Goal: Task Accomplishment & Management: Complete application form

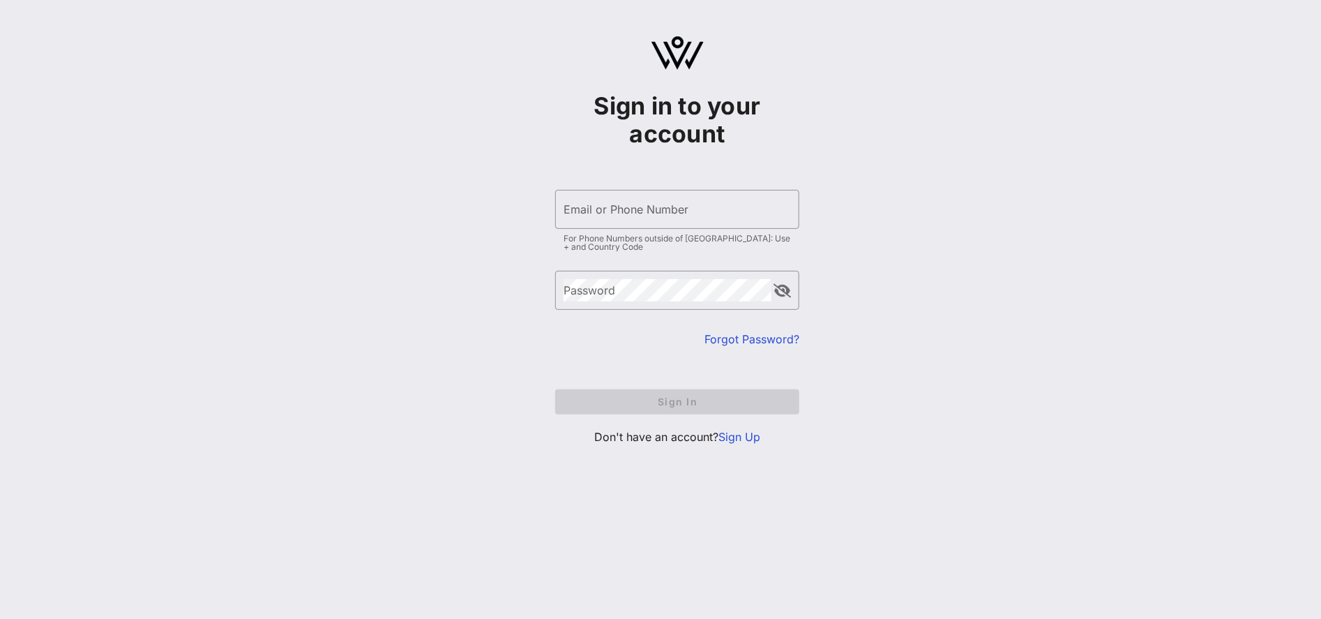
type input "[EMAIL_ADDRESS][DOMAIN_NAME]"
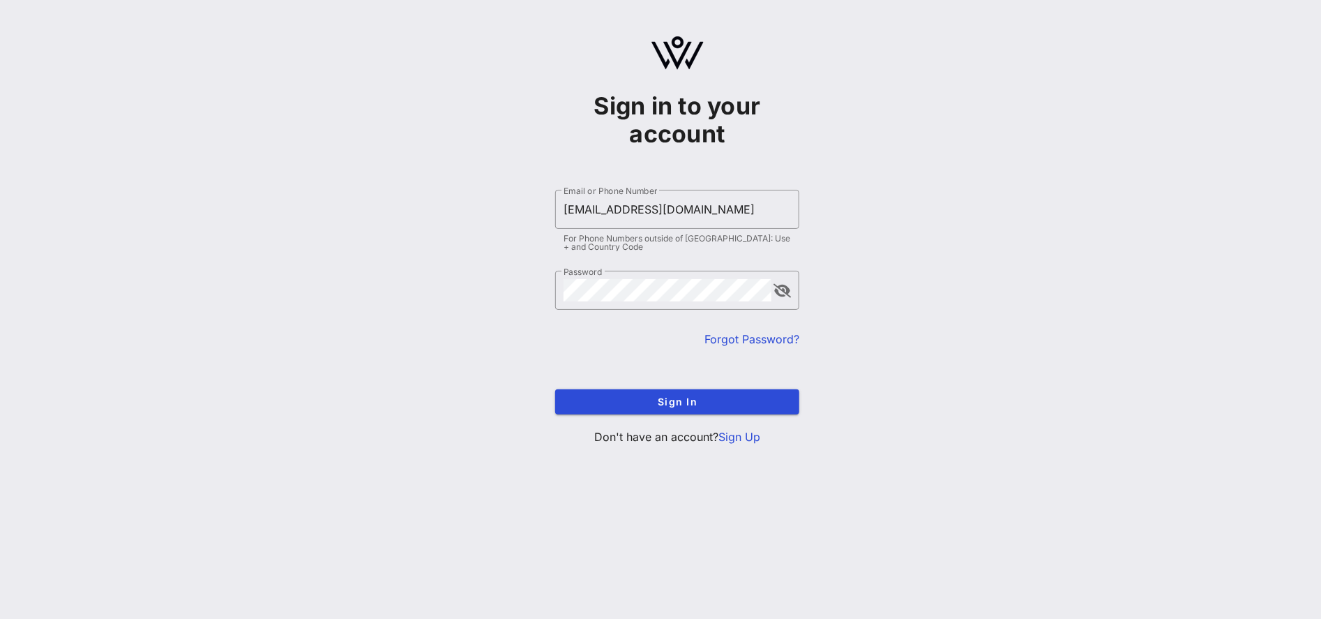
click at [833, 249] on div "Sign in to your account ​ Email or Phone Number [EMAIL_ADDRESS][DOMAIN_NAME] Fo…" at bounding box center [676, 246] width 1287 height 492
click at [678, 420] on form "​ Email or Phone Number [EMAIL_ADDRESS][DOMAIN_NAME] For Phone Numbers outside …" at bounding box center [677, 302] width 244 height 252
click at [680, 408] on button "Sign In" at bounding box center [677, 401] width 244 height 25
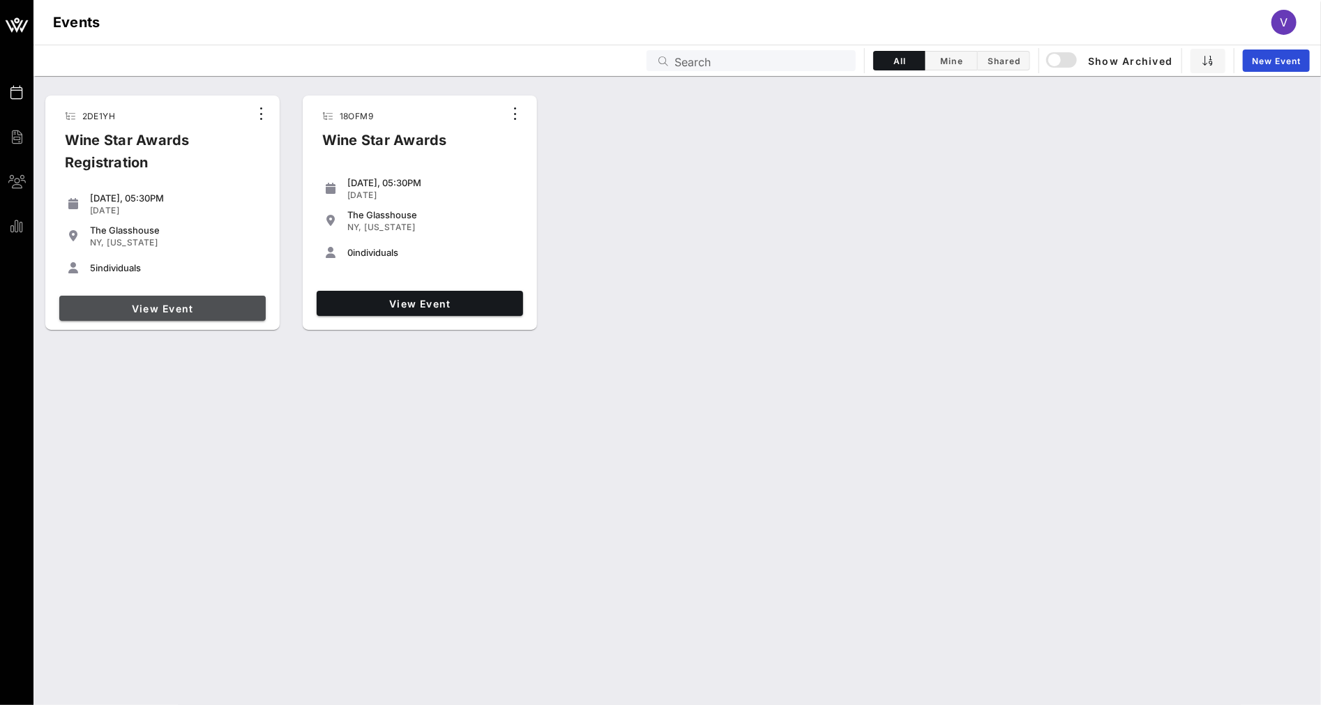
click at [185, 310] on span "View Event" at bounding box center [162, 309] width 195 height 12
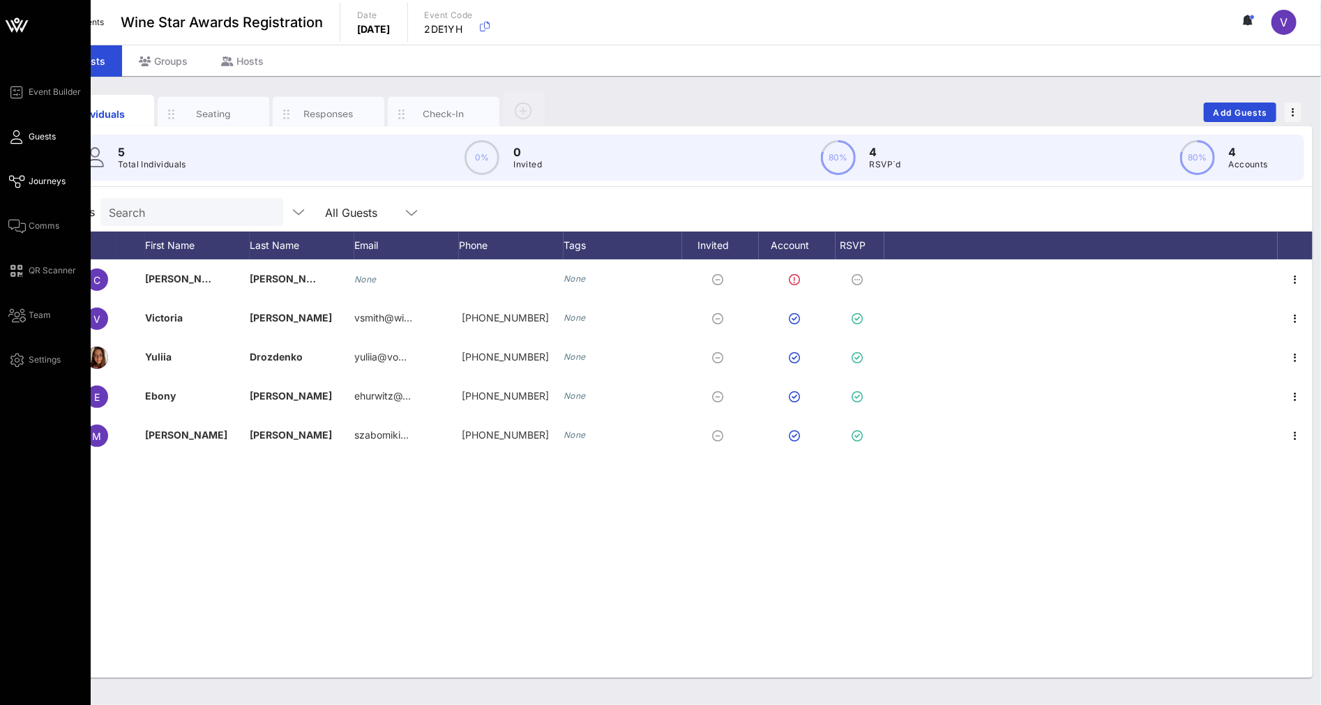
click at [46, 180] on span "Journeys" at bounding box center [47, 181] width 37 height 13
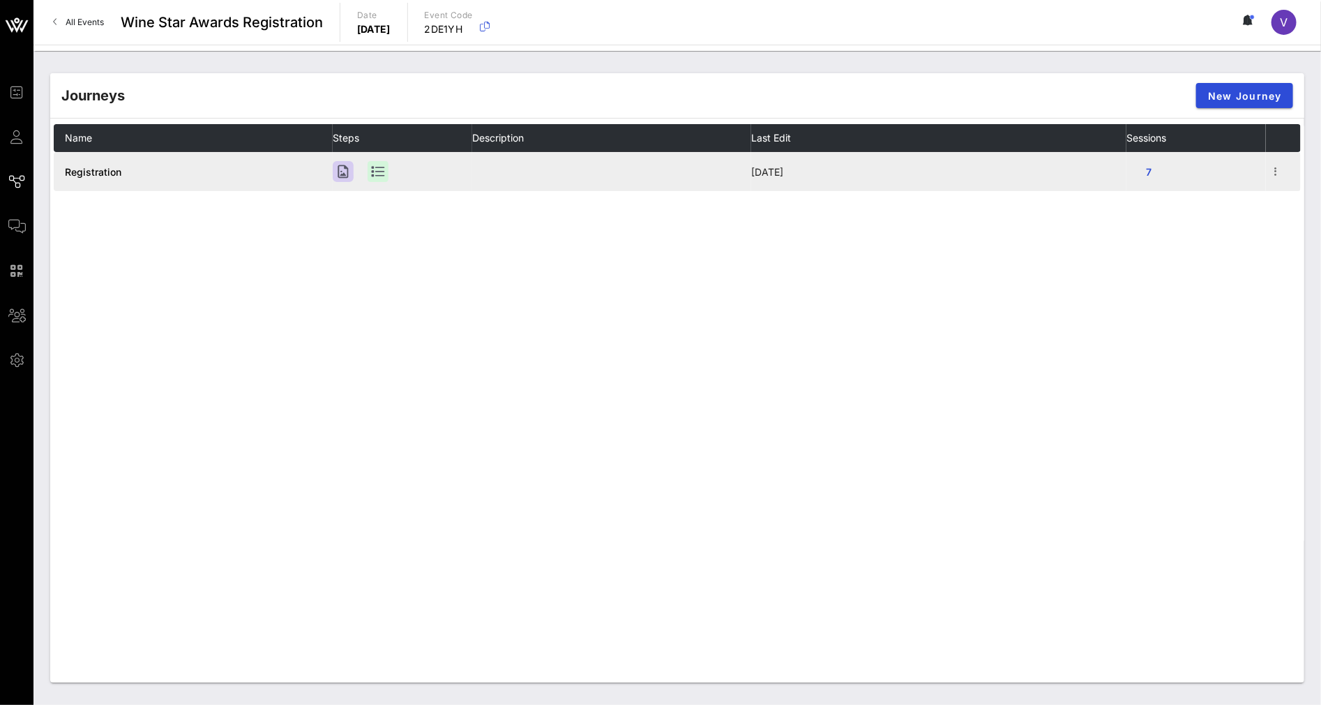
click at [100, 166] on span "Registration" at bounding box center [93, 172] width 56 height 12
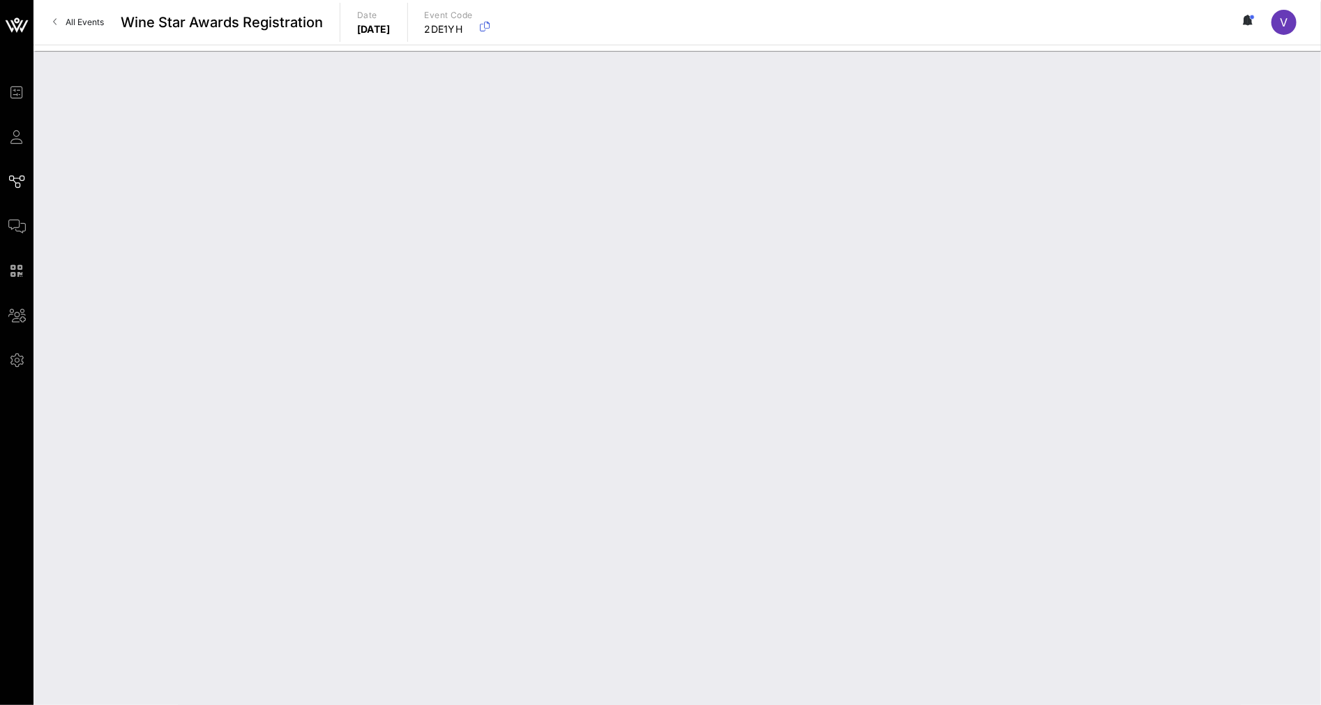
type input "Registration"
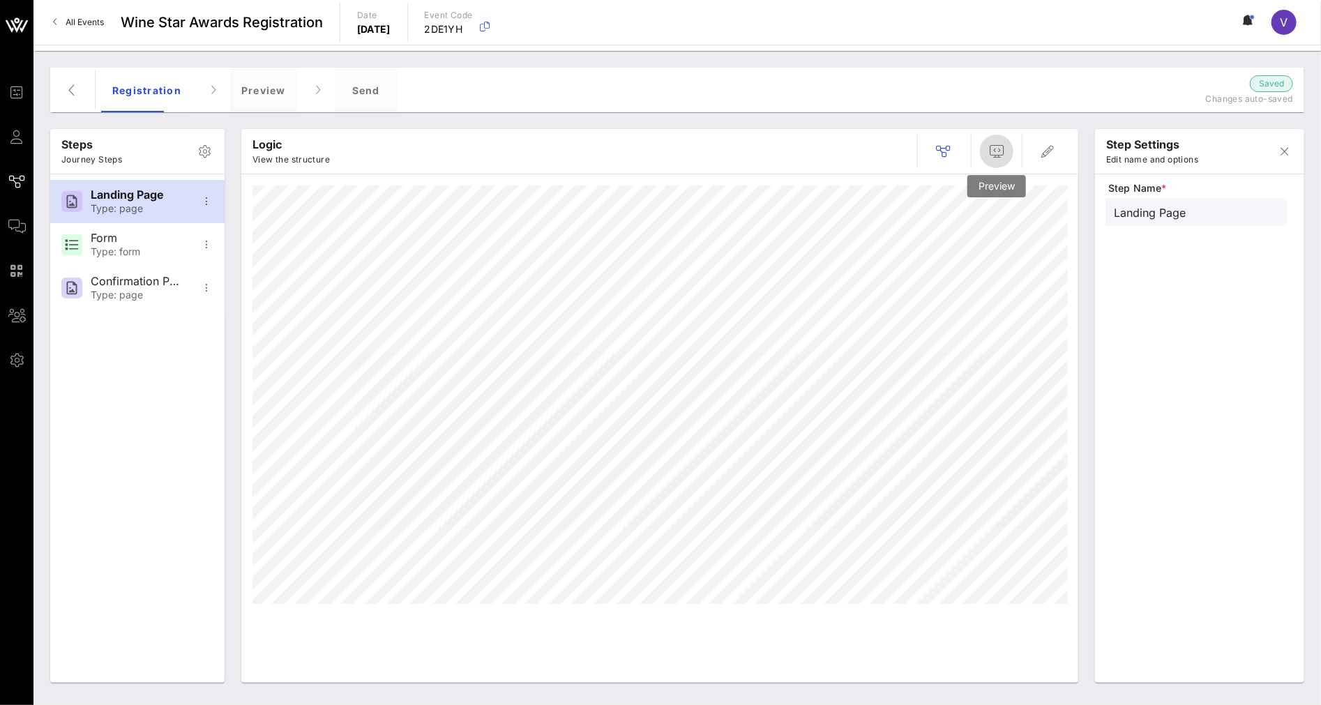
click at [989, 150] on icon "button" at bounding box center [996, 151] width 17 height 17
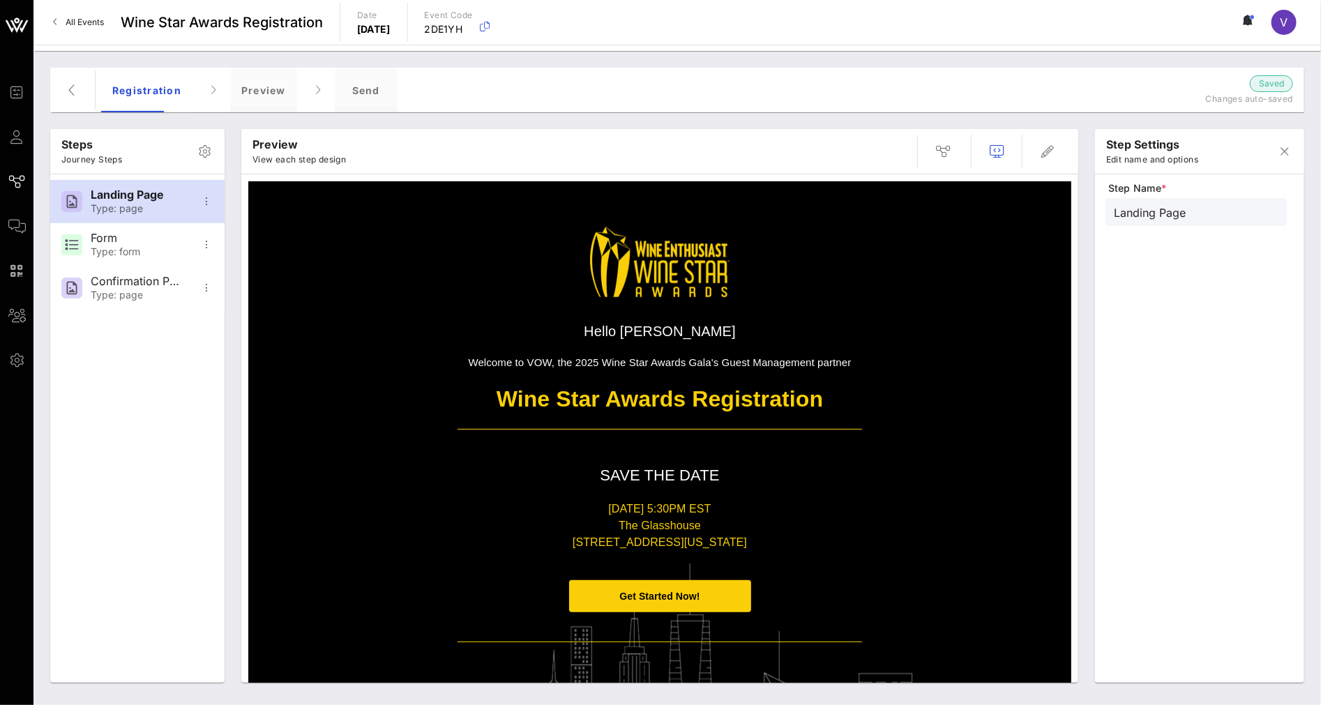
click at [657, 361] on p "Welcome to VOW, the 2025 Wine Star Awards Gala's Guest Management partner" at bounding box center [659, 362] width 404 height 15
click at [1052, 150] on icon "button" at bounding box center [1047, 151] width 17 height 17
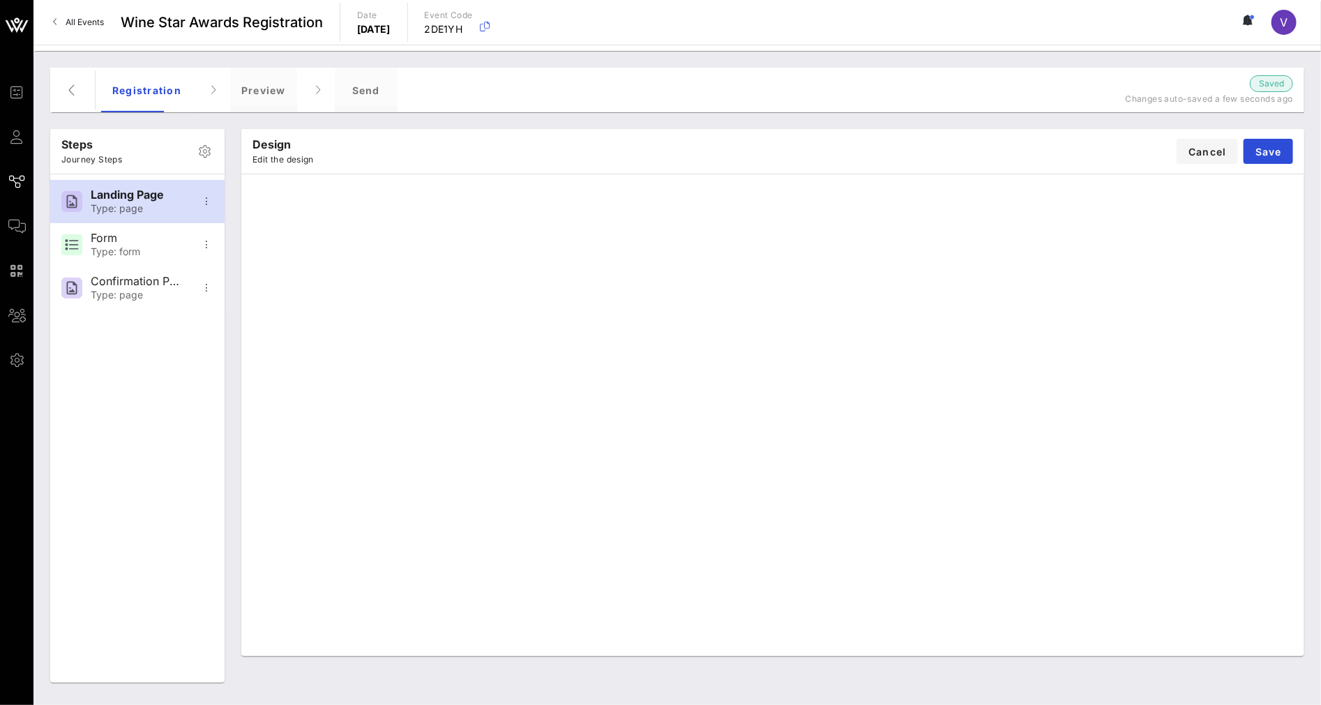
click at [840, 172] on div "Design Edit the design Cancel Save" at bounding box center [772, 151] width 1063 height 45
click at [971, 129] on div "Design Edit the design Cancel Save" at bounding box center [772, 151] width 1063 height 45
click at [1261, 155] on span "Save" at bounding box center [1268, 152] width 27 height 12
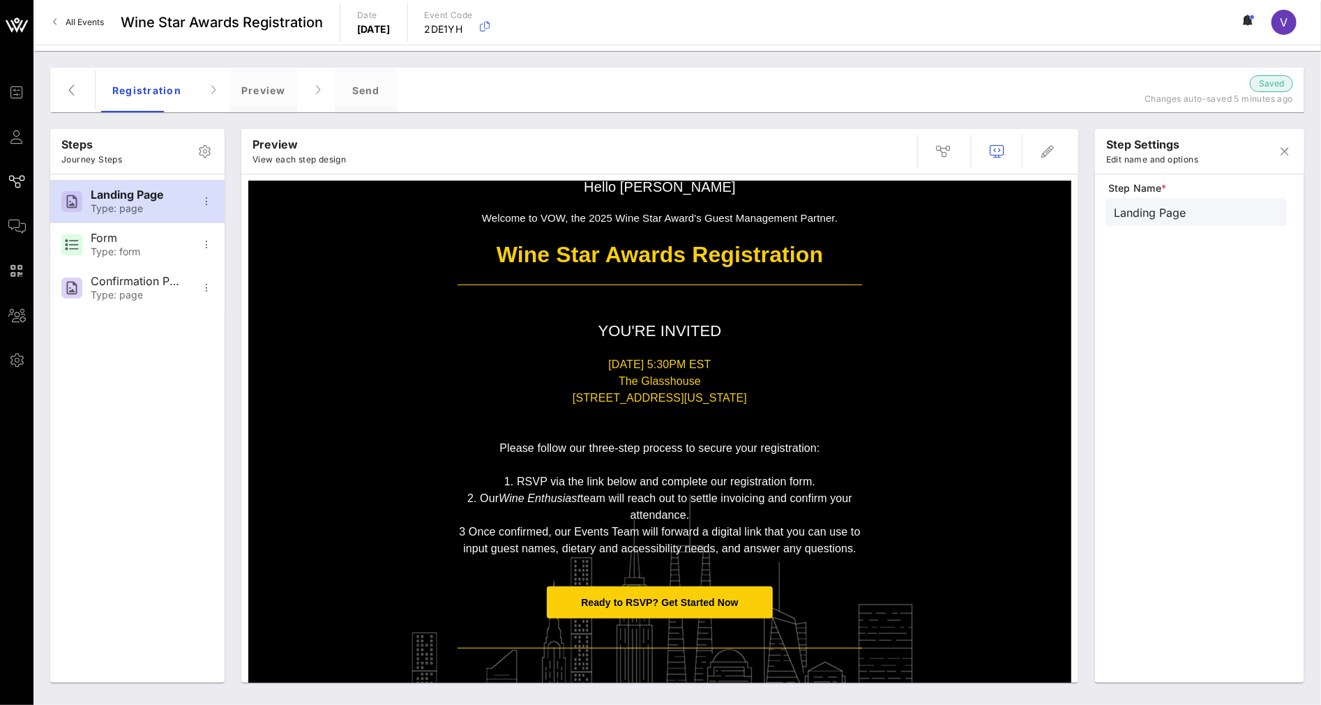
scroll to position [155, 0]
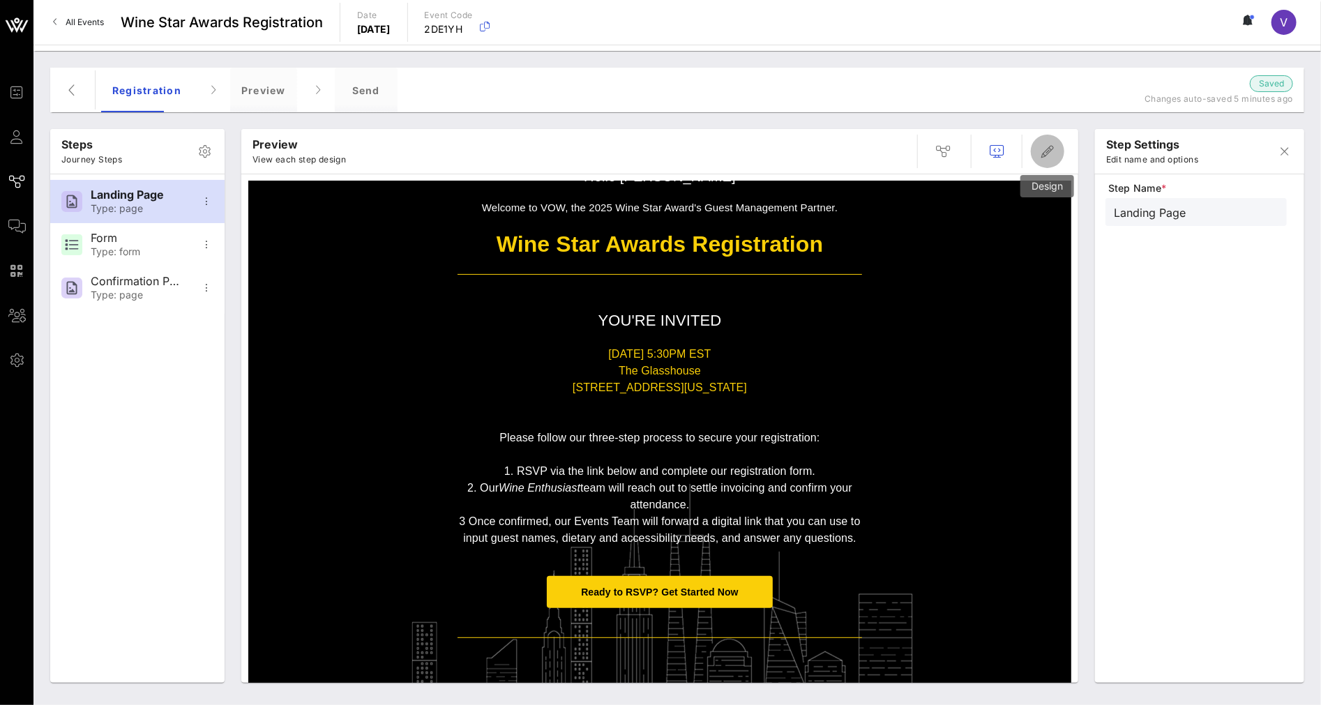
click at [1039, 148] on icon "button" at bounding box center [1047, 151] width 17 height 17
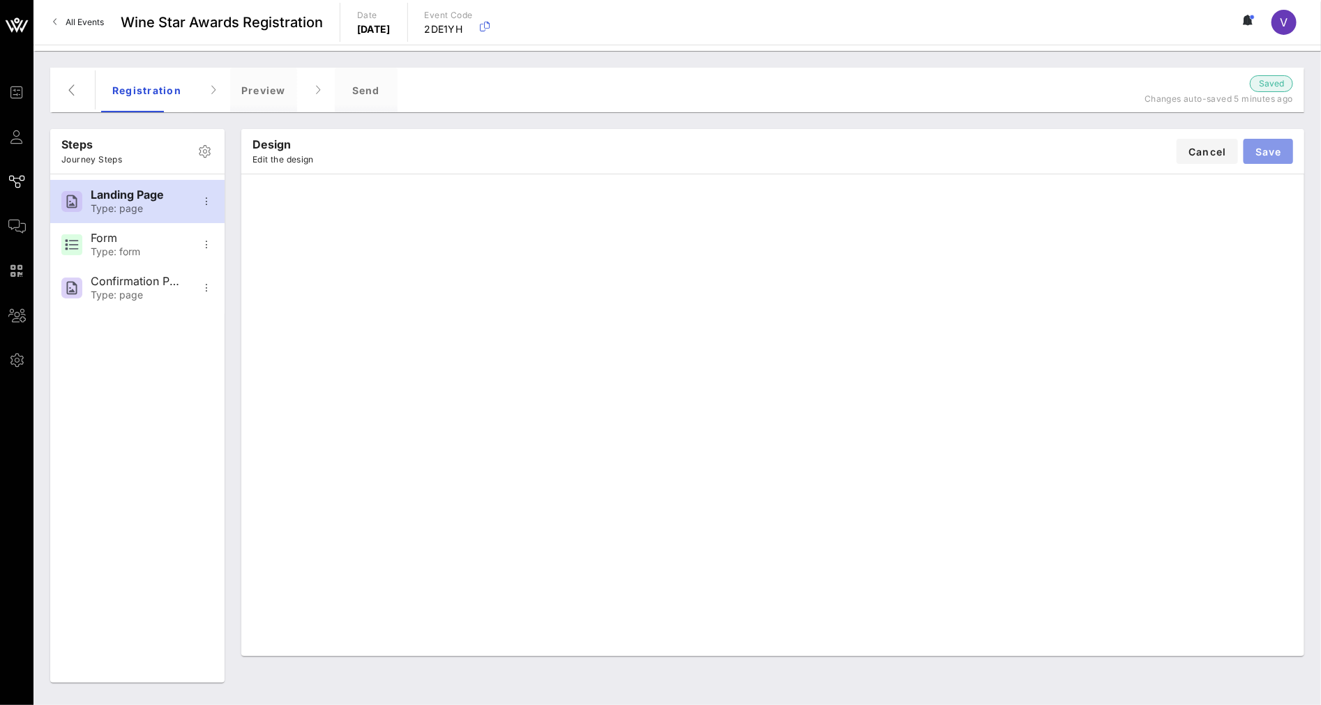
click at [1269, 144] on button "Save" at bounding box center [1268, 151] width 50 height 25
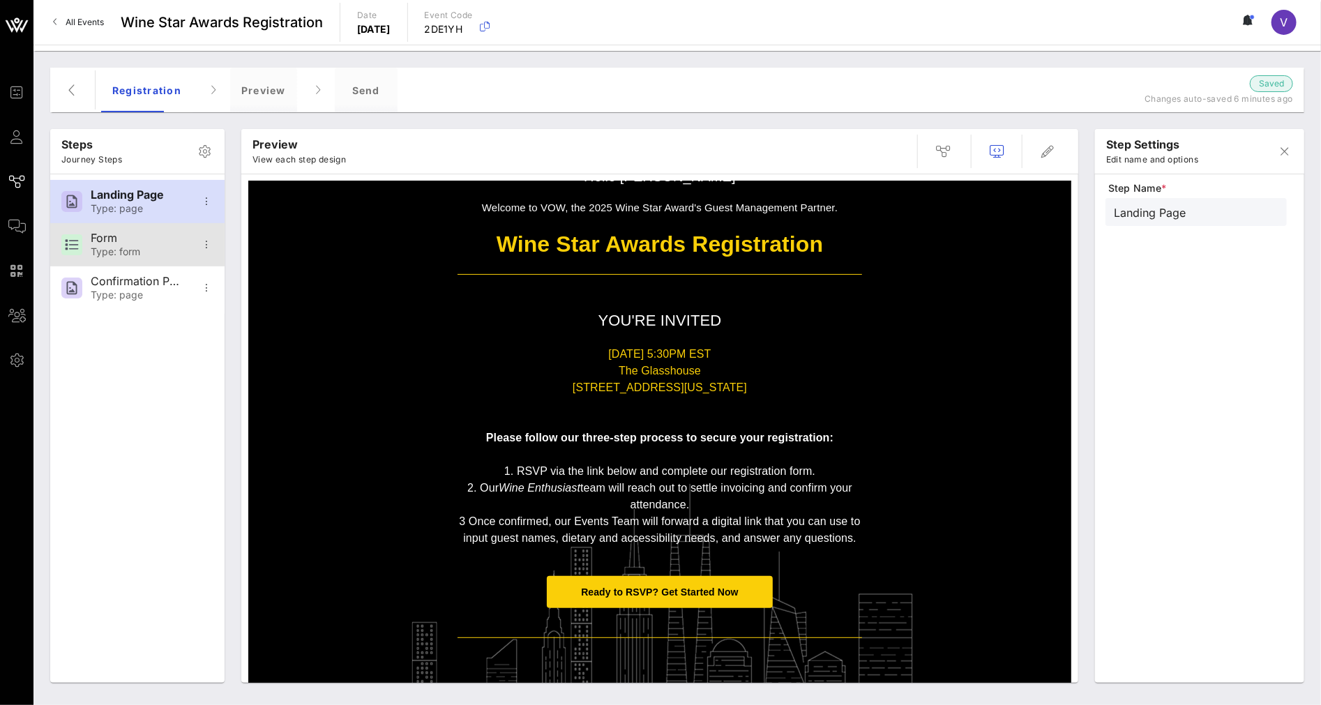
click at [151, 246] on div "Type: form" at bounding box center [137, 252] width 92 height 12
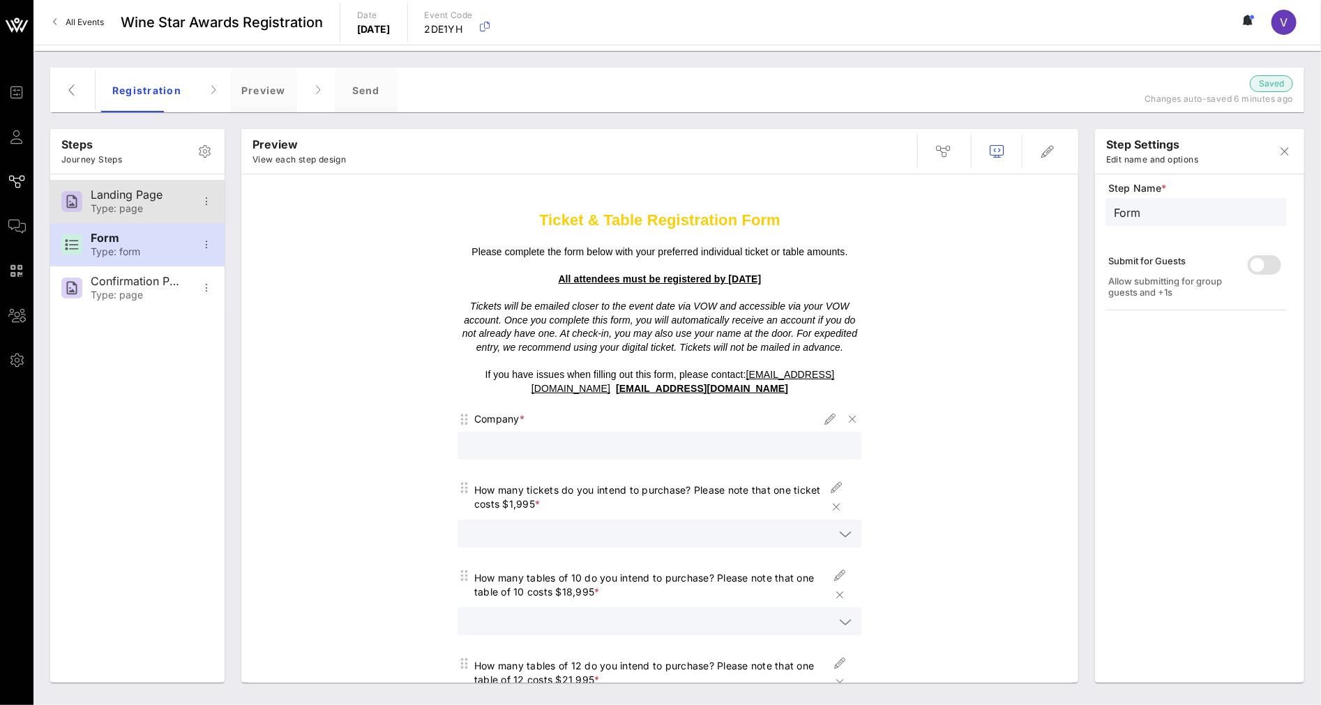
click at [146, 199] on div "Landing Page" at bounding box center [137, 194] width 92 height 13
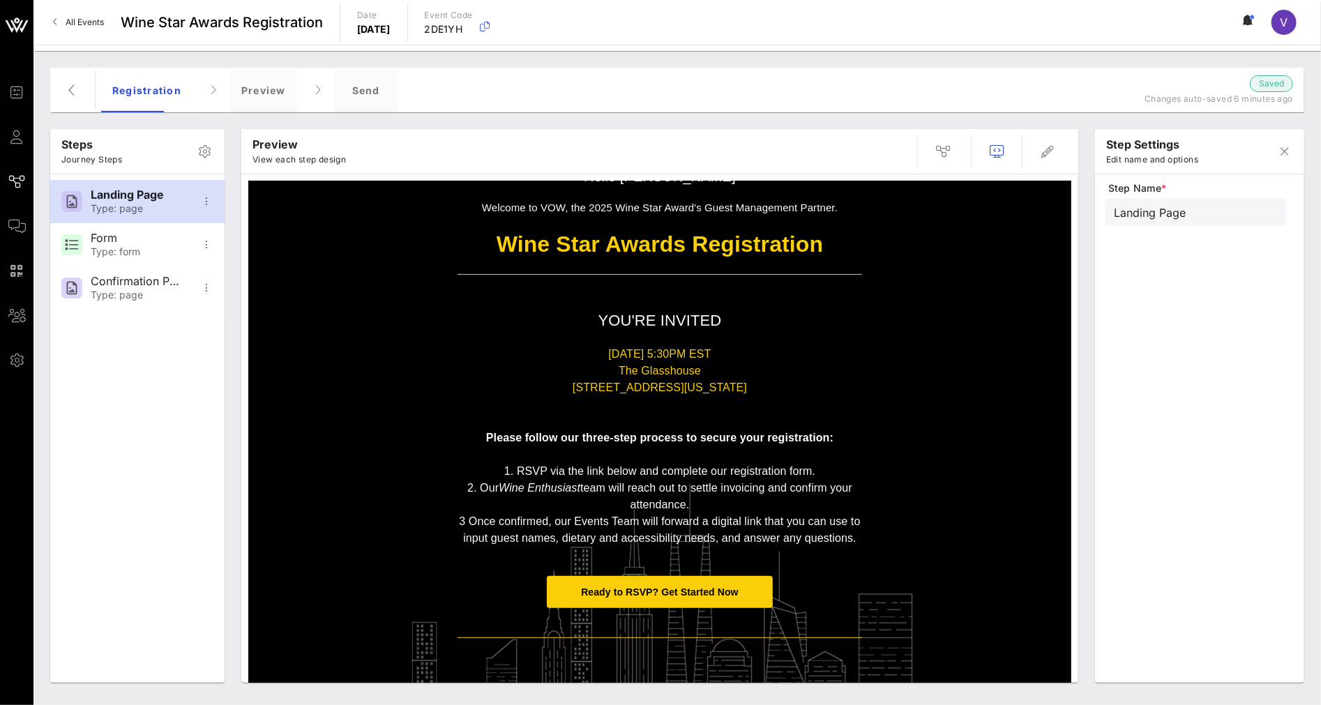
click at [660, 477] on p "1. RSVP via the link below and complete our registration form." at bounding box center [659, 471] width 404 height 17
click at [649, 491] on span "2. Our Wine Enthusiast team will reach out to settle invoicing and confirm your…" at bounding box center [659, 496] width 385 height 29
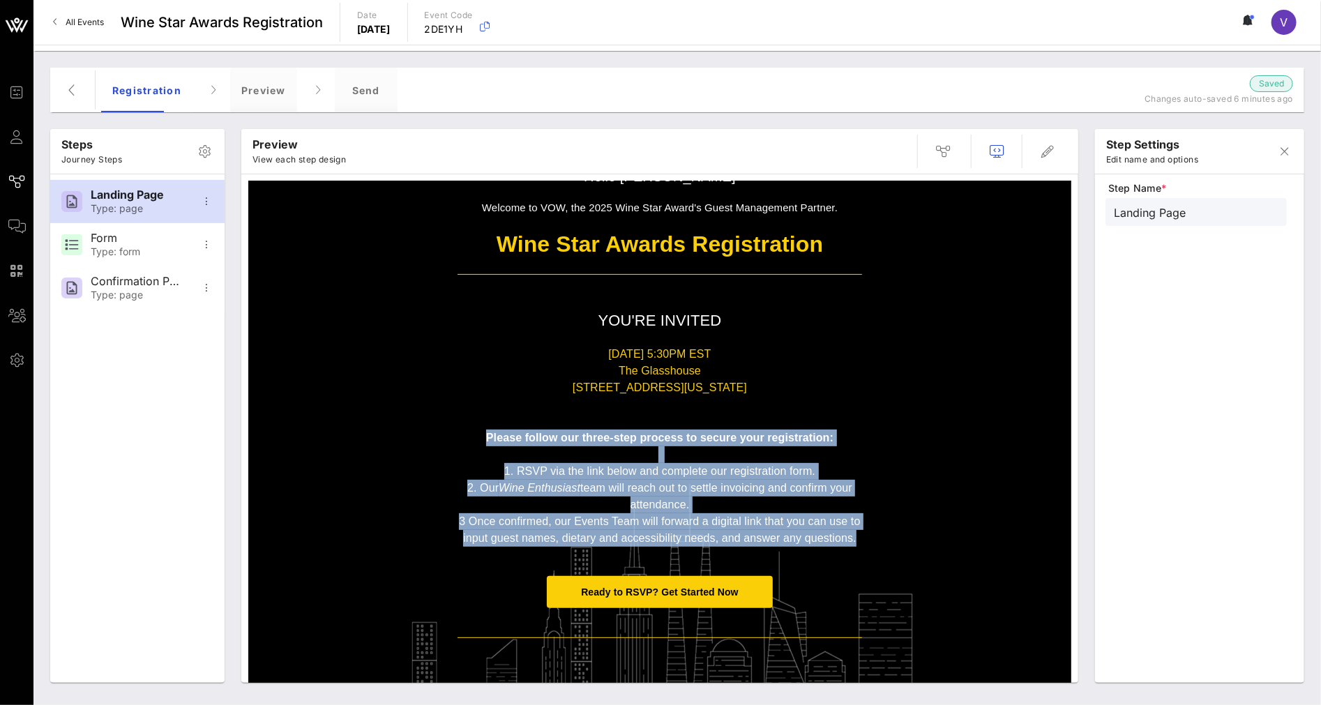
drag, startPoint x: 858, startPoint y: 538, endPoint x: 473, endPoint y: 433, distance: 399.8
click at [473, 433] on td "[DATE] 5:30PM [GEOGRAPHIC_DATA][STREET_ADDRESS][US_STATE] Please follow our thr…" at bounding box center [659, 446] width 418 height 215
copy div "Please follow our three-step process to secure your registration: 1. RSVP via t…"
click at [163, 246] on div "Type: form" at bounding box center [137, 252] width 92 height 12
type input "Form"
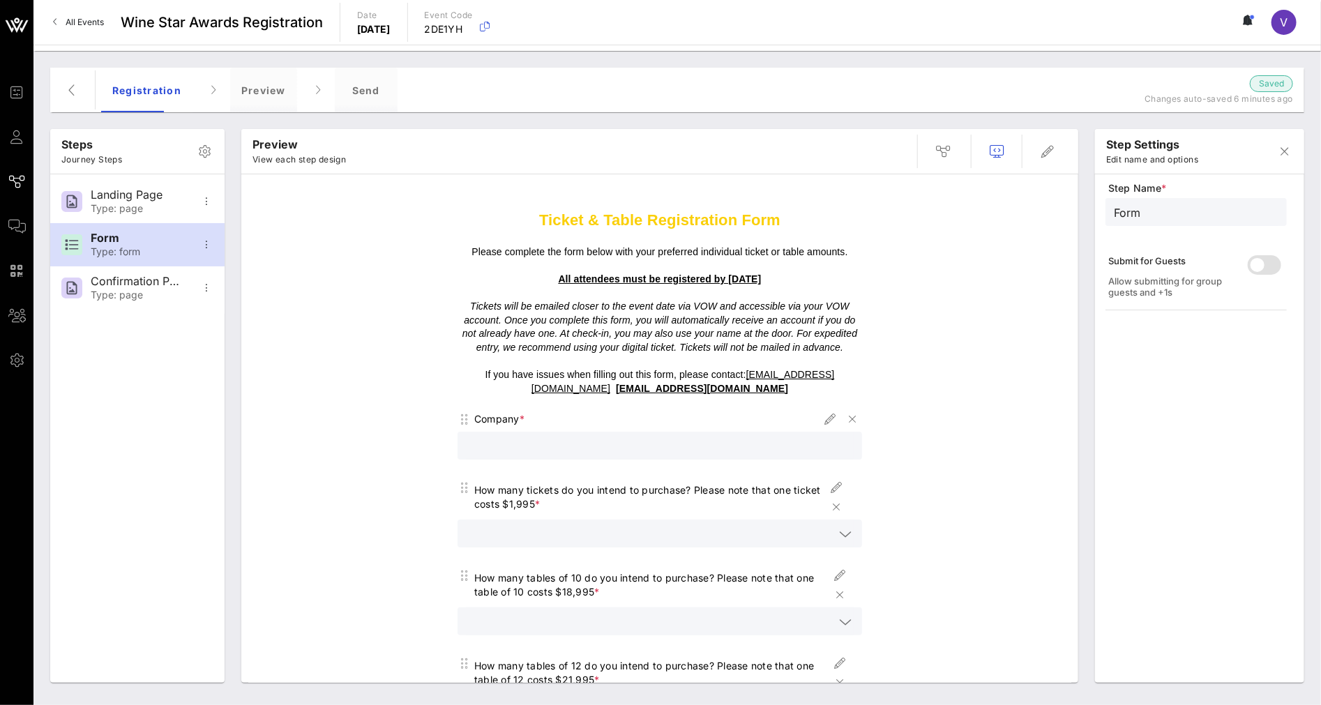
click at [743, 264] on p at bounding box center [659, 266] width 404 height 14
click at [1043, 148] on icon "button" at bounding box center [1047, 151] width 17 height 17
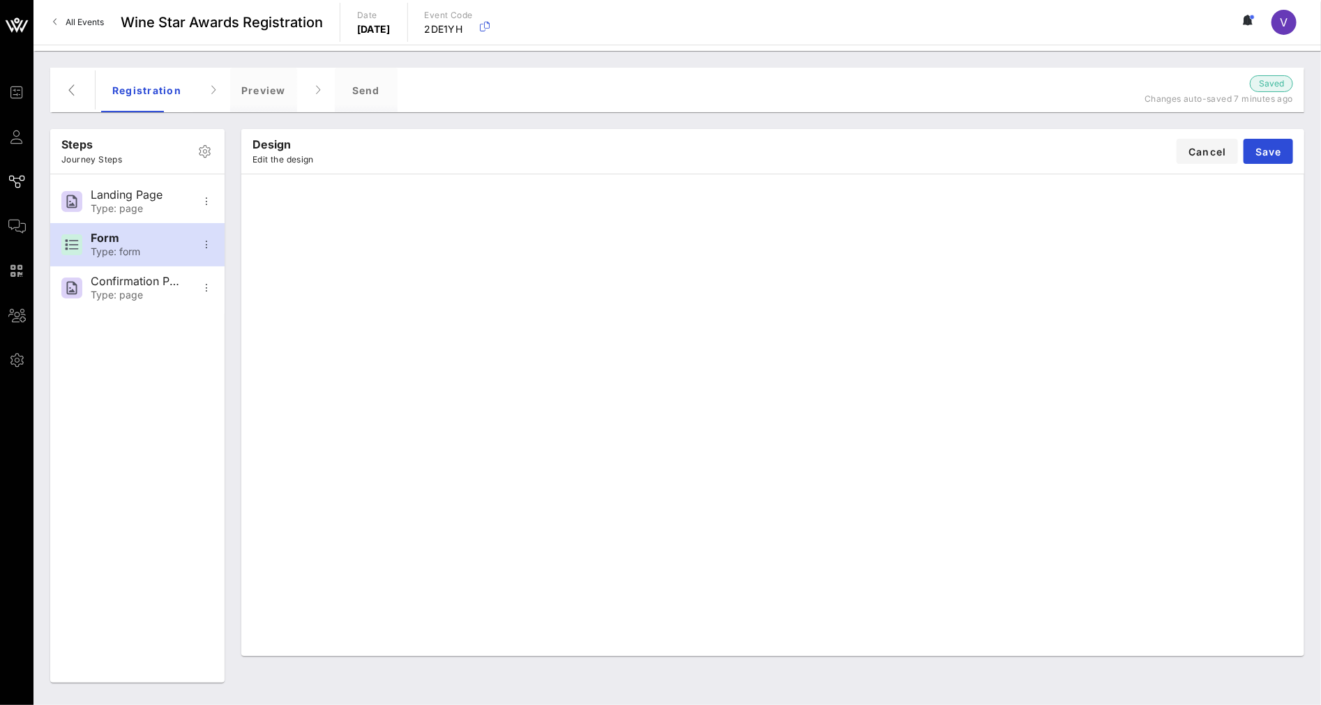
click at [1112, 153] on div "Design Edit the design Cancel Save" at bounding box center [772, 151] width 1063 height 45
click at [1271, 143] on button "Save" at bounding box center [1268, 151] width 50 height 25
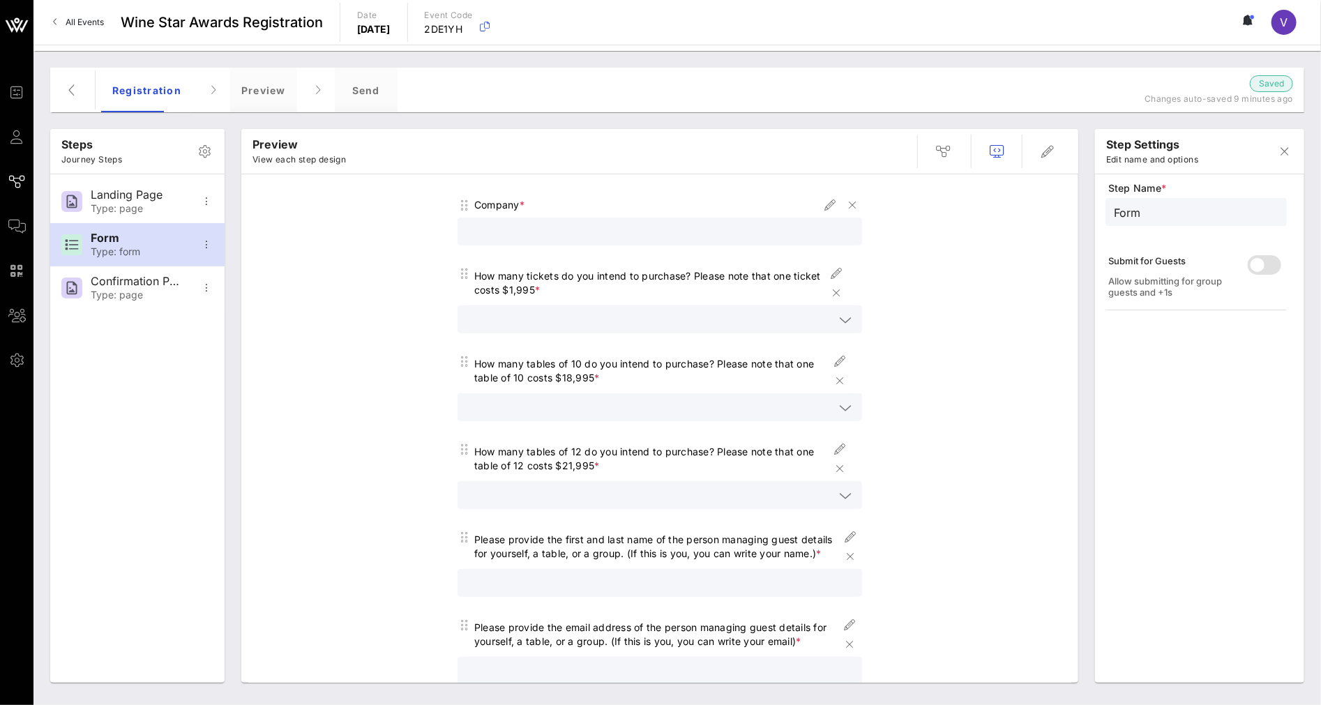
scroll to position [232, 0]
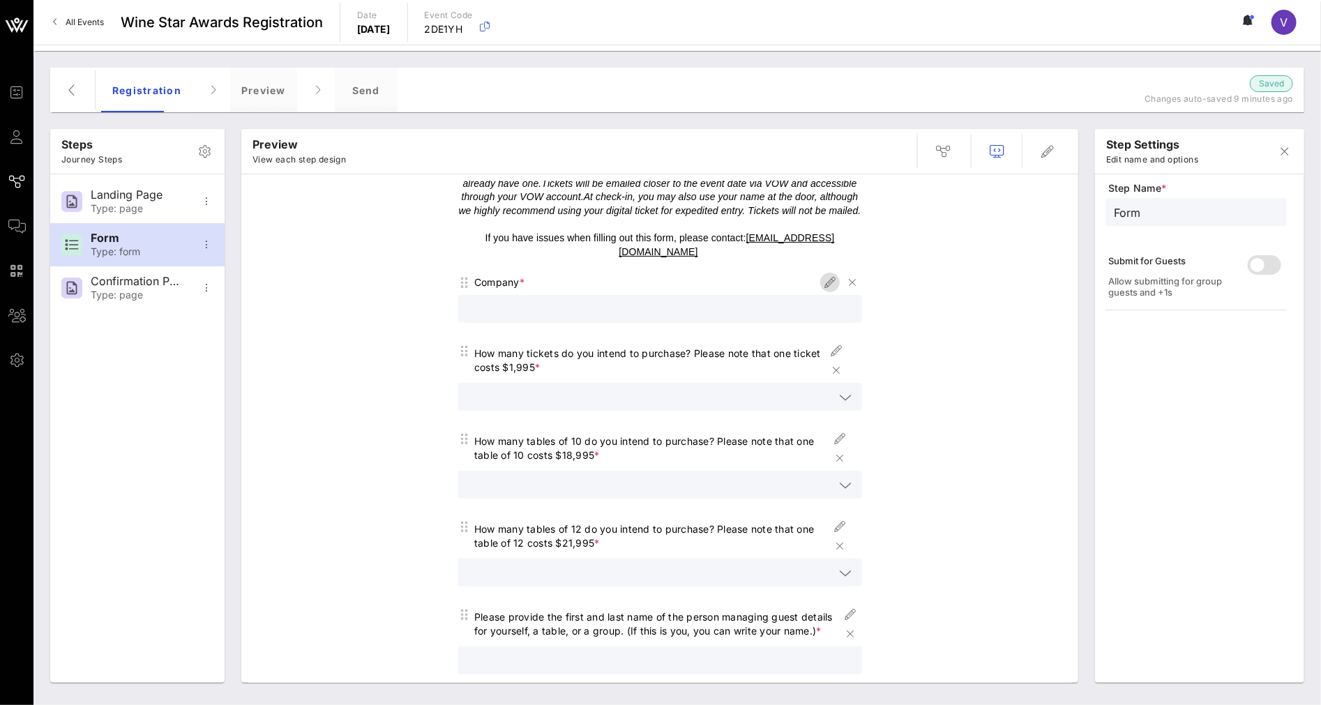
click at [821, 274] on icon "button" at bounding box center [829, 282] width 17 height 17
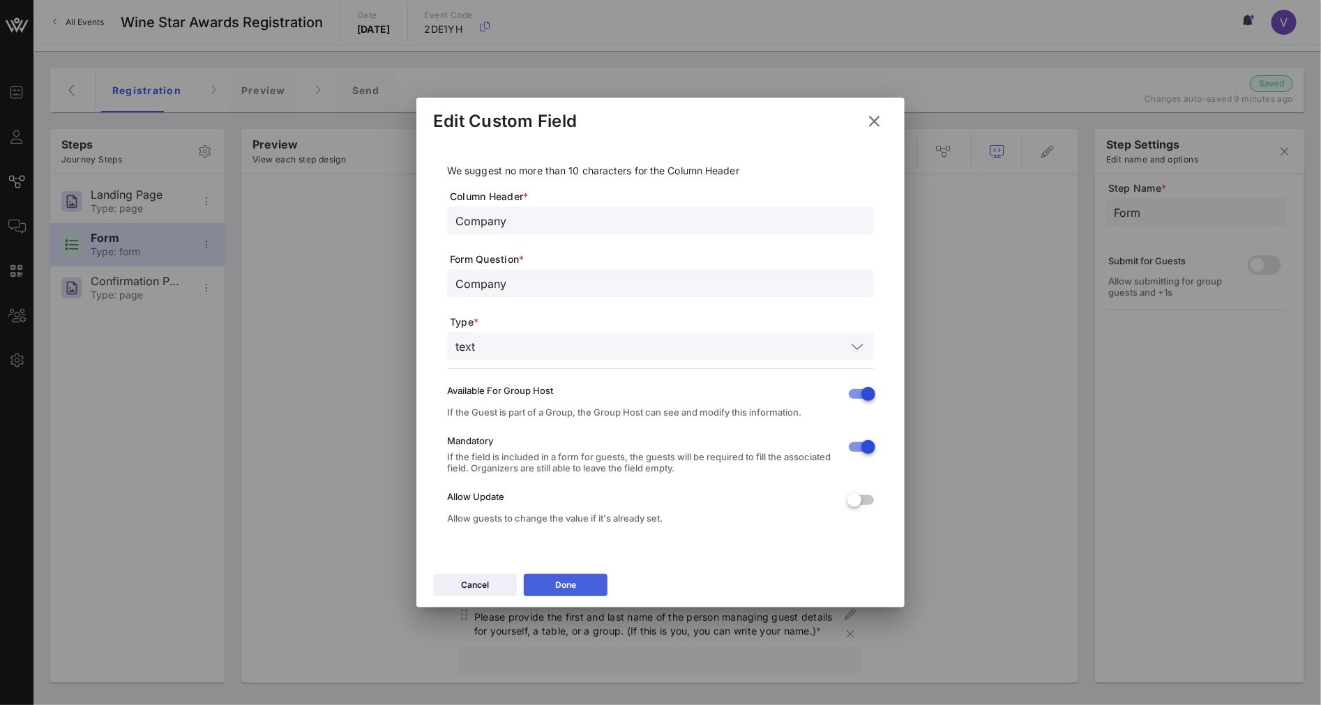
click at [563, 576] on button "Done" at bounding box center [566, 585] width 84 height 22
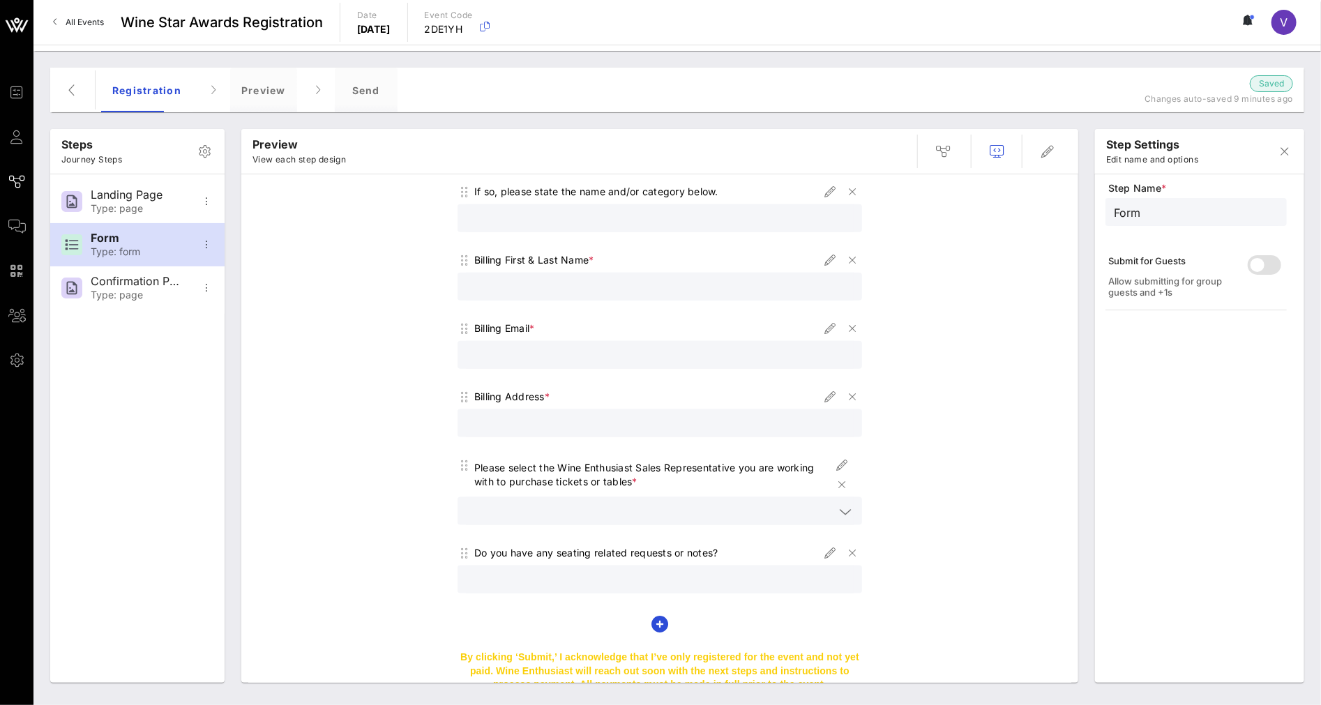
scroll to position [1003, 0]
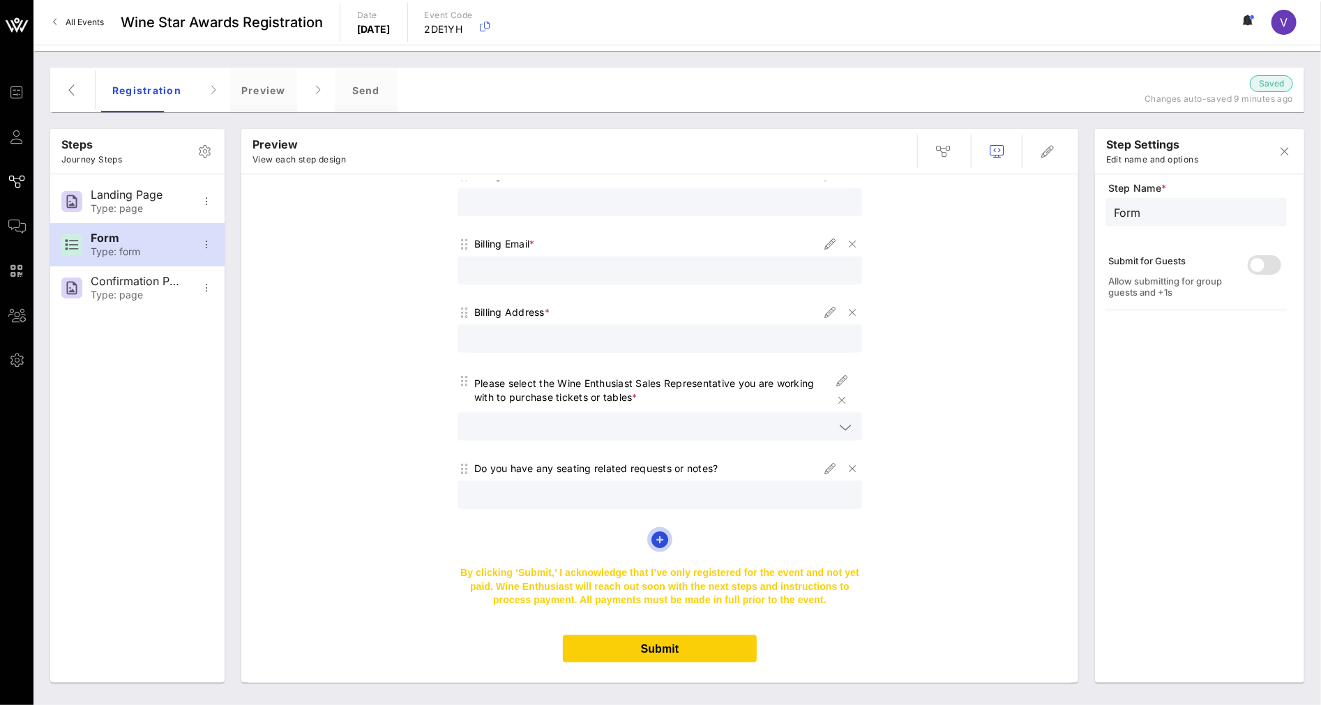
click at [653, 531] on icon "button" at bounding box center [659, 539] width 17 height 17
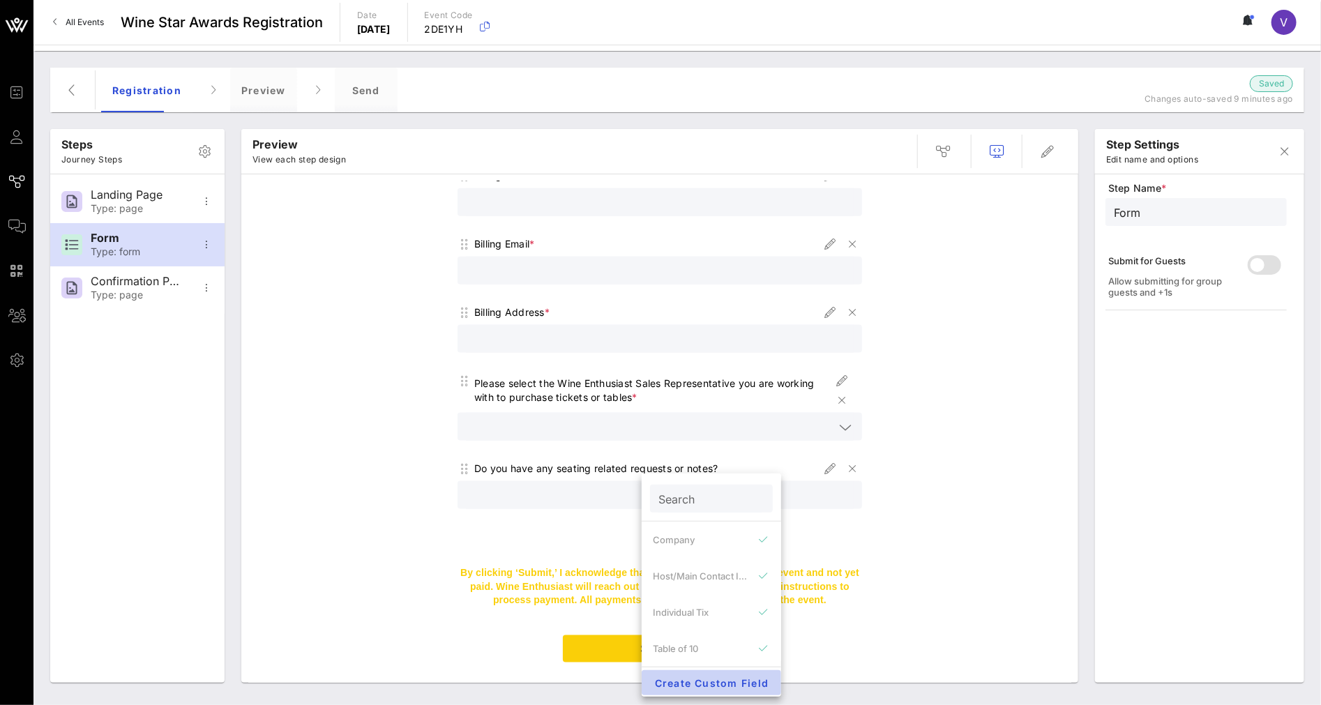
click at [726, 618] on span "Create Custom Field" at bounding box center [711, 683] width 117 height 12
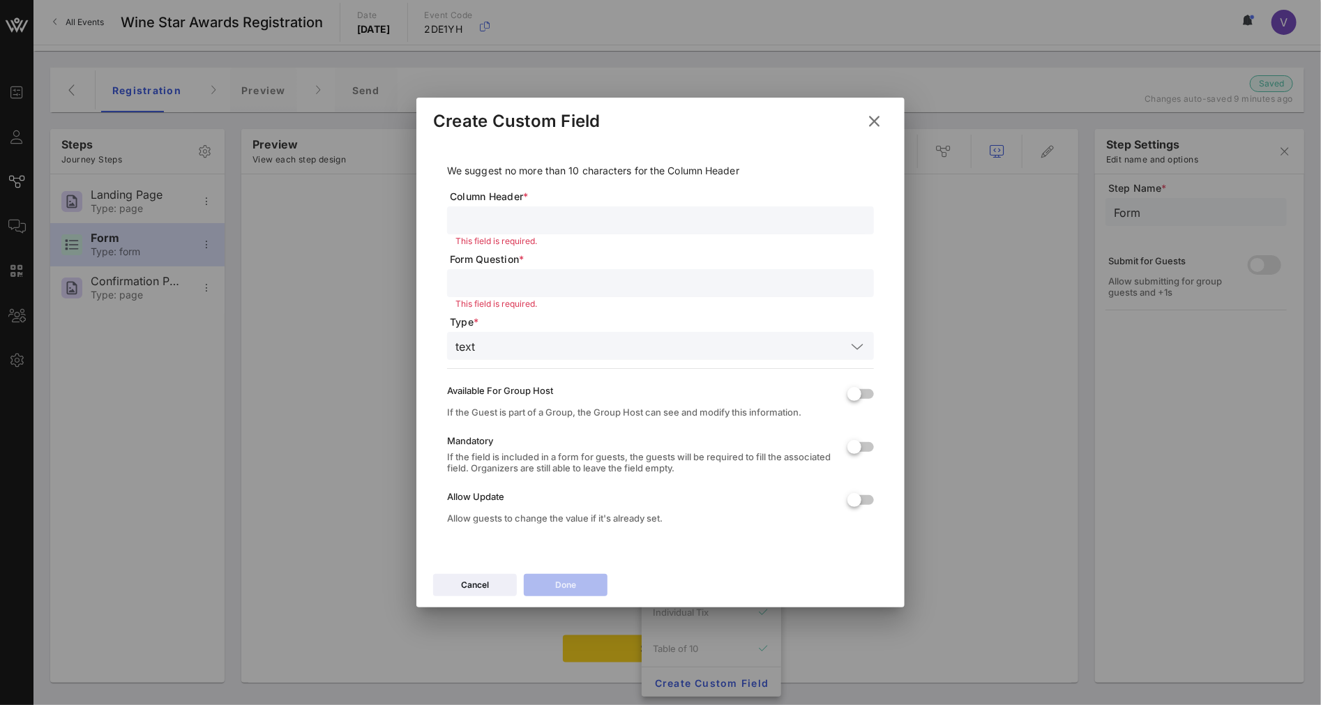
click at [526, 246] on div "This field is required." at bounding box center [660, 242] width 410 height 10
click at [522, 274] on input "text" at bounding box center [660, 283] width 410 height 18
click at [872, 122] on icon at bounding box center [874, 120] width 20 height 17
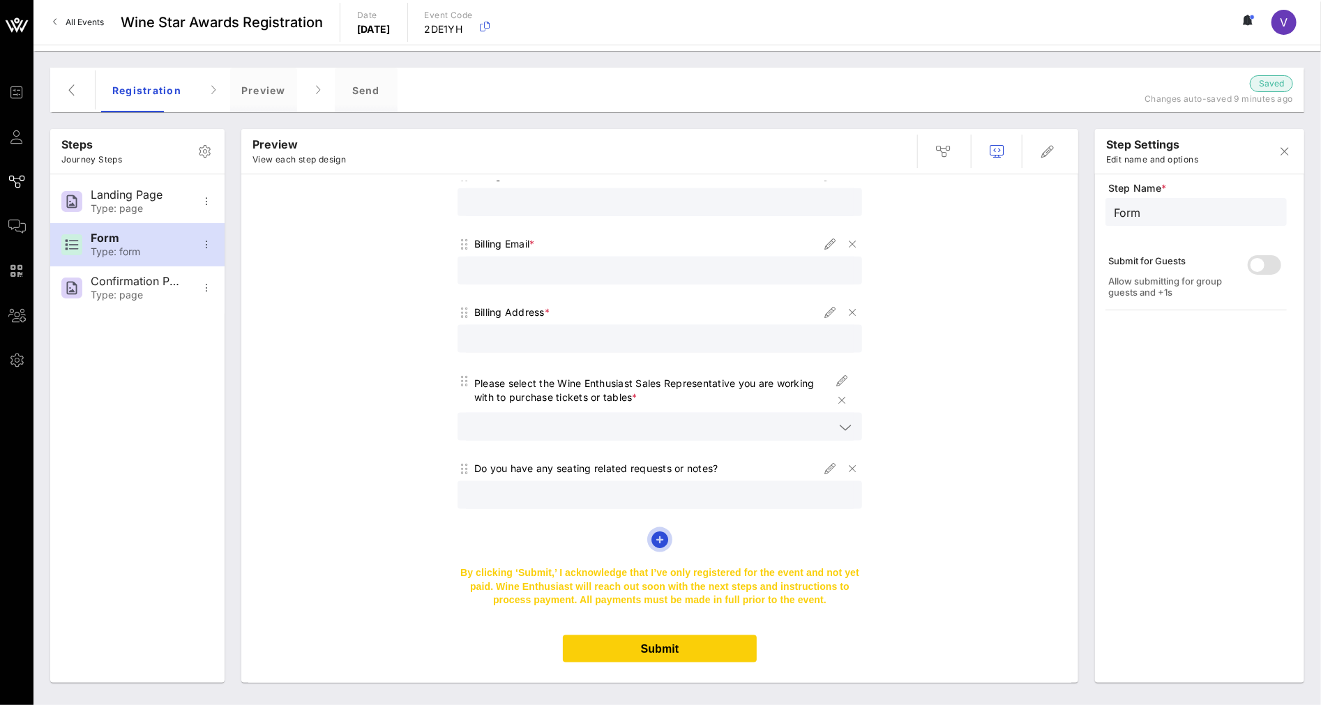
click at [656, 531] on icon "button" at bounding box center [659, 539] width 17 height 17
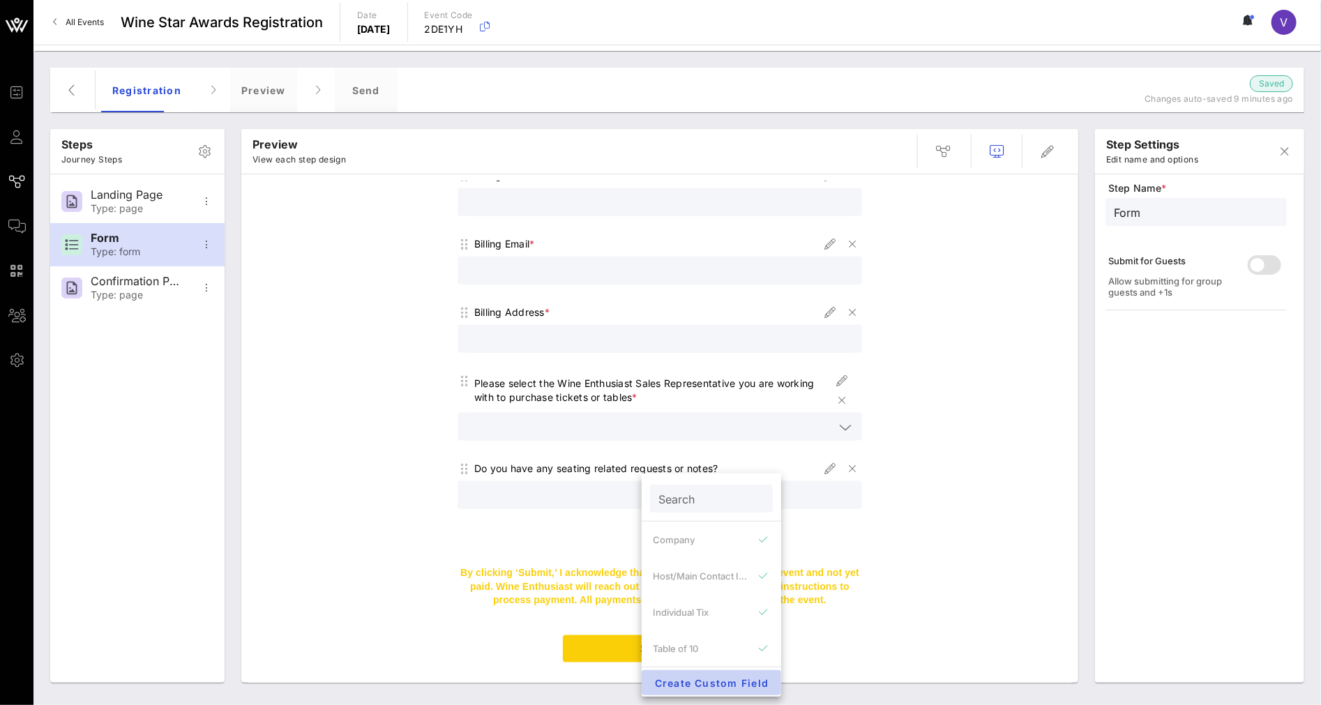
click at [711, 618] on span "Create Custom Field" at bounding box center [711, 683] width 117 height 12
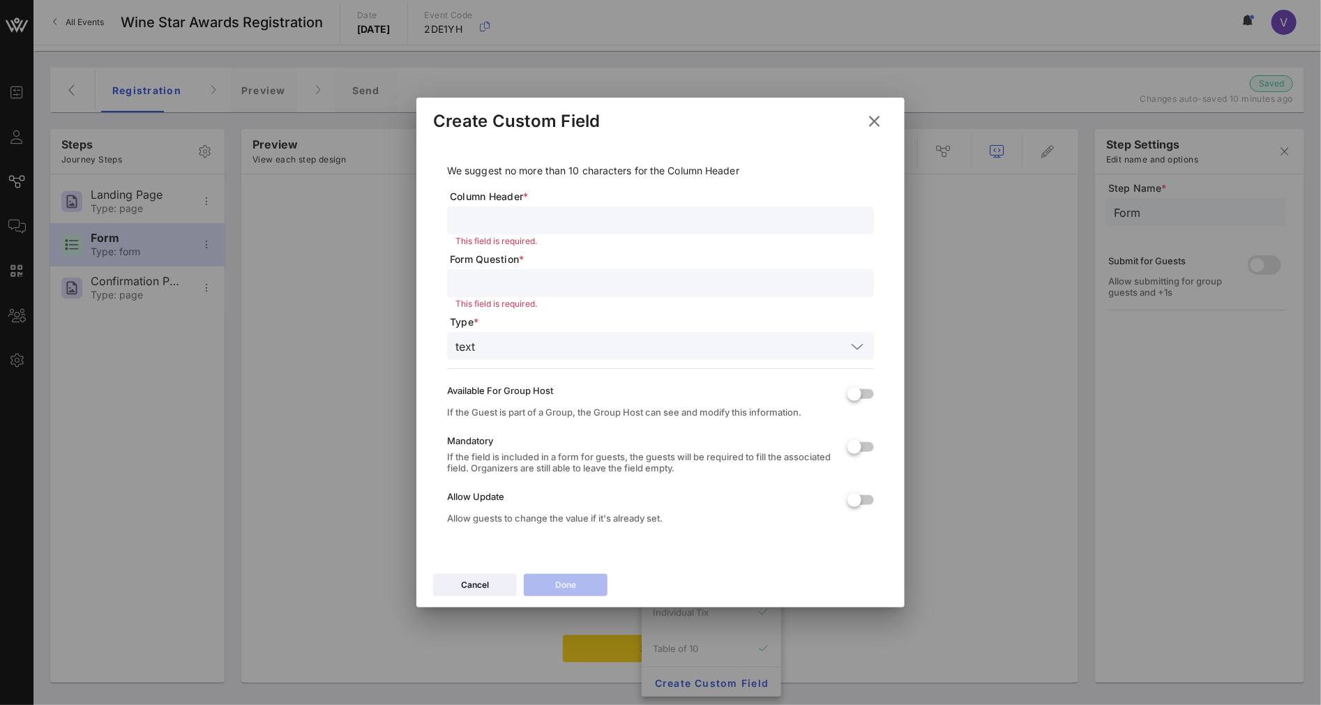
click at [537, 203] on span "Column Header *" at bounding box center [662, 197] width 424 height 14
click at [538, 218] on input "text" at bounding box center [660, 220] width 410 height 18
click at [874, 126] on icon at bounding box center [874, 121] width 19 height 17
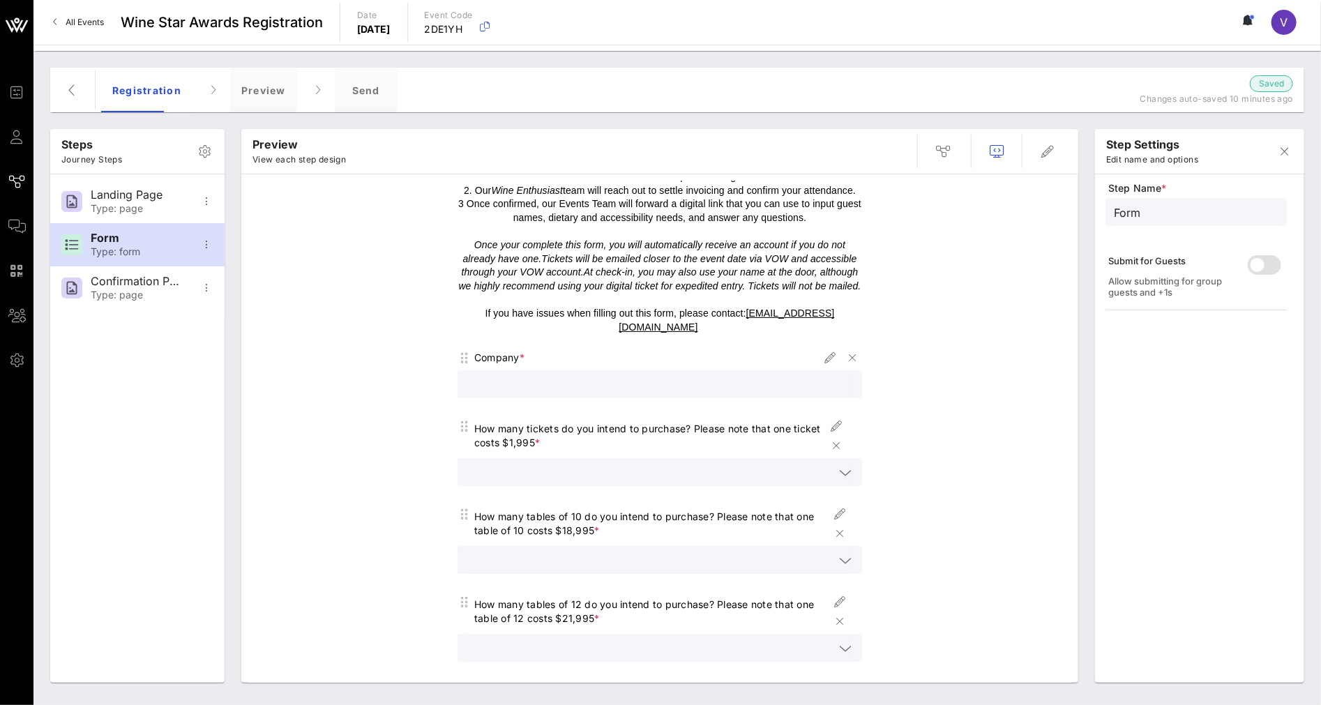
scroll to position [73, 0]
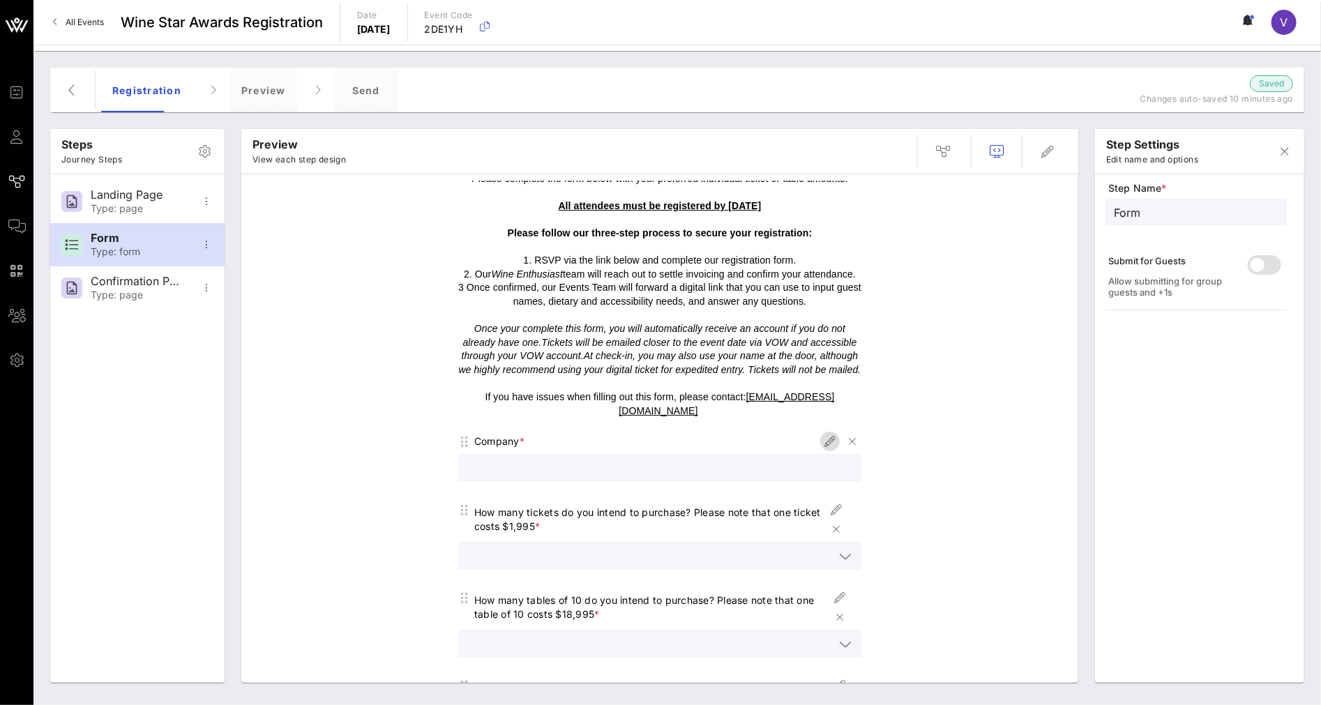
click at [821, 433] on icon "button" at bounding box center [829, 441] width 17 height 17
type input "Company"
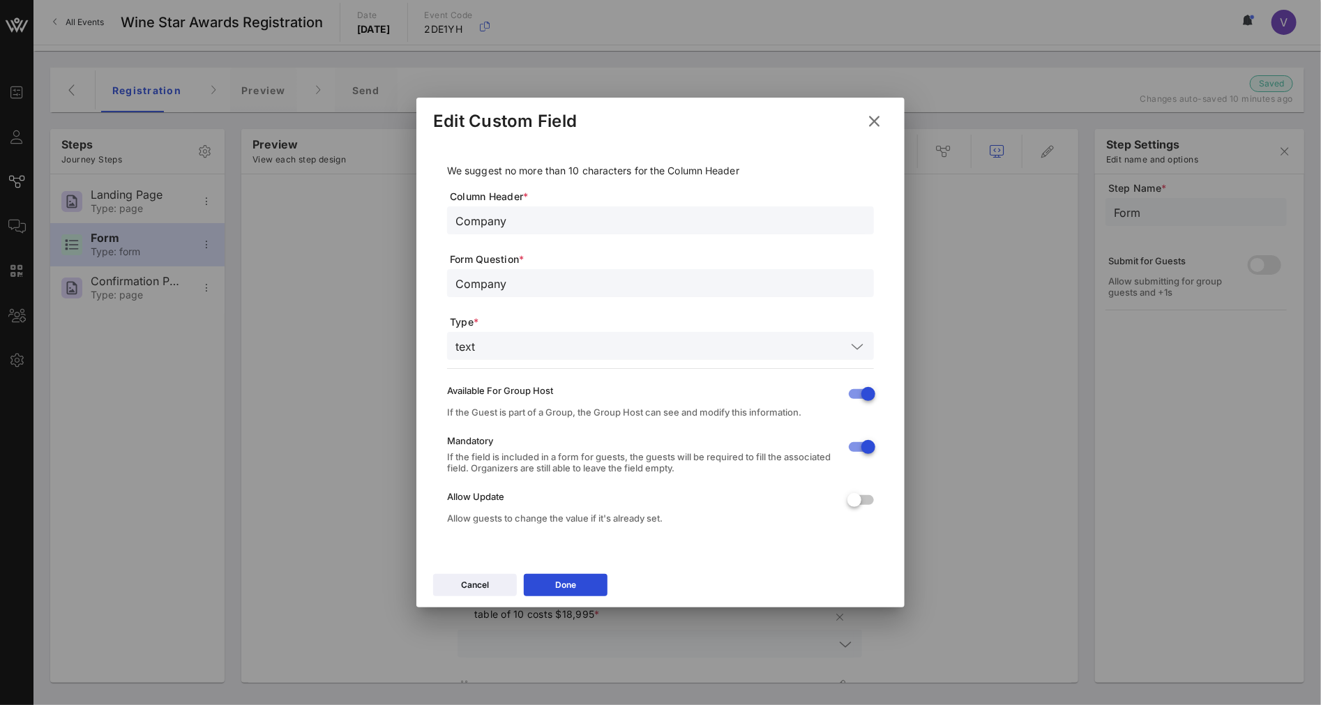
click at [879, 120] on icon at bounding box center [874, 120] width 20 height 17
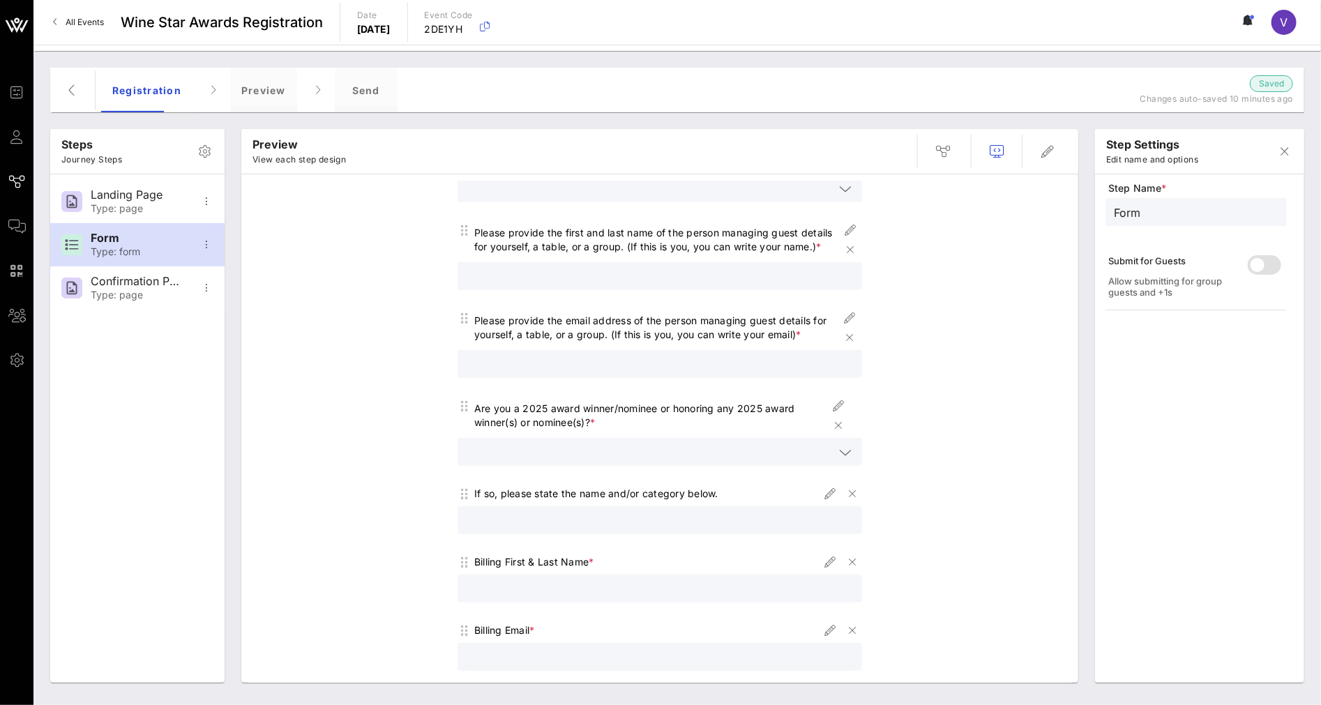
scroll to position [616, 0]
click at [828, 618] on icon "button" at bounding box center [829, 631] width 17 height 17
type input "Billing Email"
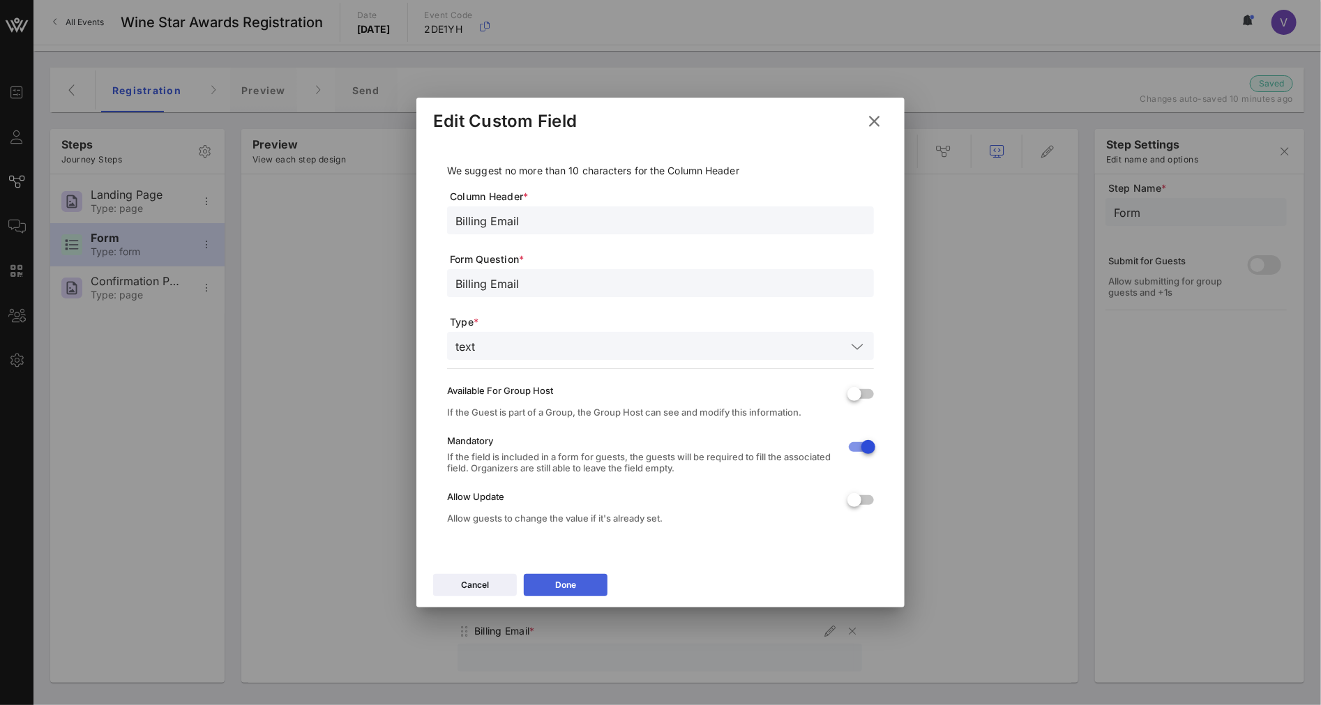
click at [556, 590] on div "Done" at bounding box center [565, 585] width 21 height 14
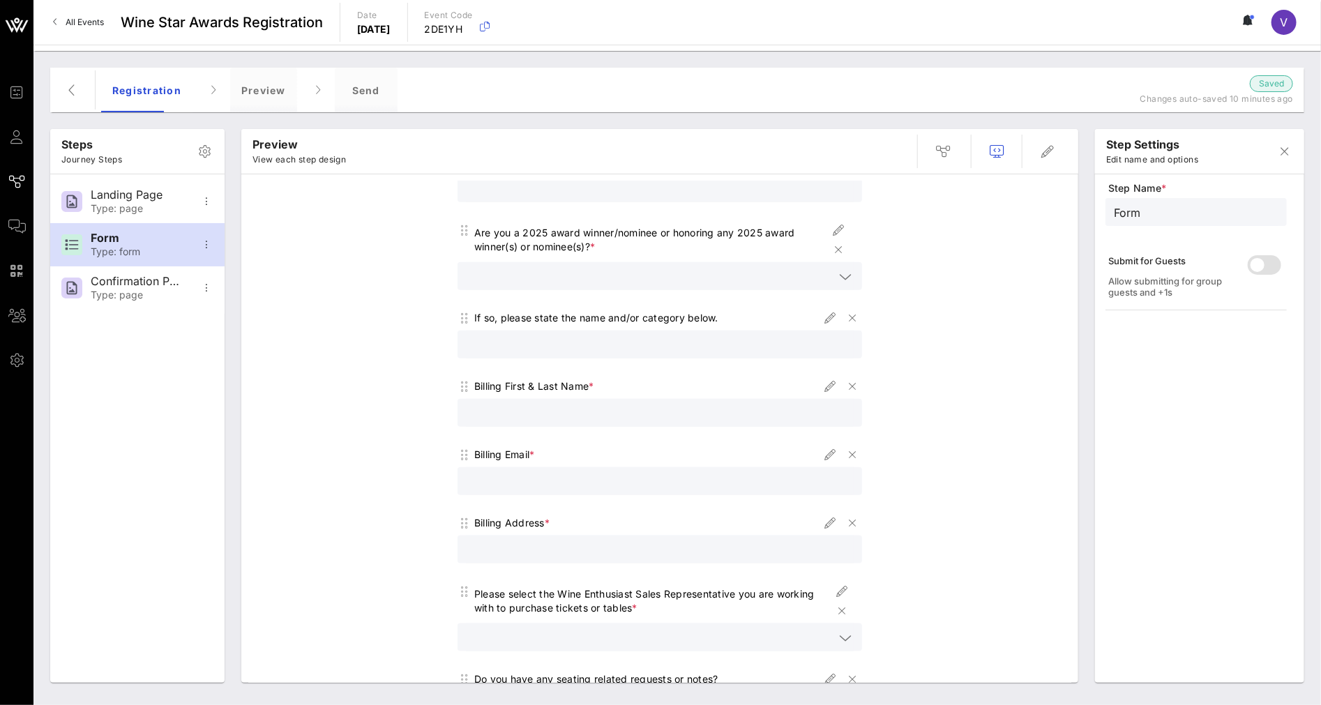
scroll to position [1003, 0]
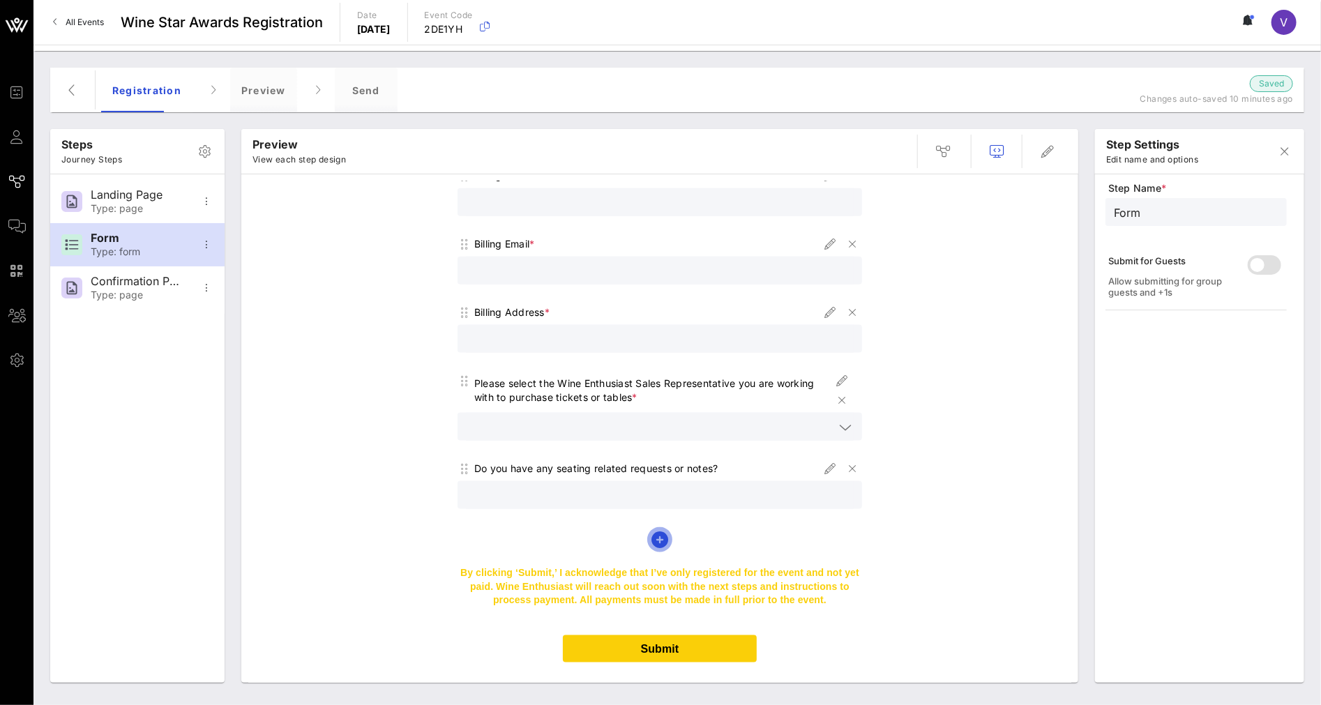
click at [658, 531] on icon "button" at bounding box center [659, 539] width 17 height 17
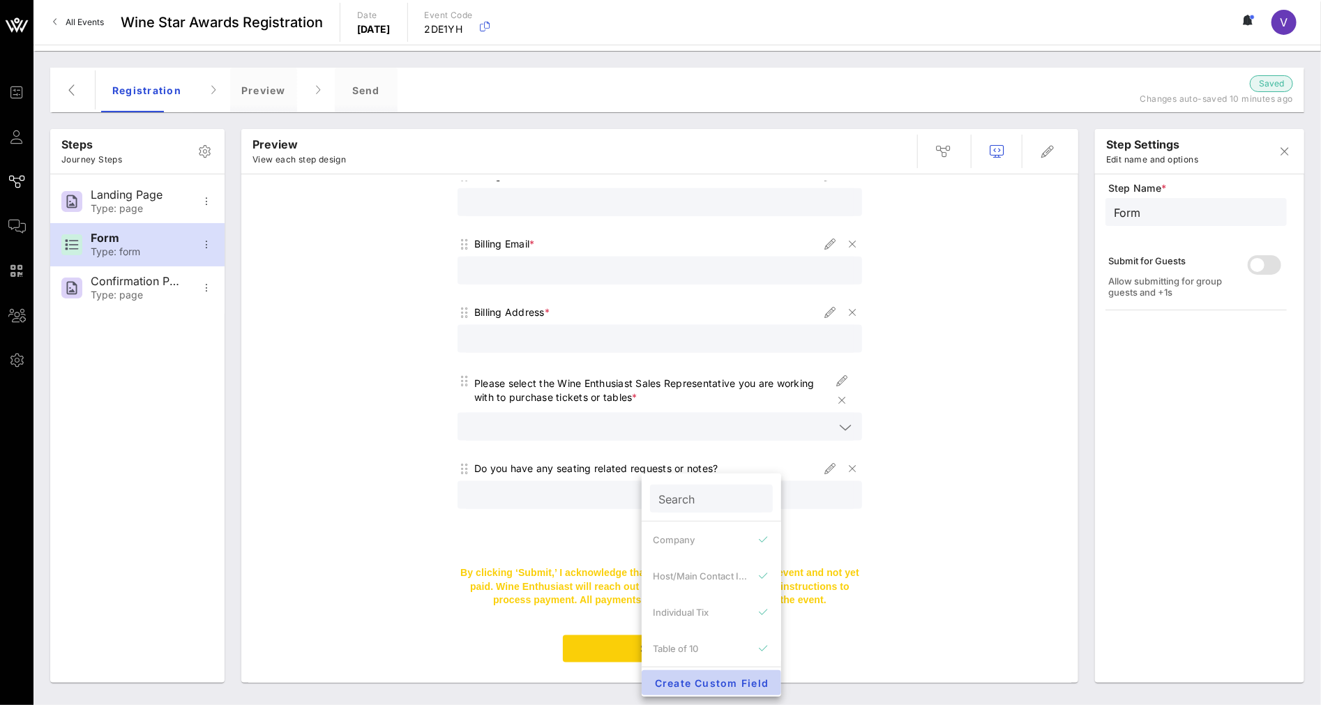
click at [681, 618] on span "Create Custom Field" at bounding box center [711, 683] width 117 height 12
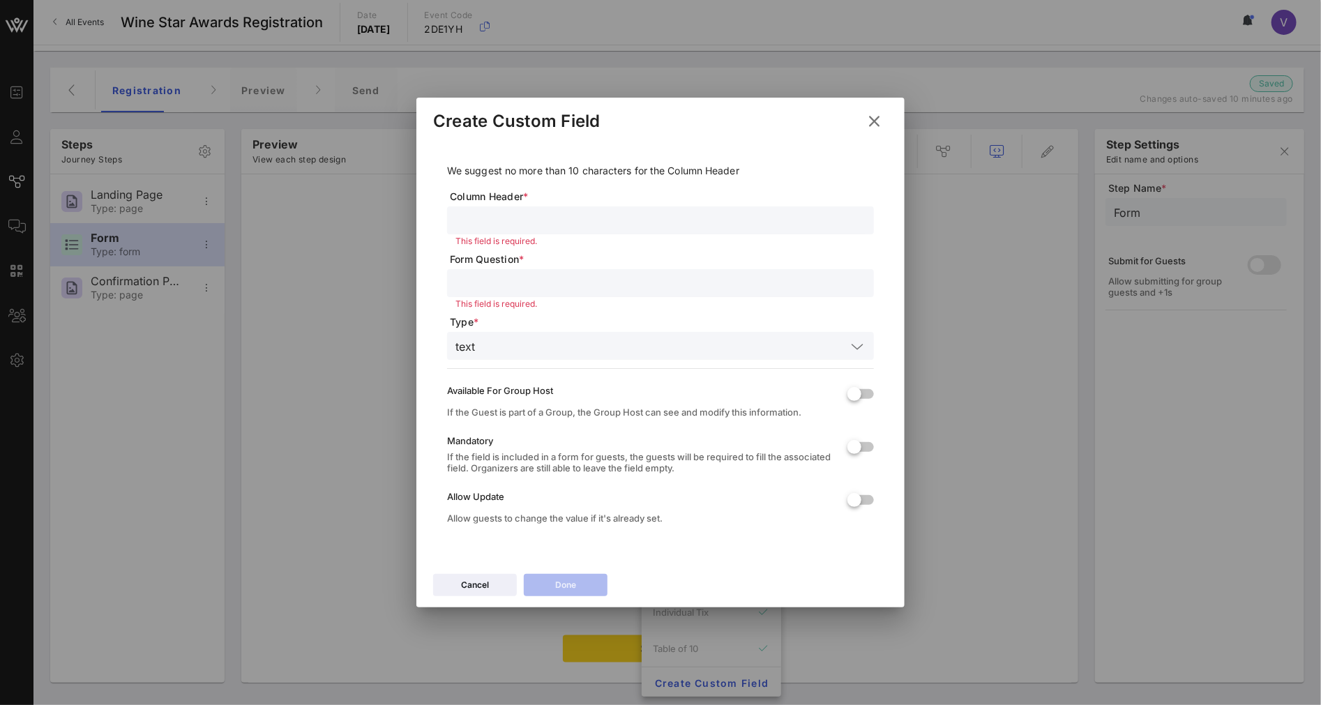
click at [583, 218] on input "text" at bounding box center [660, 220] width 410 height 18
type input "Primary Contract Name"
paste input "Primary Contract Name"
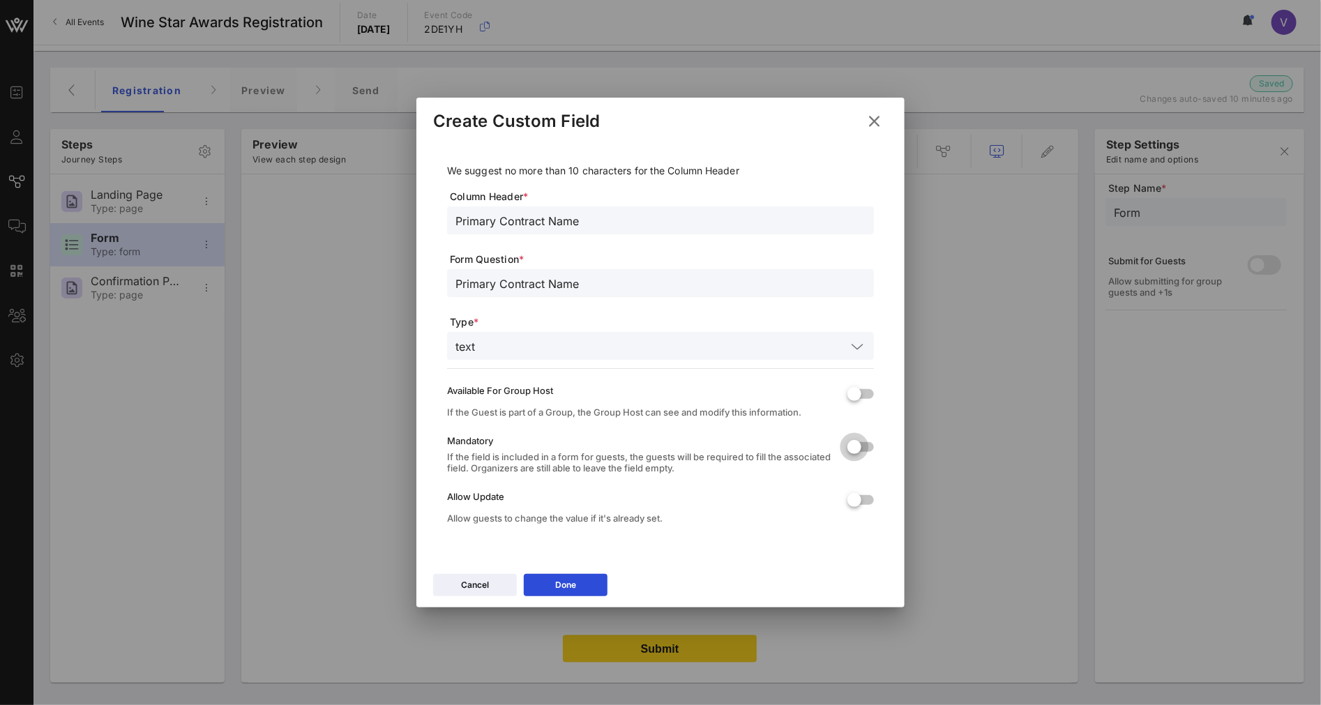
type input "Primary Contract Name"
click at [865, 450] on div at bounding box center [854, 447] width 24 height 24
click at [591, 591] on button "Done" at bounding box center [566, 585] width 84 height 22
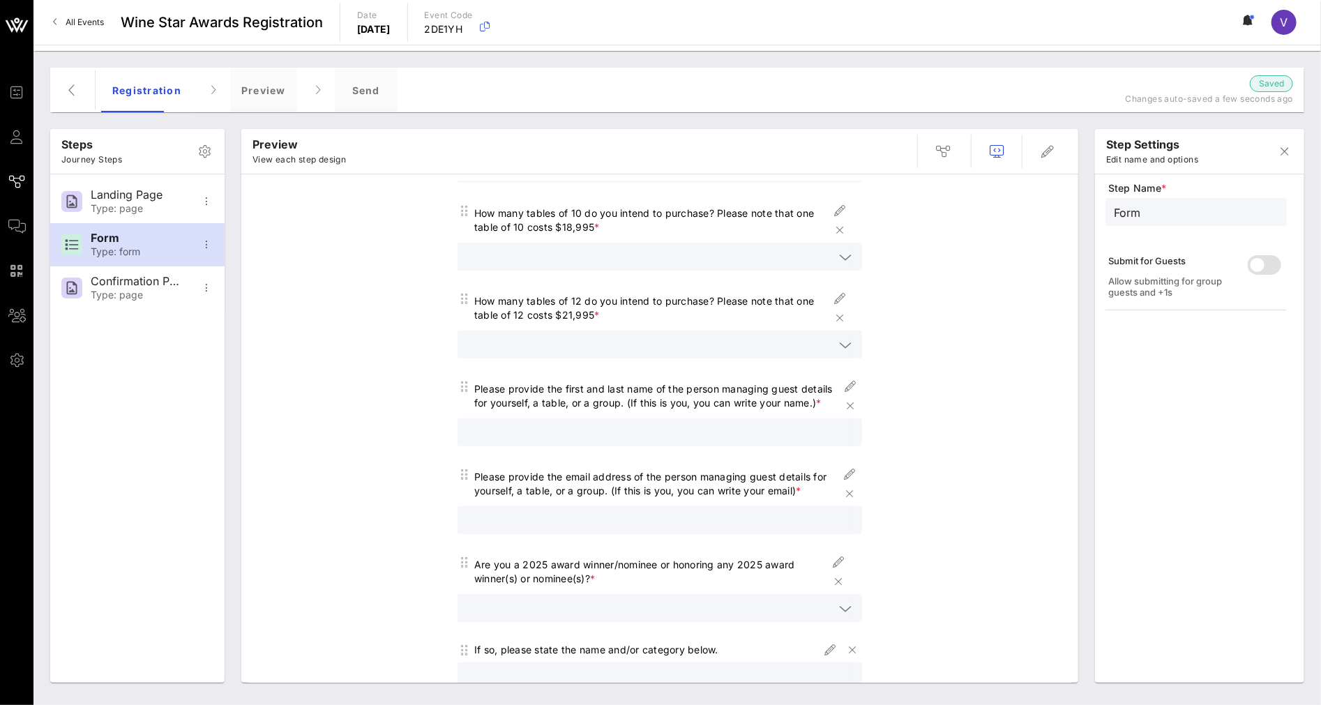
scroll to position [296, 0]
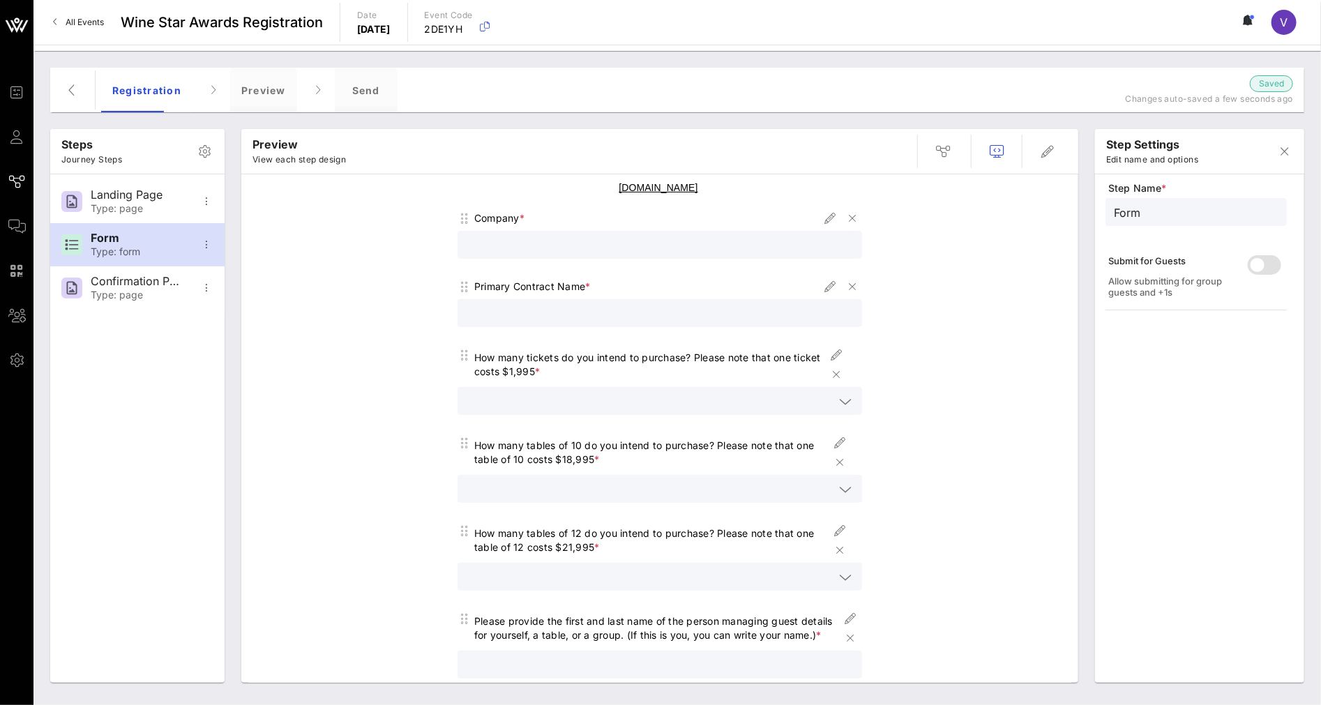
click at [536, 280] on div "Primary Contract Name *" at bounding box center [532, 287] width 116 height 14
click at [821, 278] on icon "button" at bounding box center [829, 286] width 17 height 17
type input "Primary Contract Name"
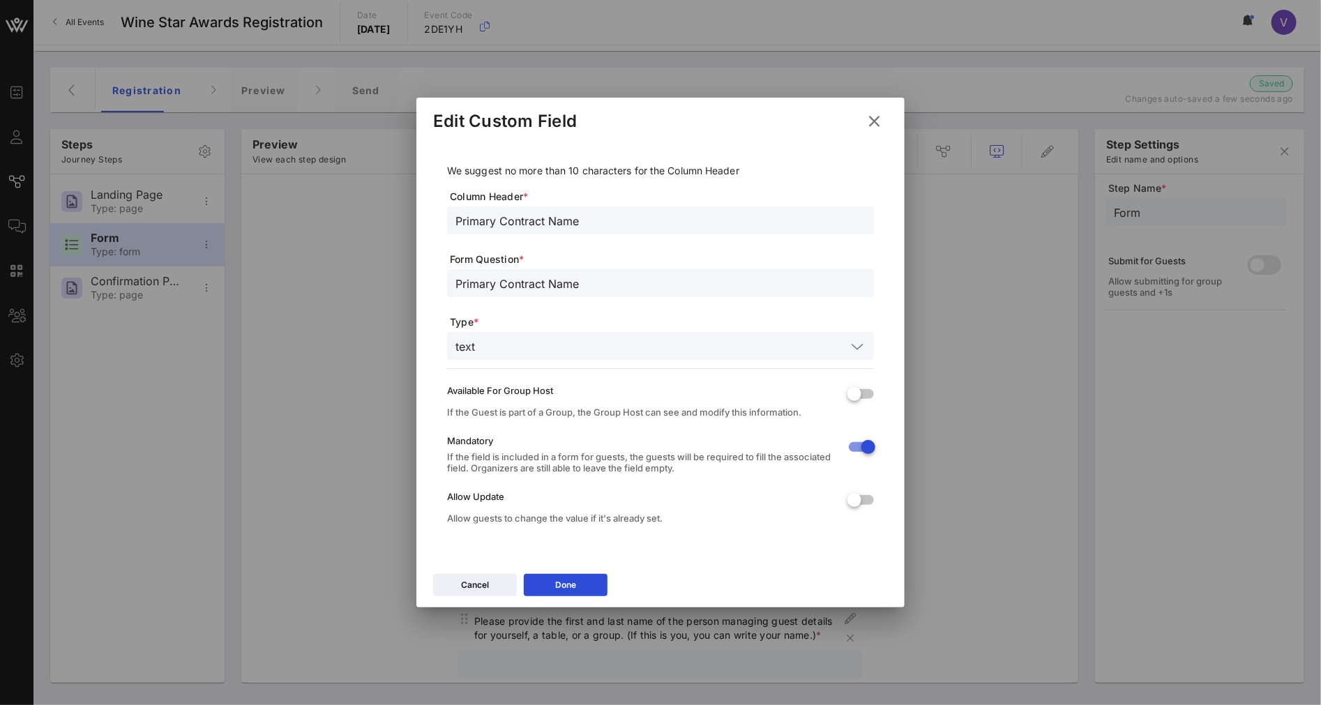
click at [528, 220] on input "Primary Contract Name" at bounding box center [660, 220] width 410 height 18
type input "Primary Contact Name"
click at [528, 285] on input "Primary Contract Name" at bounding box center [660, 283] width 410 height 18
type input "Primary Contact Name"
click at [559, 580] on div "Done" at bounding box center [565, 585] width 21 height 14
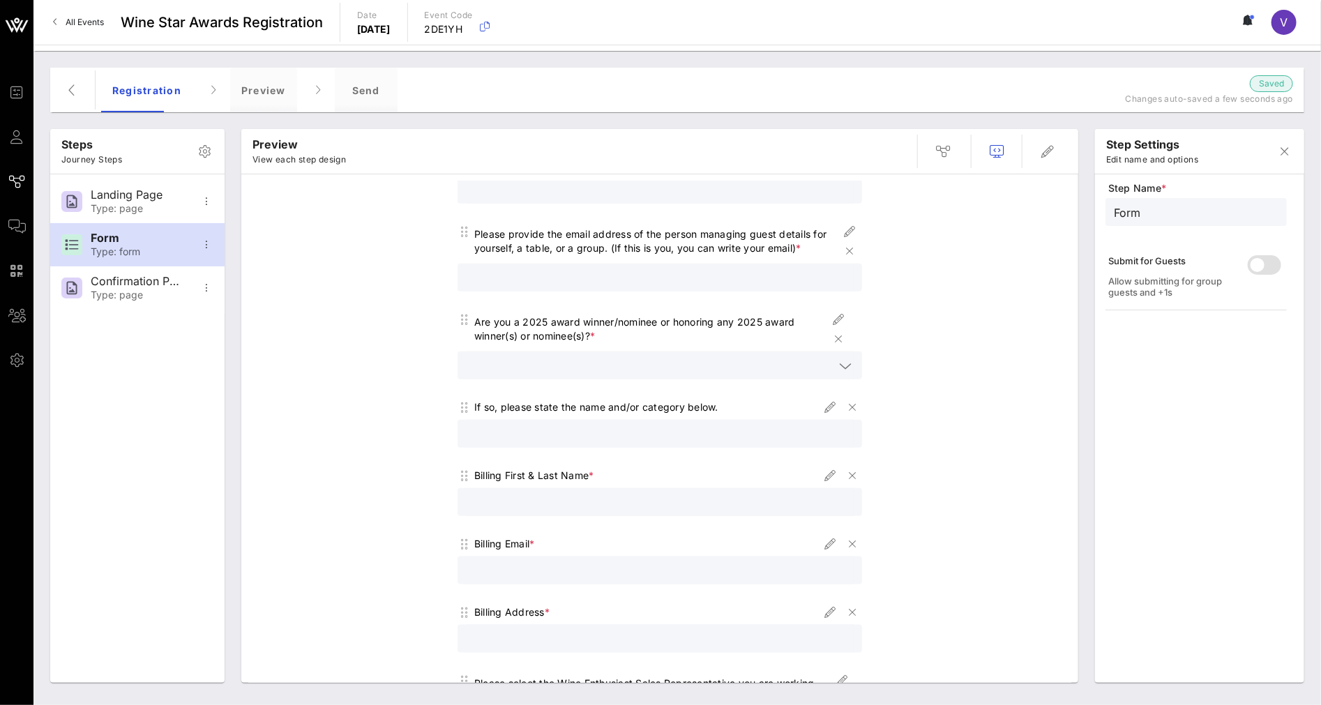
scroll to position [1071, 0]
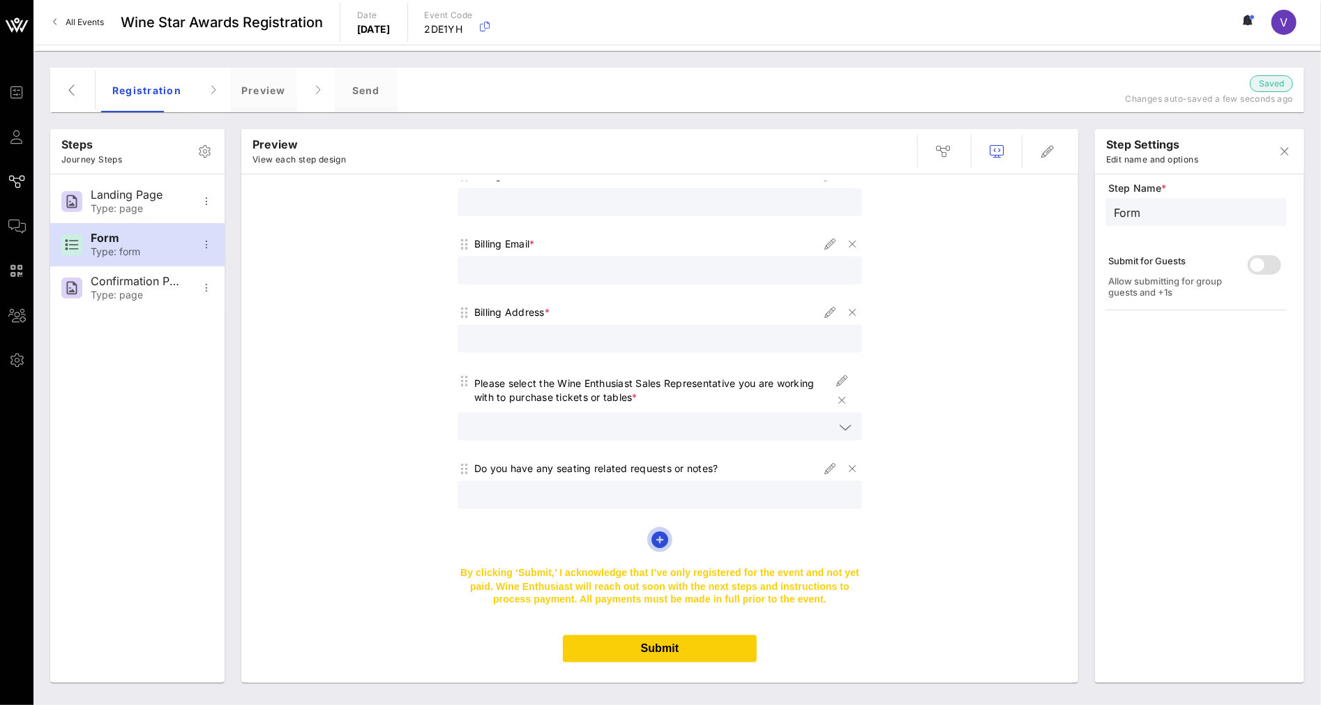
click at [652, 531] on icon "button" at bounding box center [659, 539] width 17 height 17
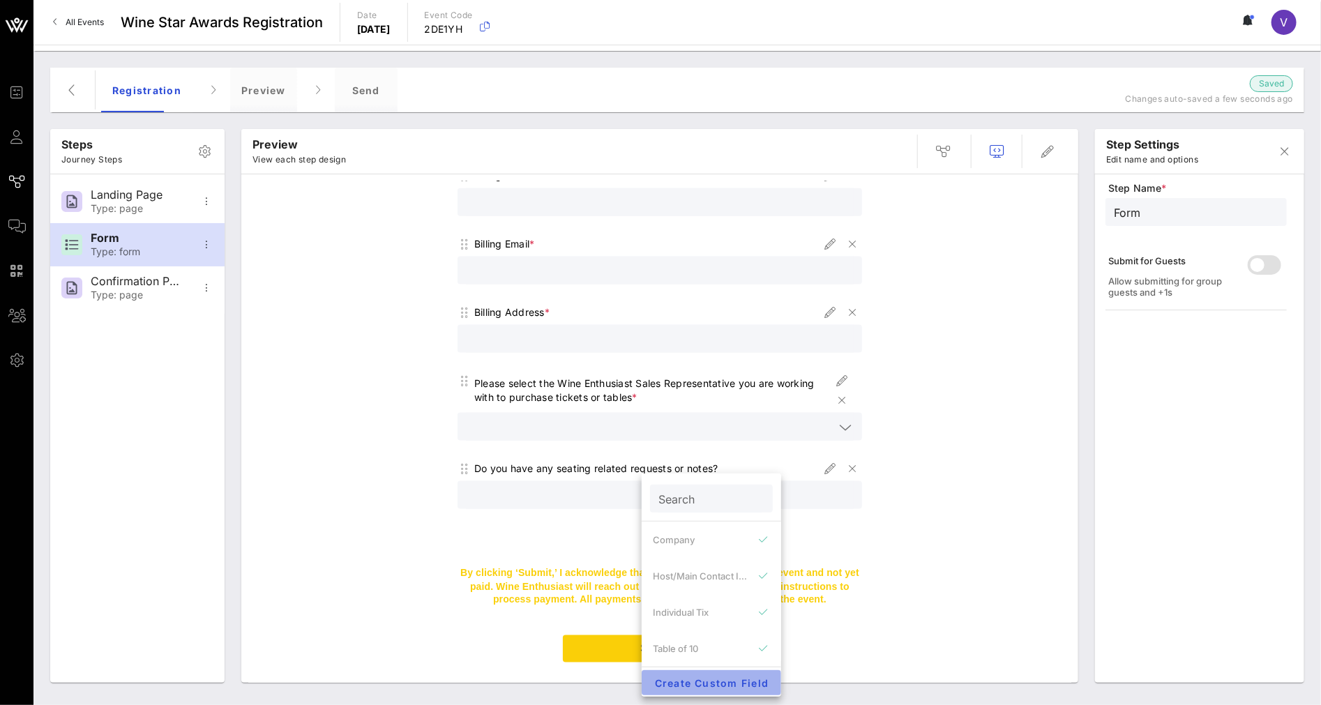
click at [705, 618] on span "Create Custom Field" at bounding box center [711, 683] width 117 height 12
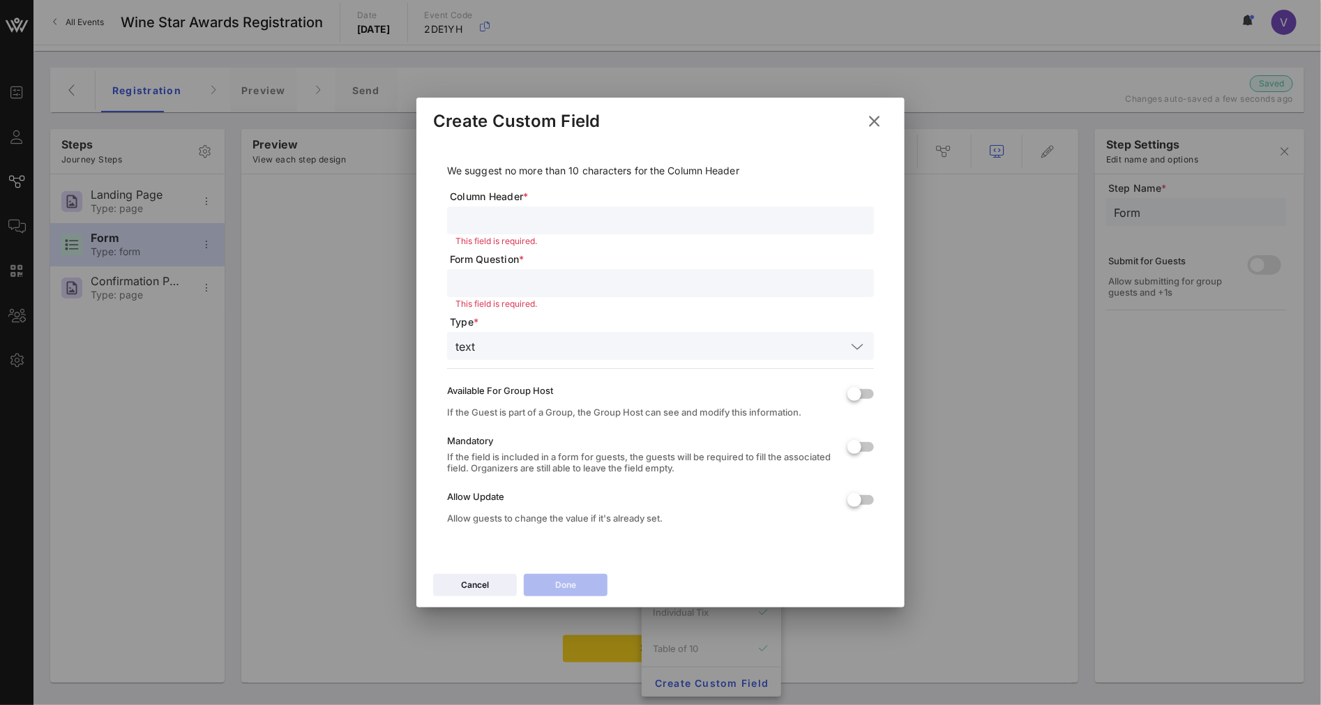
click at [566, 225] on input "text" at bounding box center [660, 220] width 410 height 18
type input "Primary Contact Email"
paste input "Primary Contact Email"
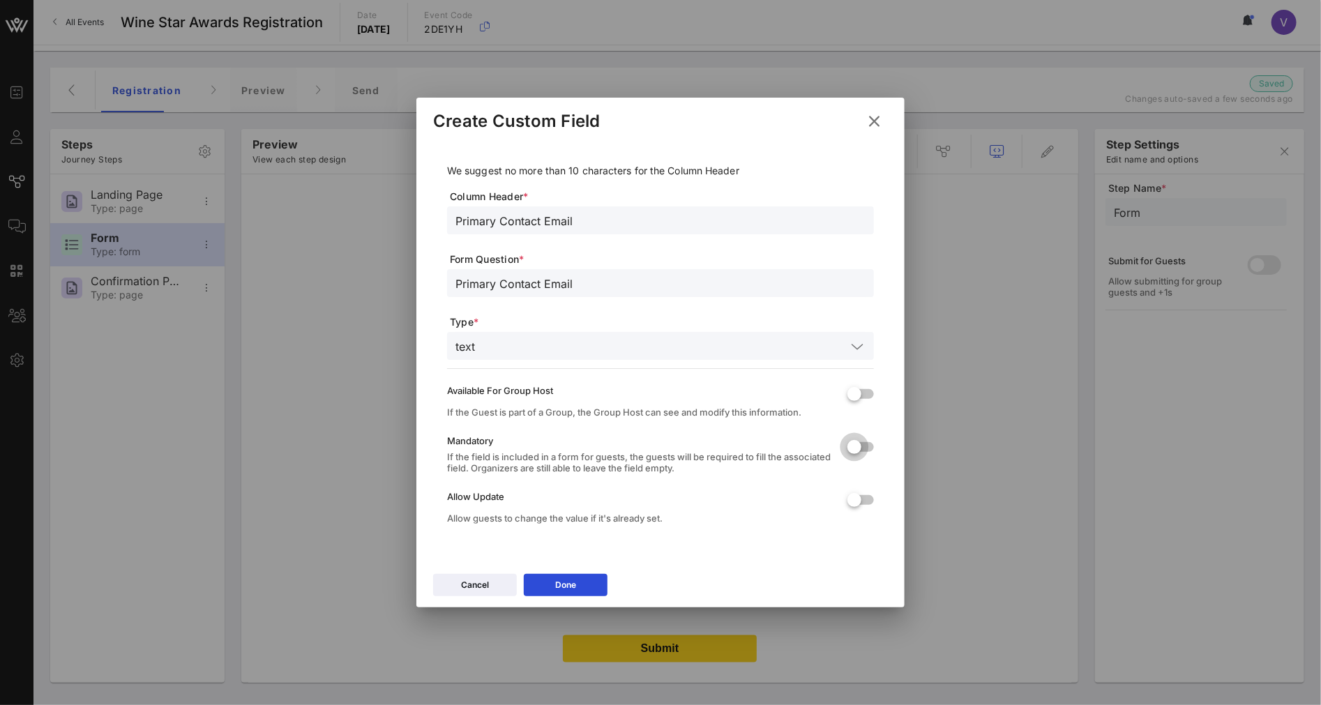
type input "Primary Contact Email"
click at [854, 435] on div at bounding box center [854, 447] width 24 height 24
click at [568, 577] on button "Done" at bounding box center [566, 585] width 84 height 22
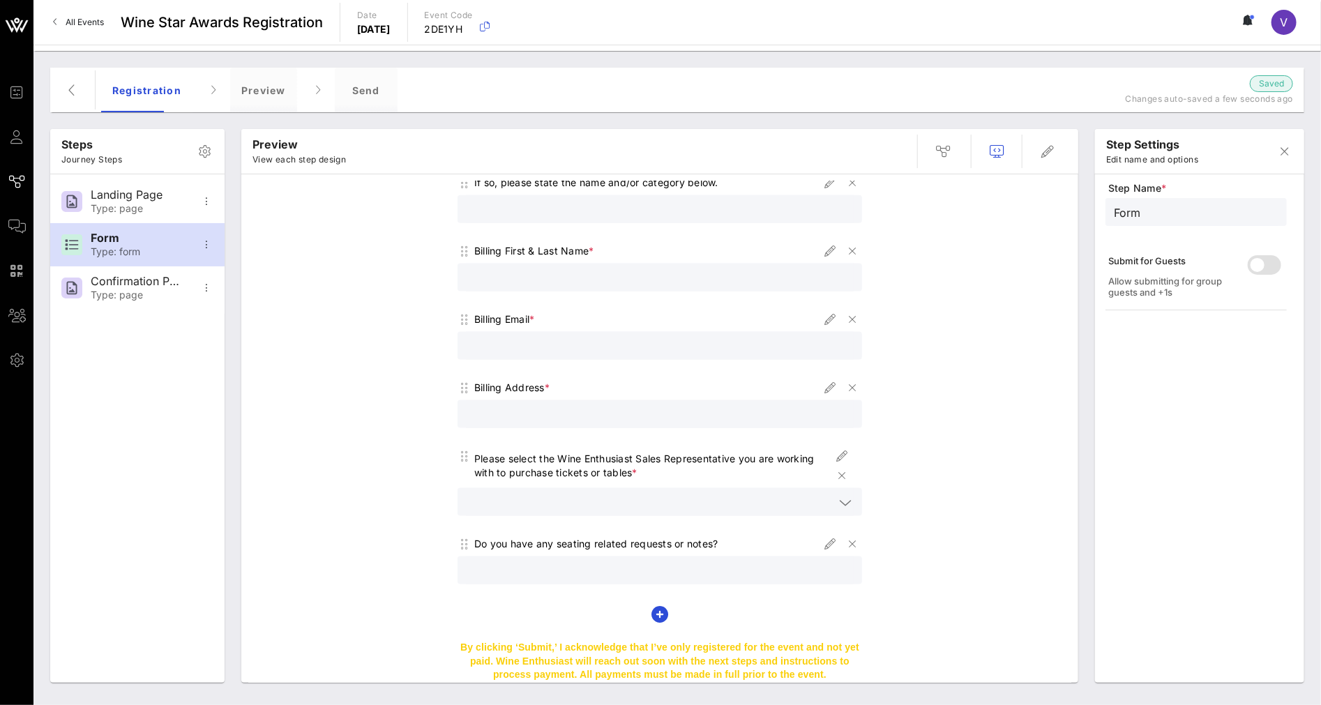
scroll to position [1139, 0]
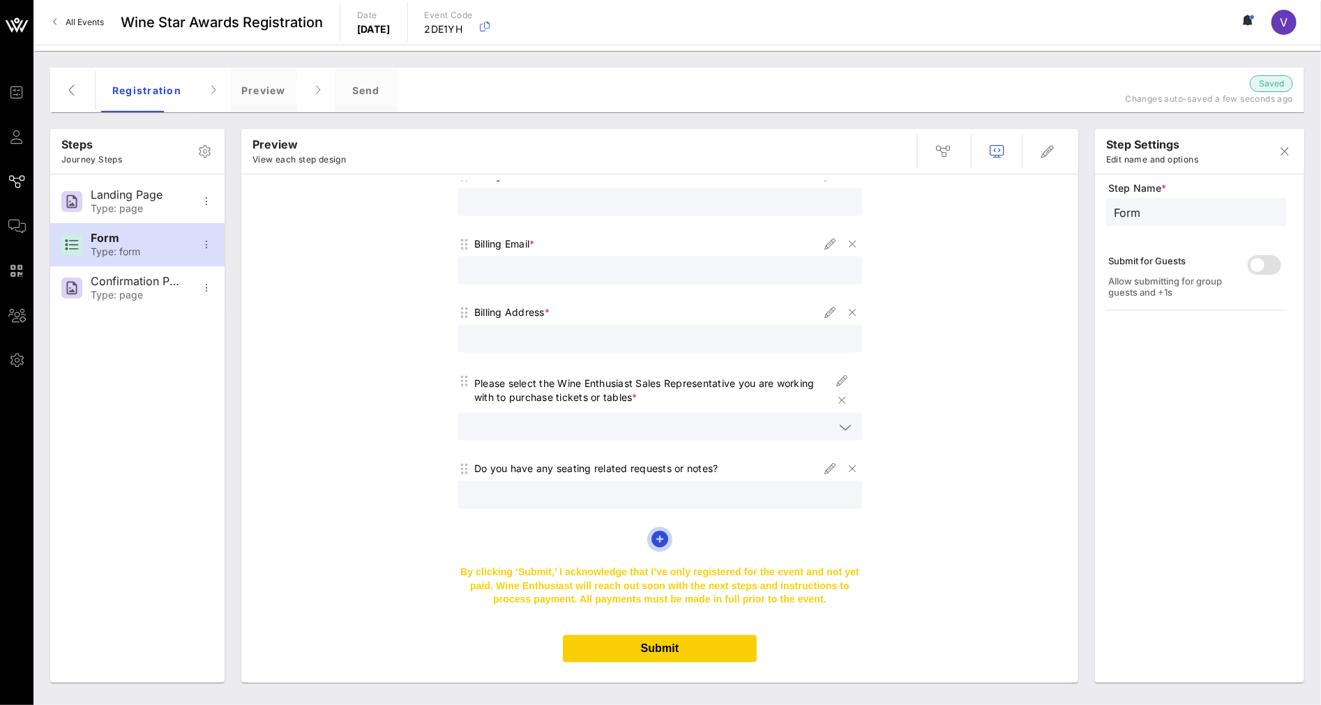
click at [651, 531] on icon "button" at bounding box center [659, 539] width 17 height 17
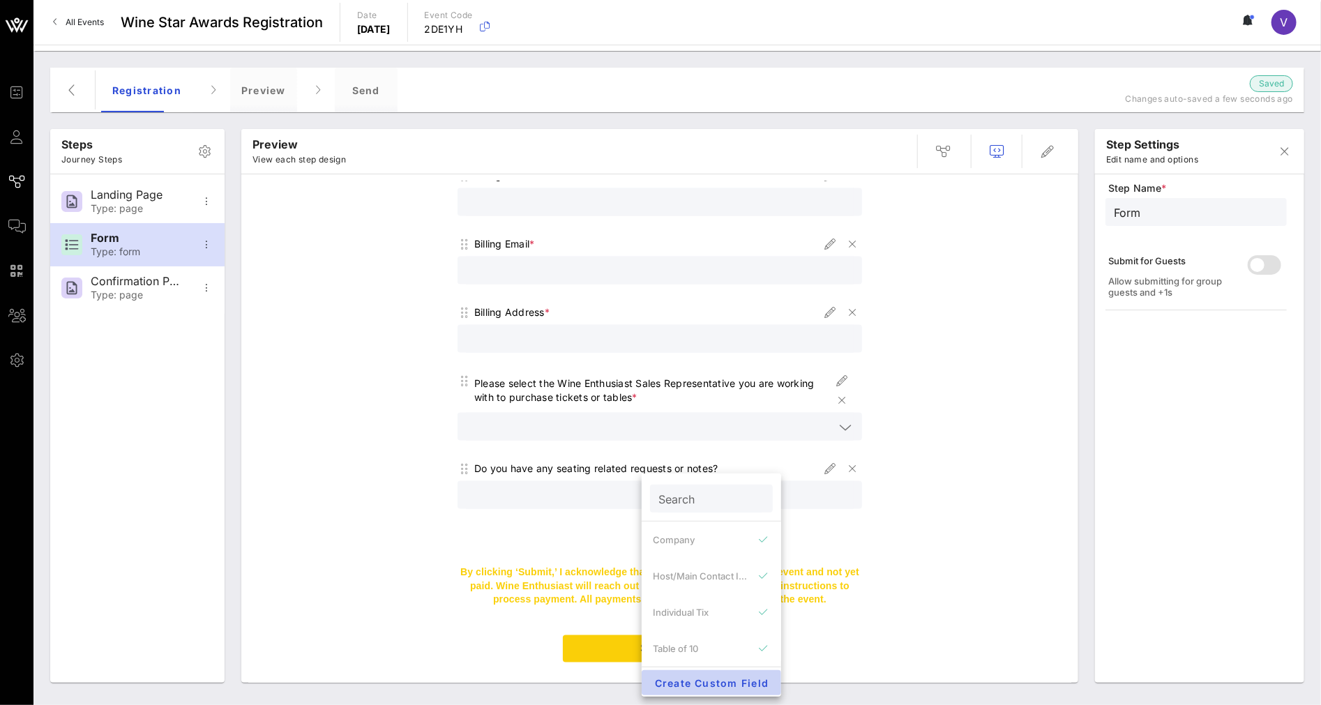
click at [721, 618] on span "Create Custom Field" at bounding box center [711, 683] width 117 height 12
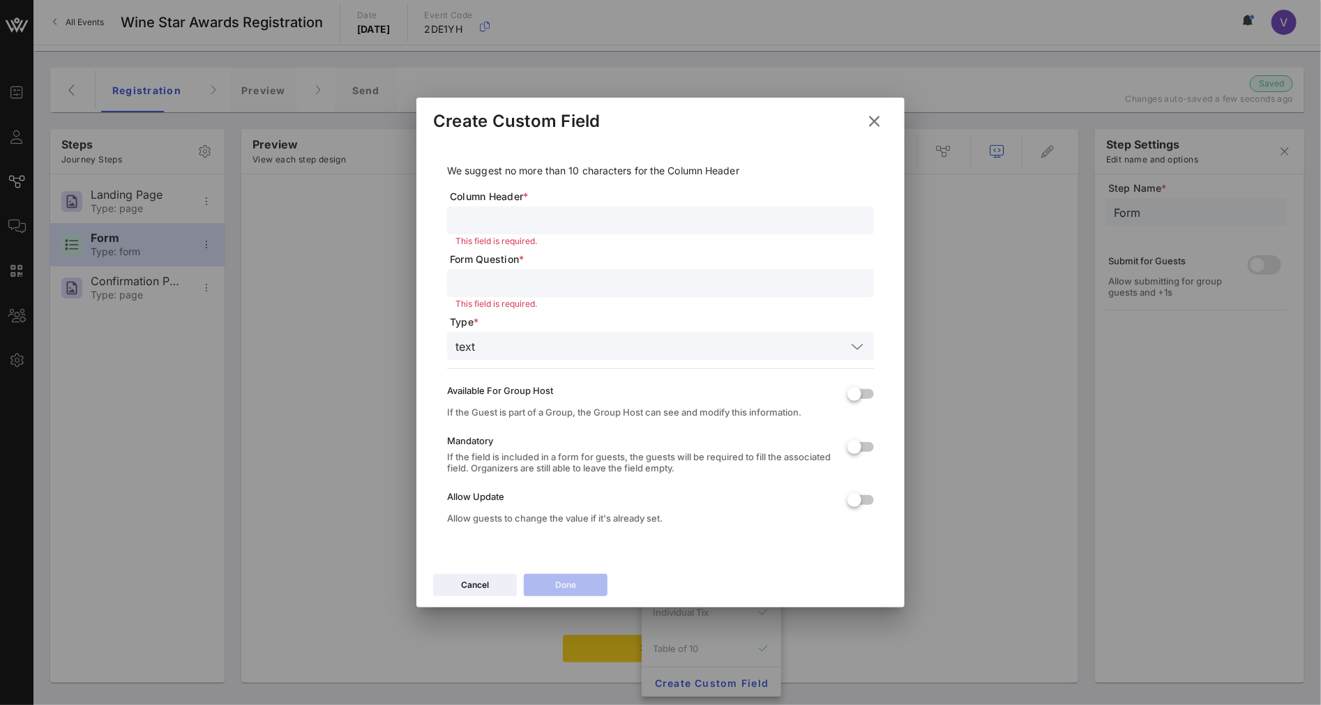
click at [510, 222] on input "text" at bounding box center [660, 220] width 410 height 18
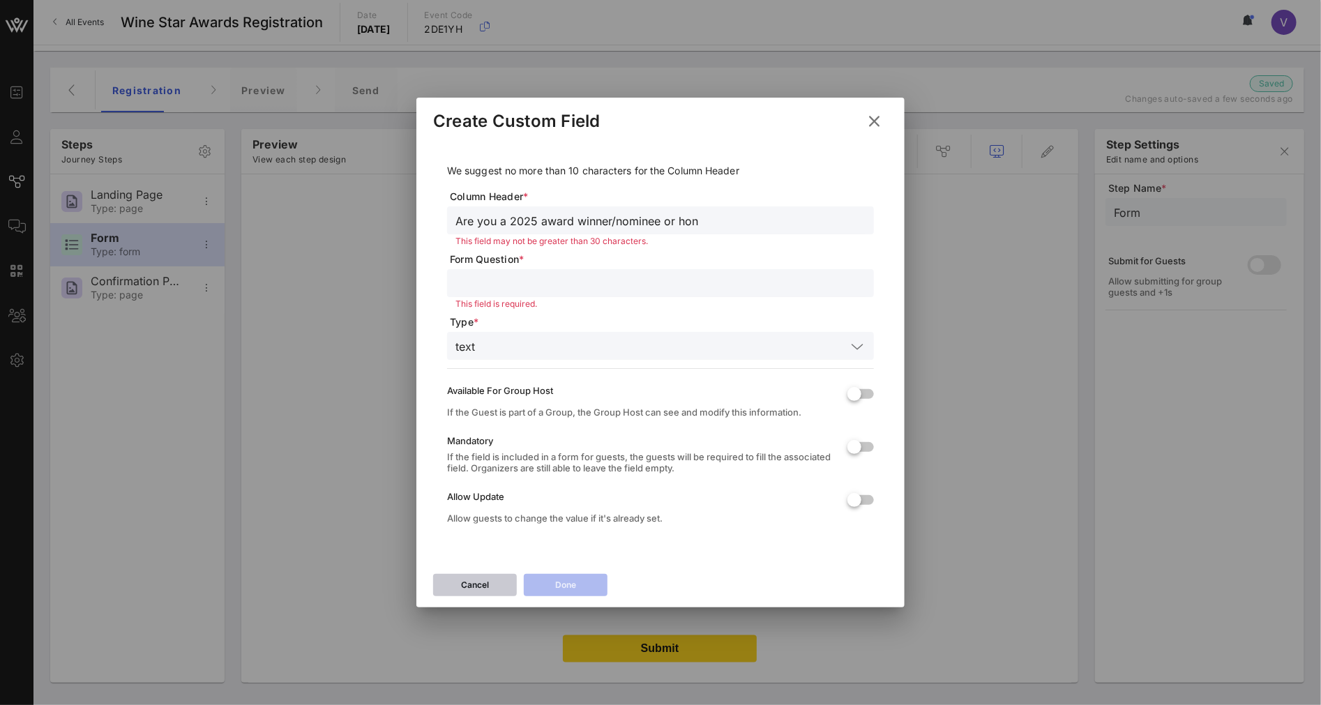
type input "Are you a 2025 award winner/nominee or hon"
click at [482, 591] on div "Cancel" at bounding box center [475, 585] width 28 height 14
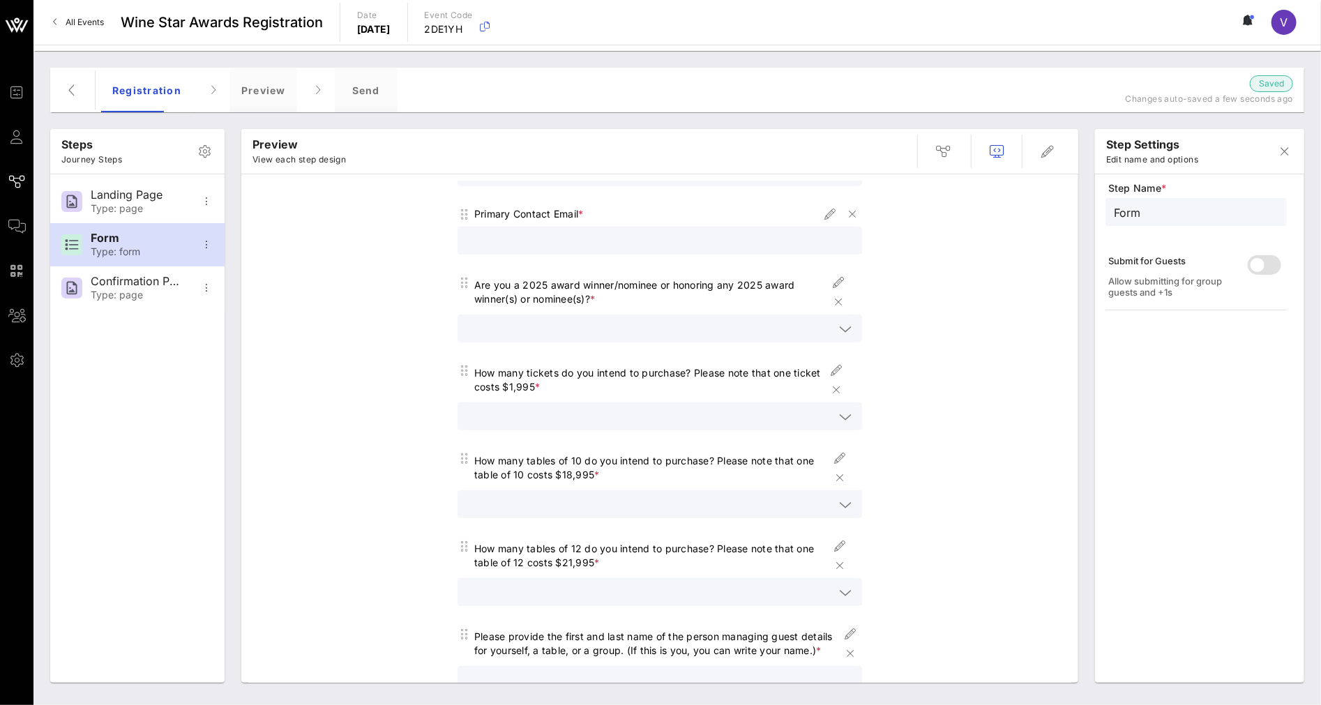
scroll to position [464, 0]
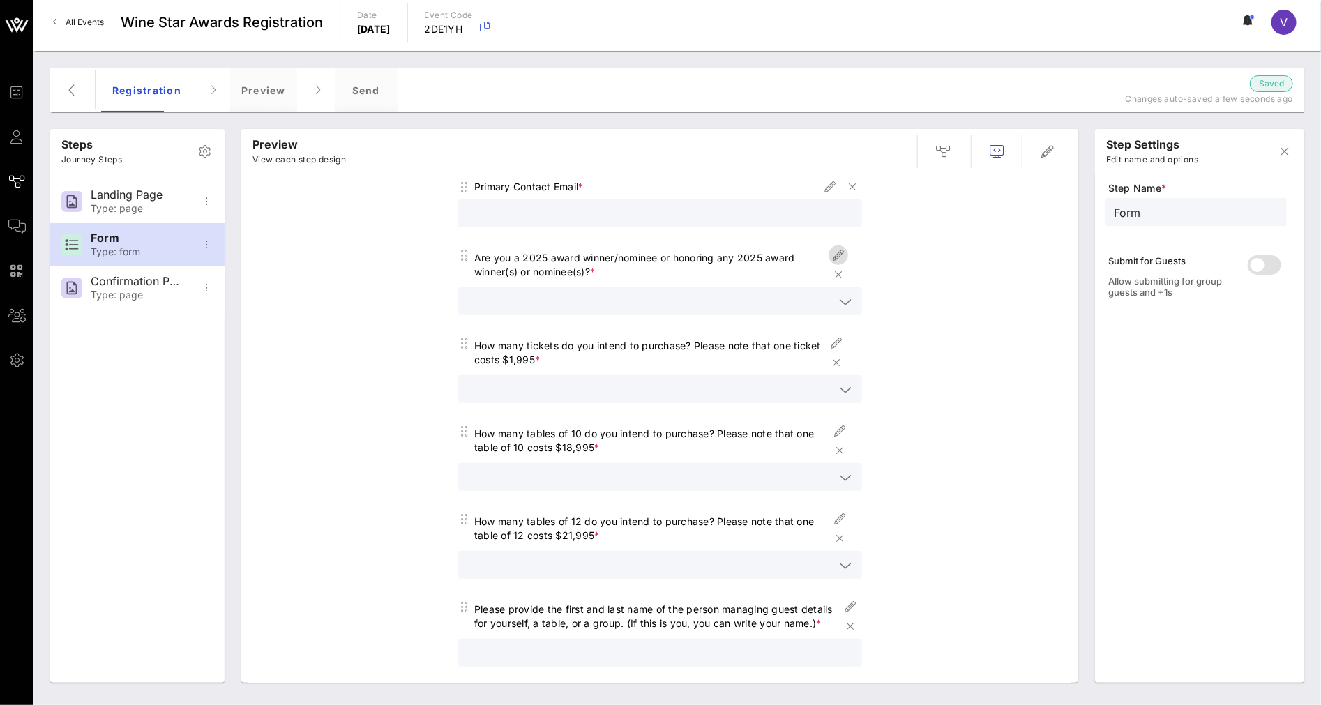
click at [834, 247] on icon "button" at bounding box center [838, 255] width 17 height 17
type input "Honoring an Award Winner (s)"
type input "Are you a 2025 award winner/nominee or honoring any 2025 award winner(s) or nom…"
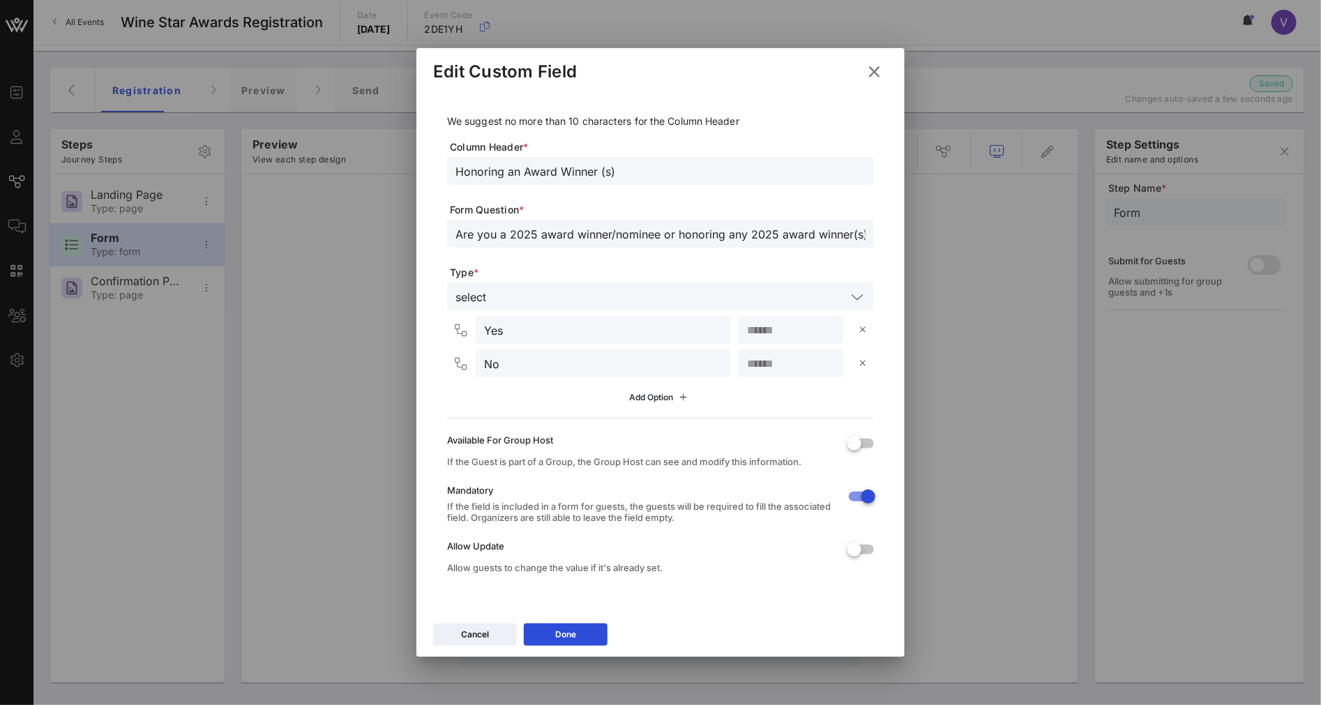
click at [688, 395] on icon at bounding box center [684, 397] width 16 height 15
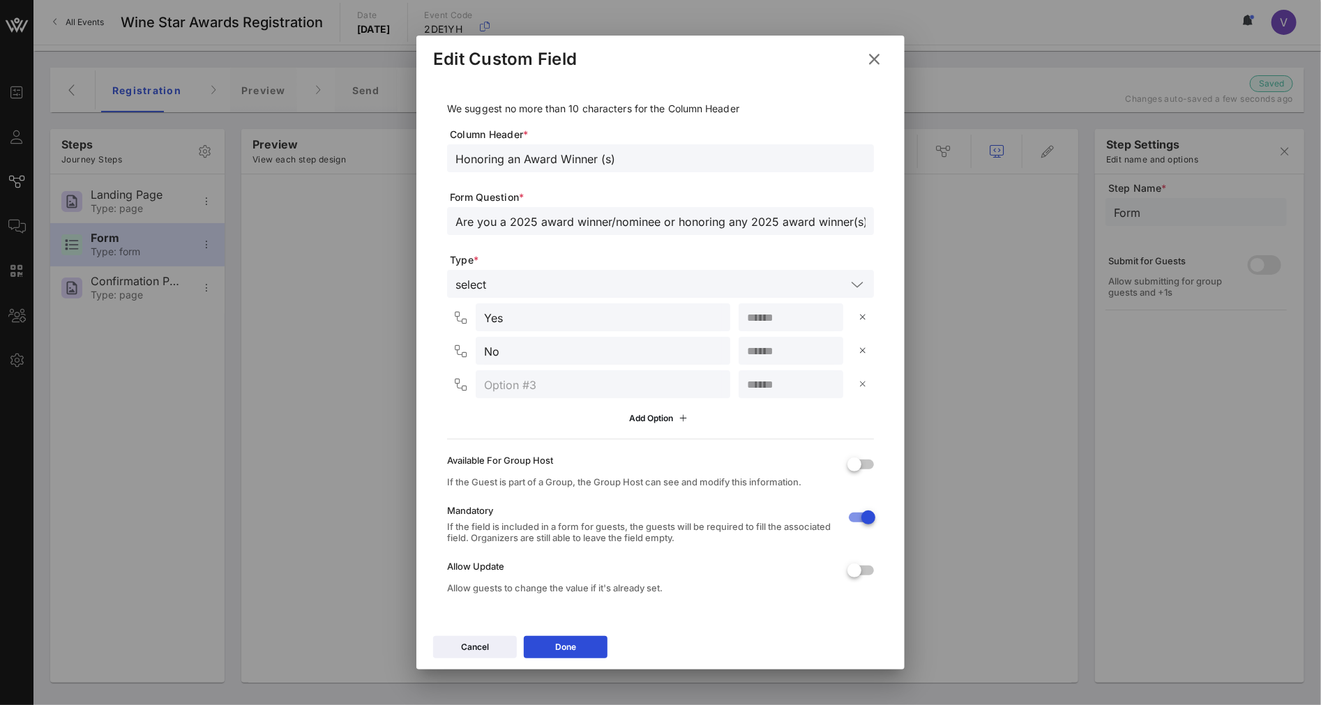
click at [857, 381] on icon at bounding box center [862, 384] width 11 height 10
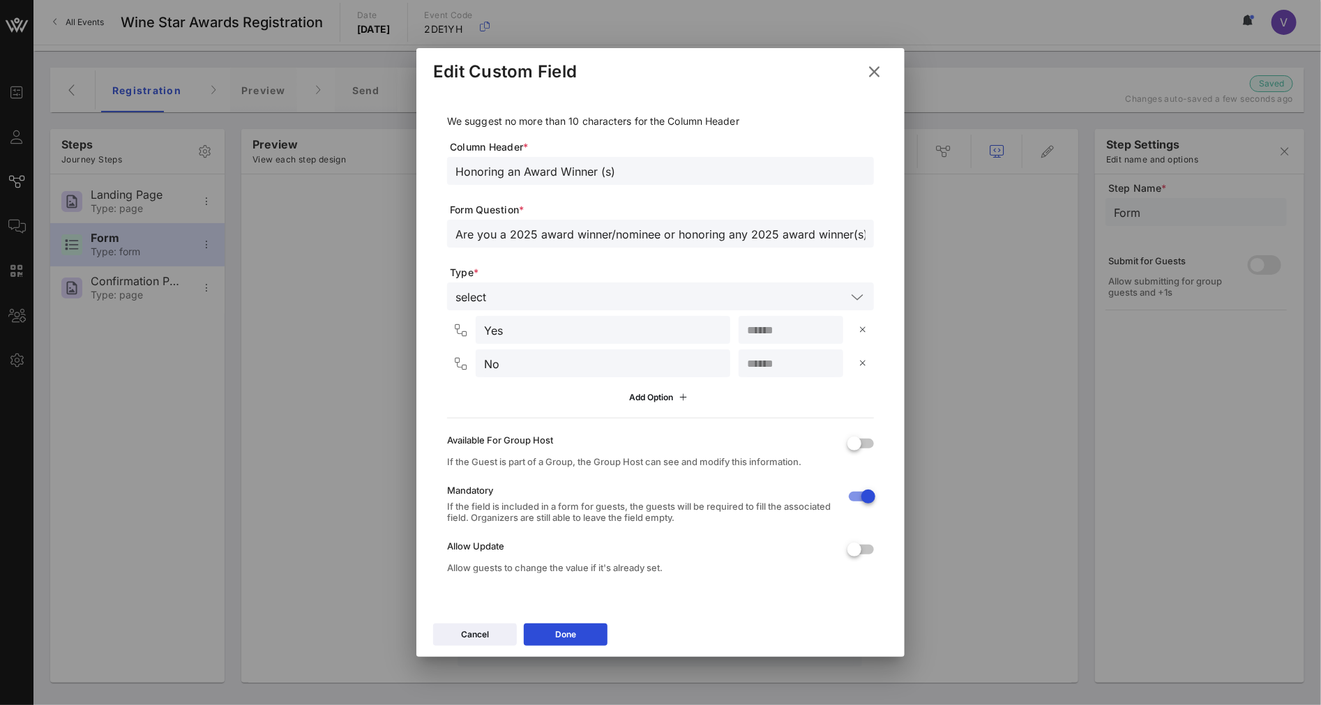
click at [877, 73] on icon at bounding box center [874, 72] width 20 height 19
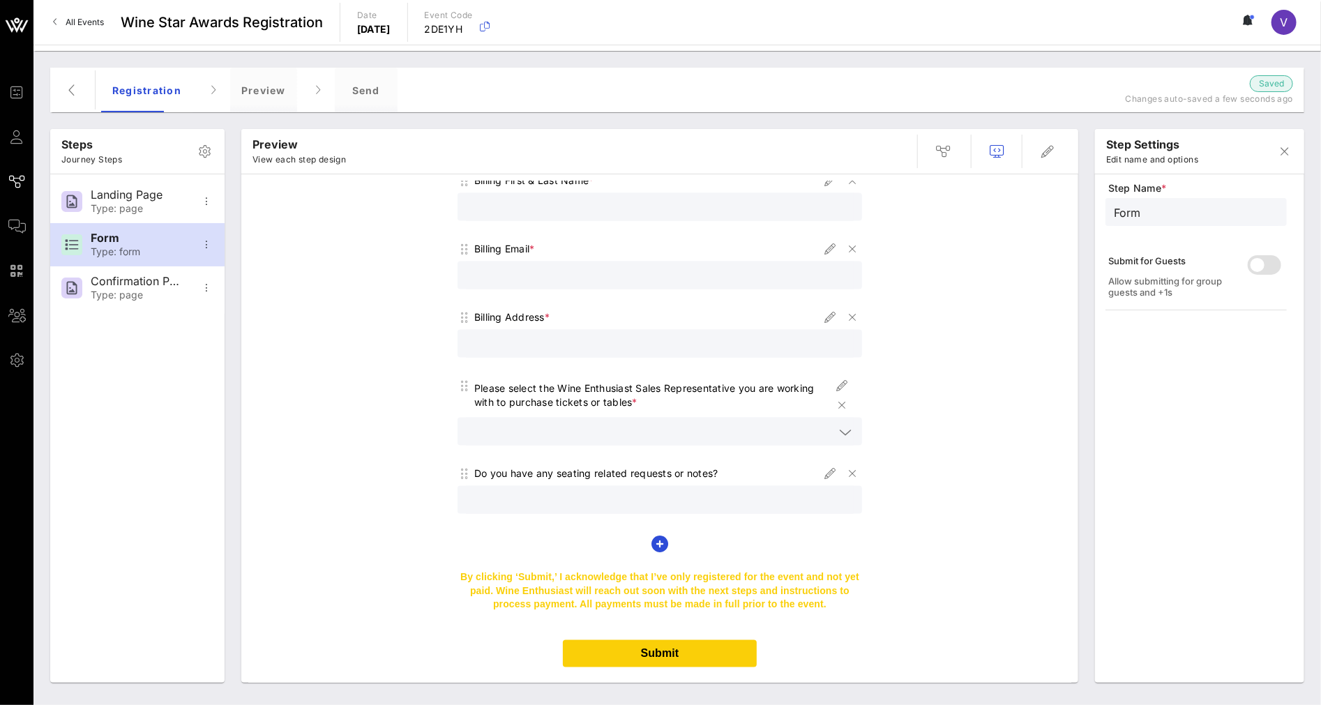
scroll to position [1139, 0]
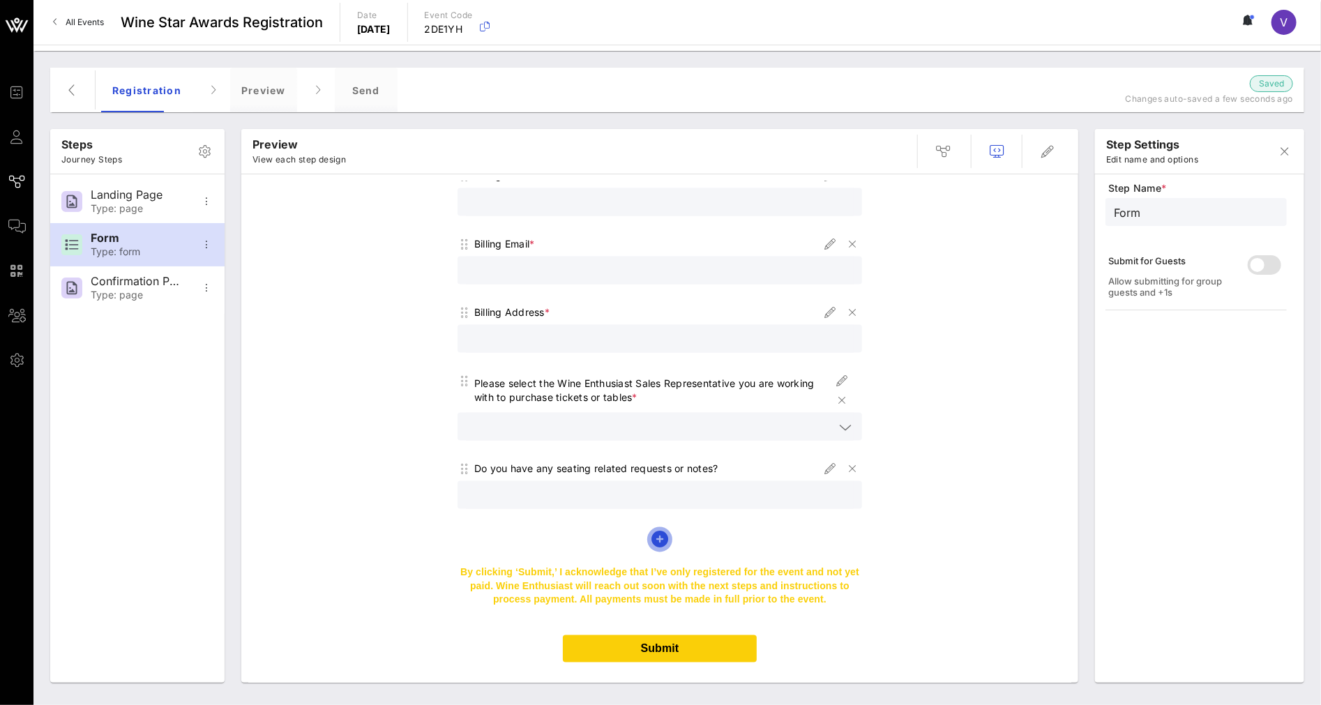
click at [658, 531] on icon "button" at bounding box center [659, 539] width 17 height 17
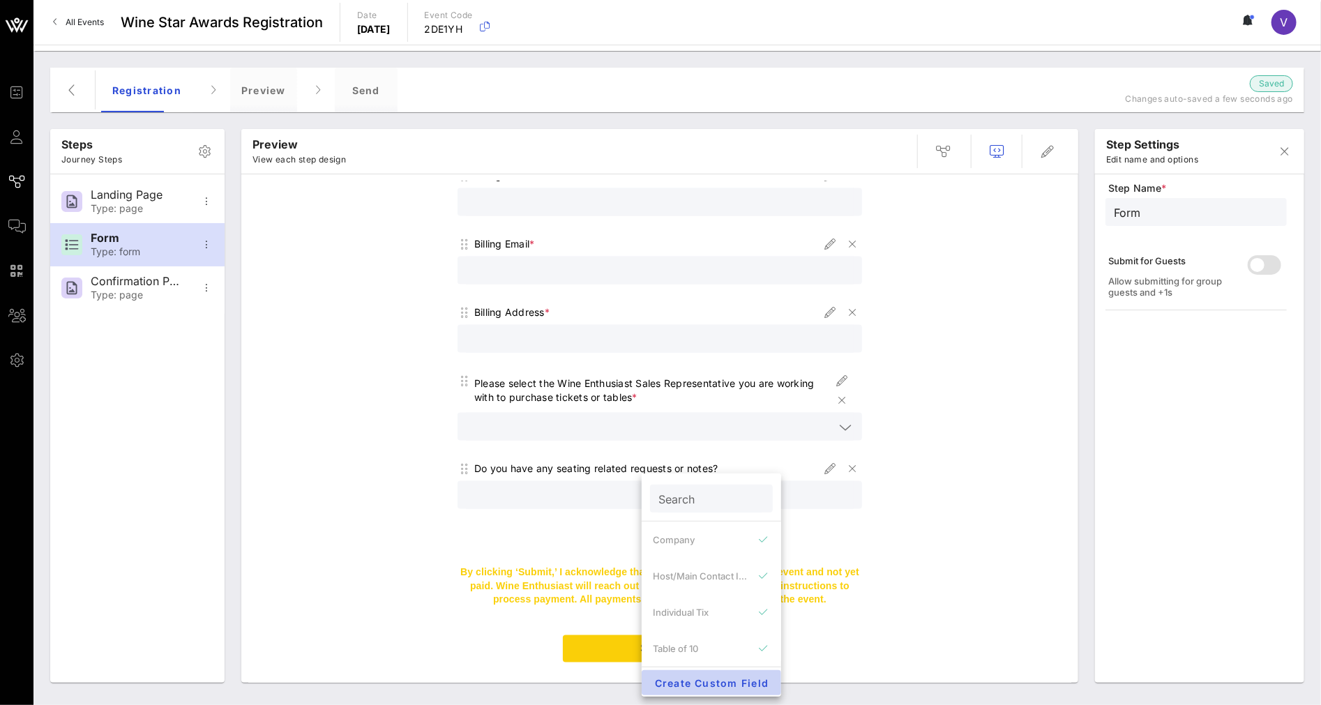
click at [749, 618] on span "Create Custom Field" at bounding box center [711, 683] width 117 height 12
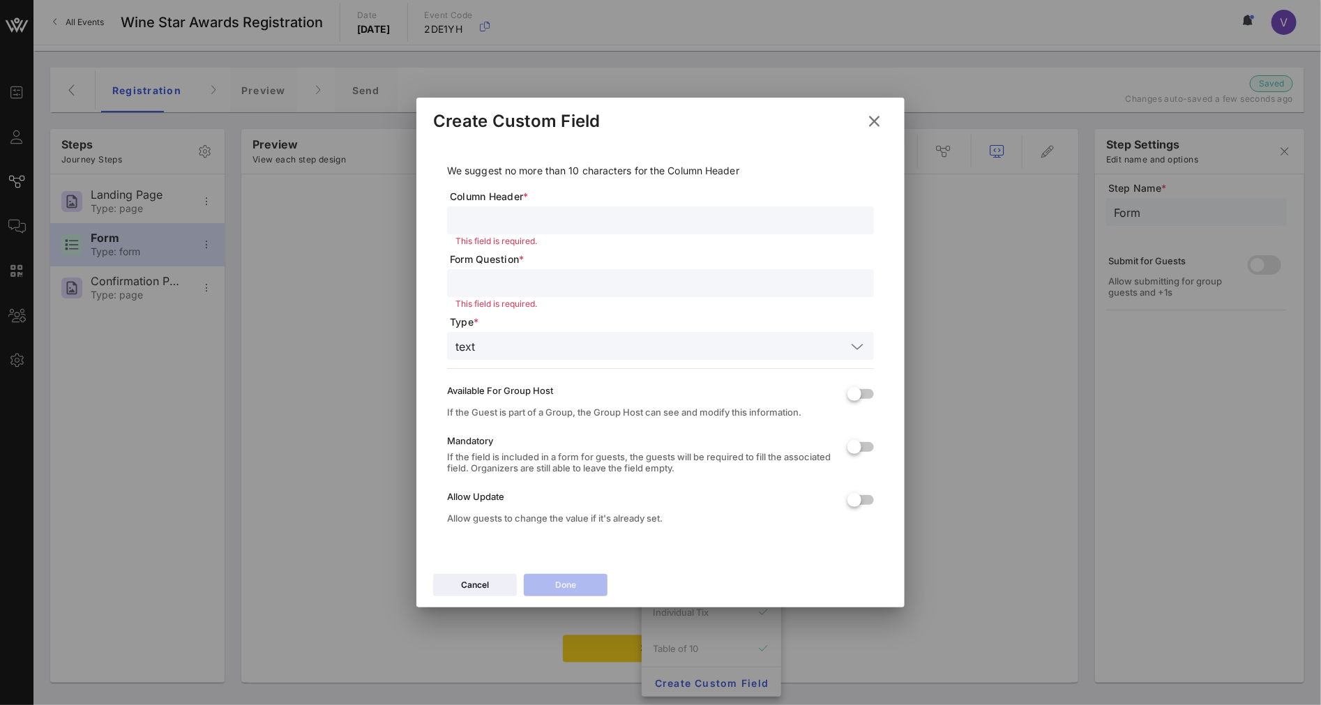
click at [506, 213] on input "text" at bounding box center [660, 220] width 410 height 18
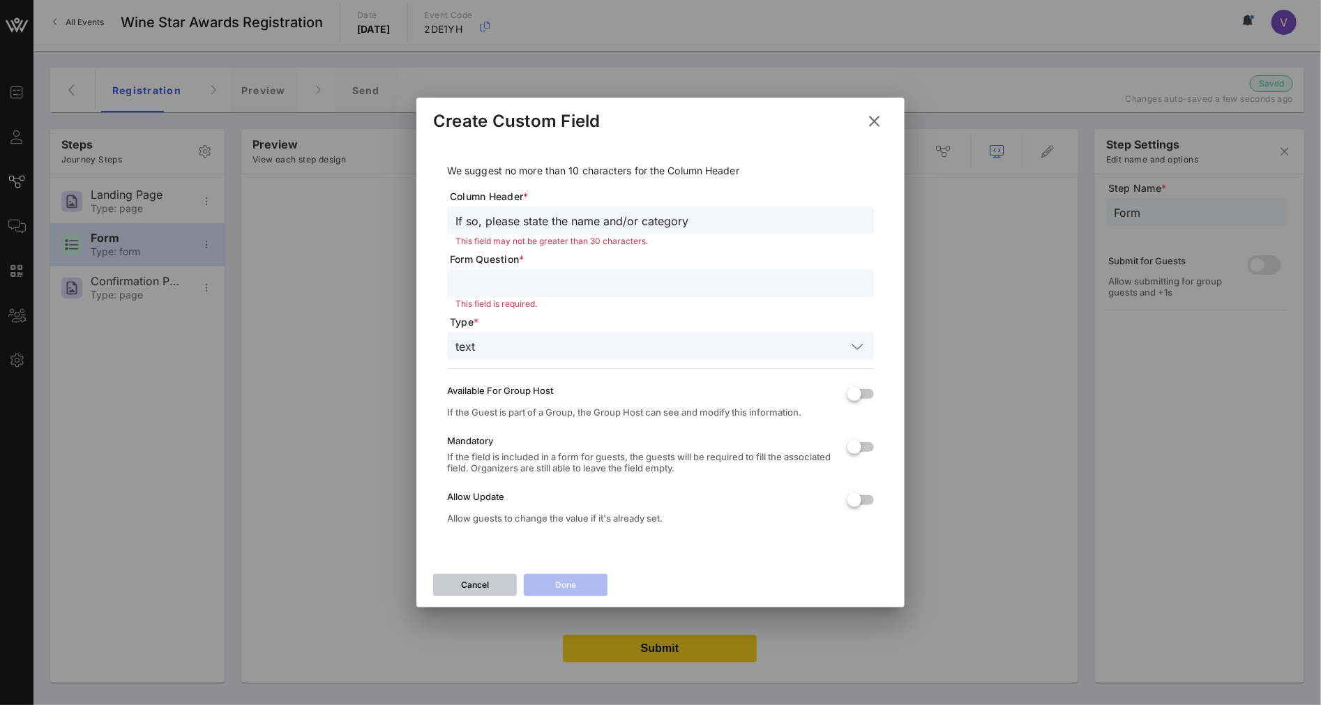
type input "If so, please state the name and/or category"
click at [459, 588] on button "Cancel" at bounding box center [475, 585] width 84 height 22
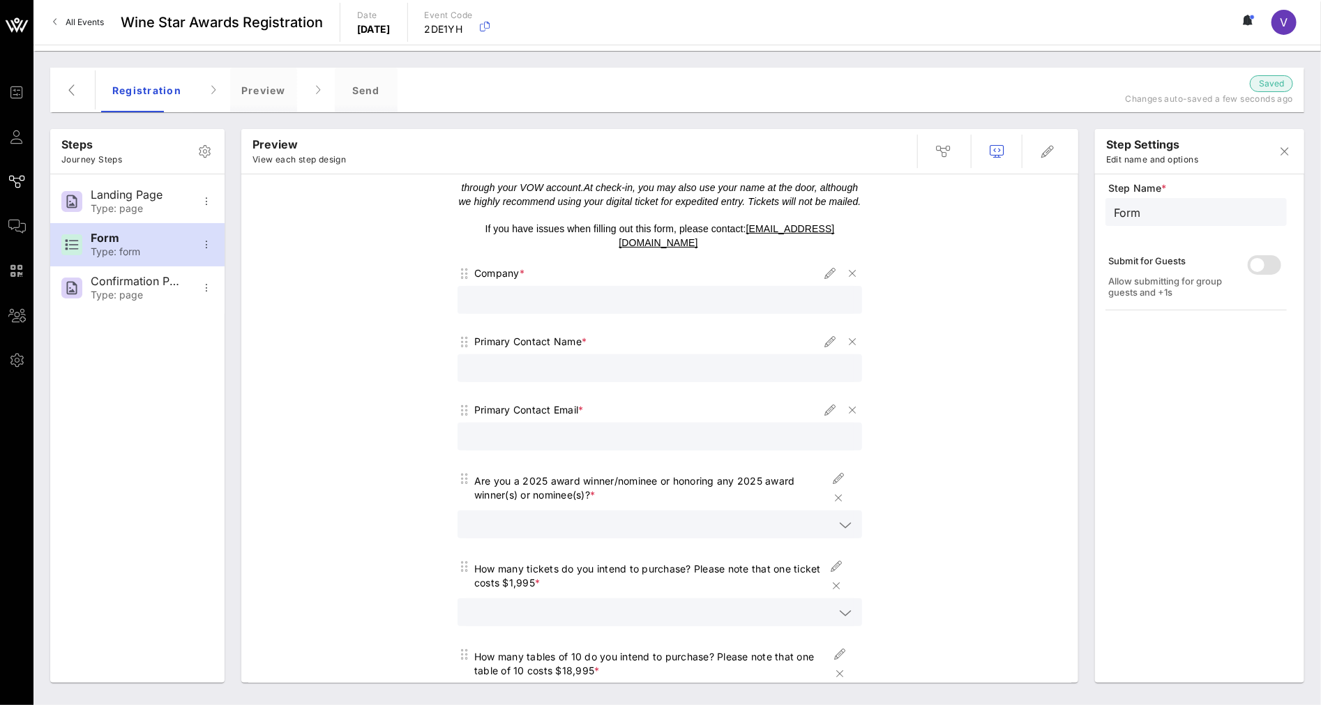
scroll to position [210, 0]
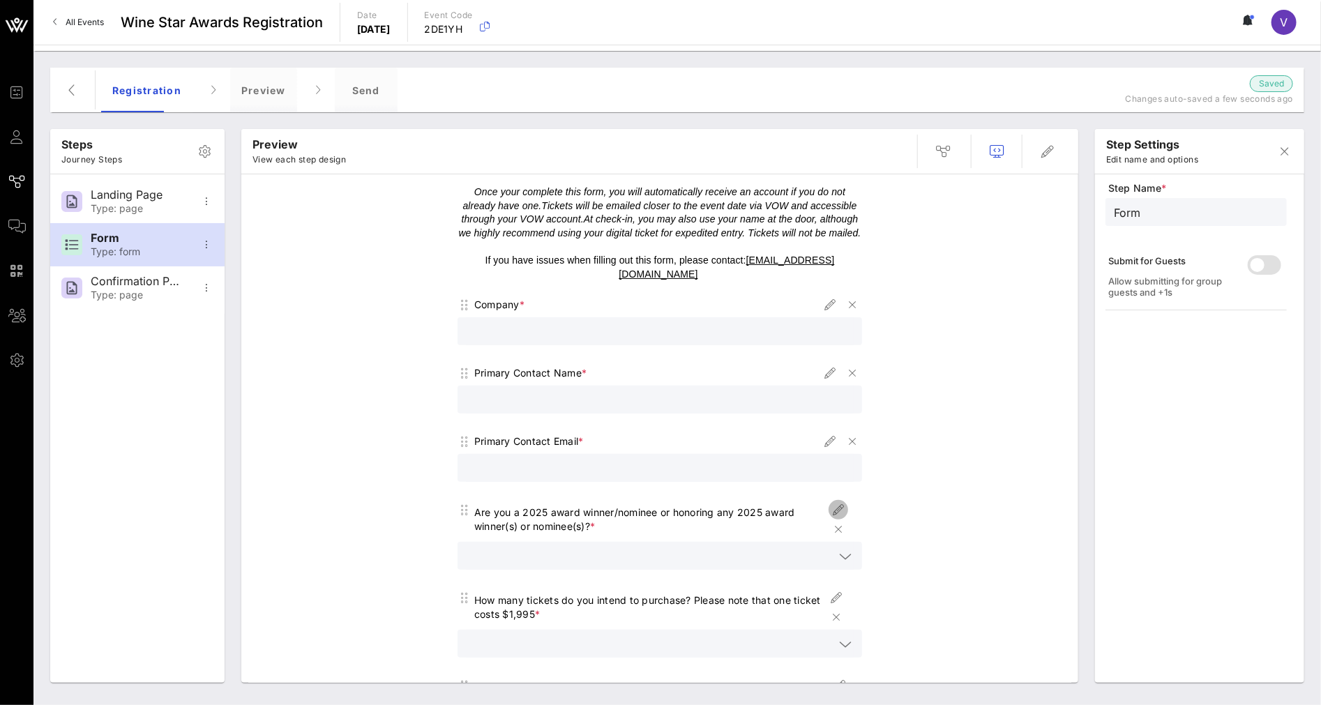
click at [833, 501] on icon "button" at bounding box center [838, 509] width 17 height 17
type input "Honoring an Award Winner (s)"
type input "Are you a 2025 award winner/nominee or honoring any 2025 award winner(s) or nom…"
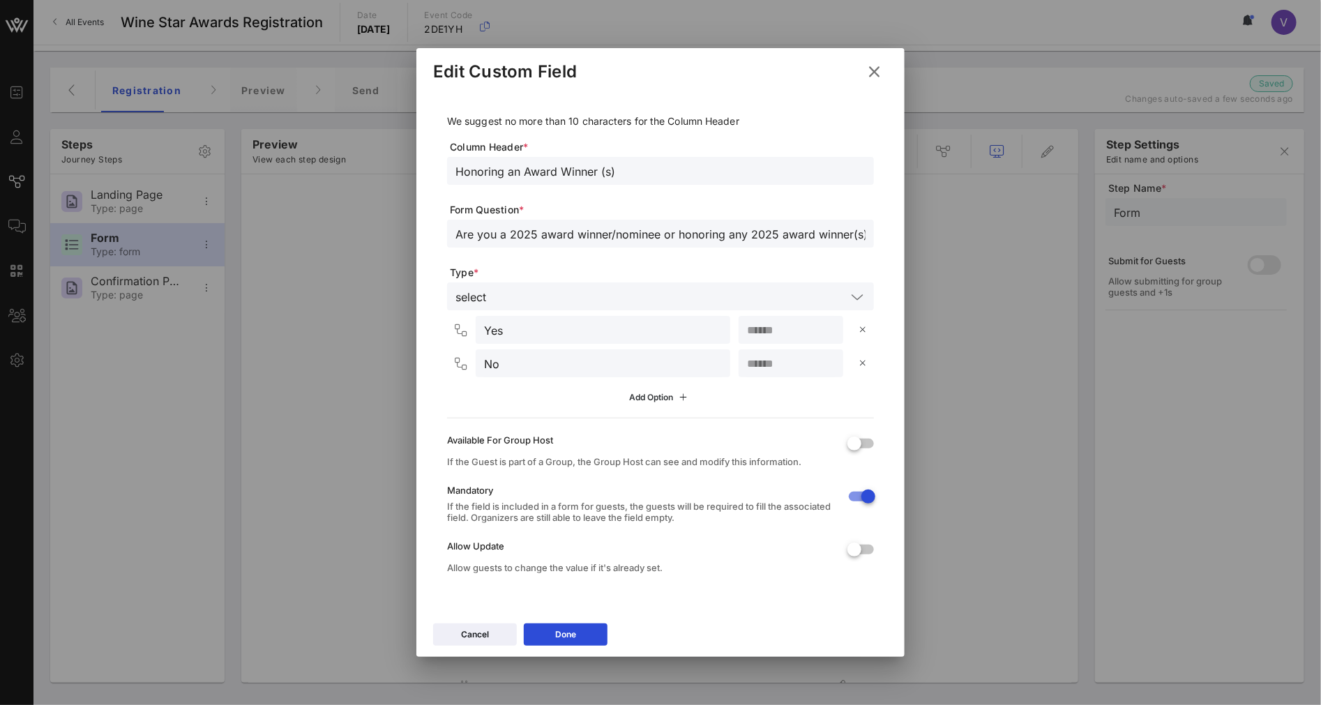
click at [672, 404] on div "Add Option" at bounding box center [661, 397] width 62 height 15
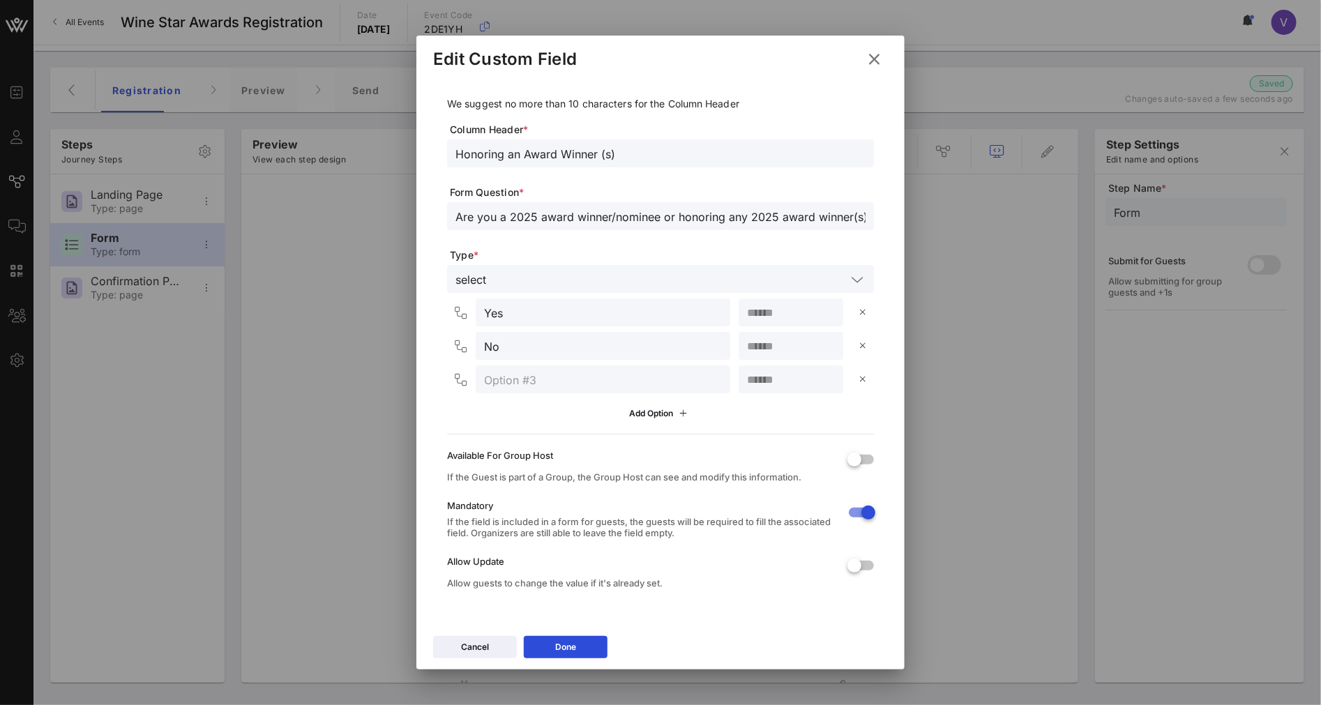
scroll to position [8, 0]
click at [803, 381] on input "number" at bounding box center [791, 377] width 88 height 18
click at [749, 379] on input "number" at bounding box center [791, 377] width 88 height 18
click at [621, 381] on input "text" at bounding box center [603, 377] width 238 height 18
click at [462, 374] on icon at bounding box center [461, 377] width 13 height 14
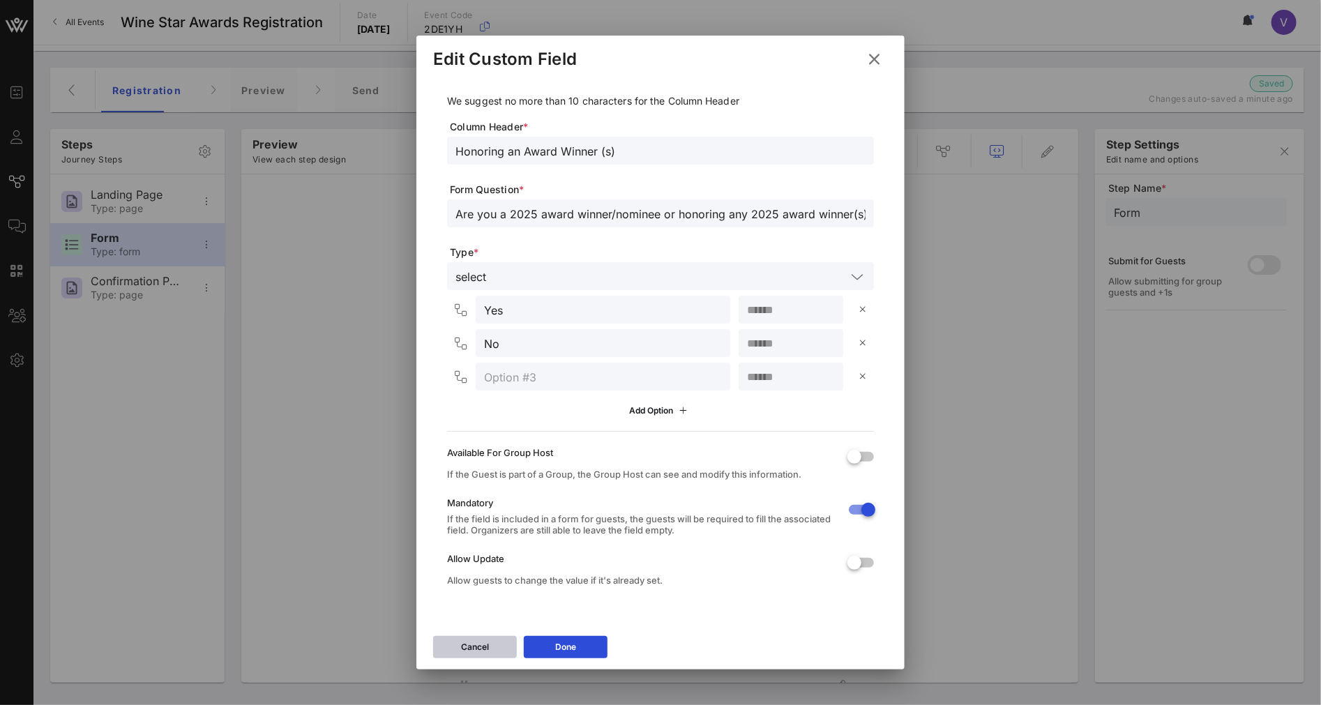
click at [468, 618] on div "Cancel" at bounding box center [475, 647] width 28 height 14
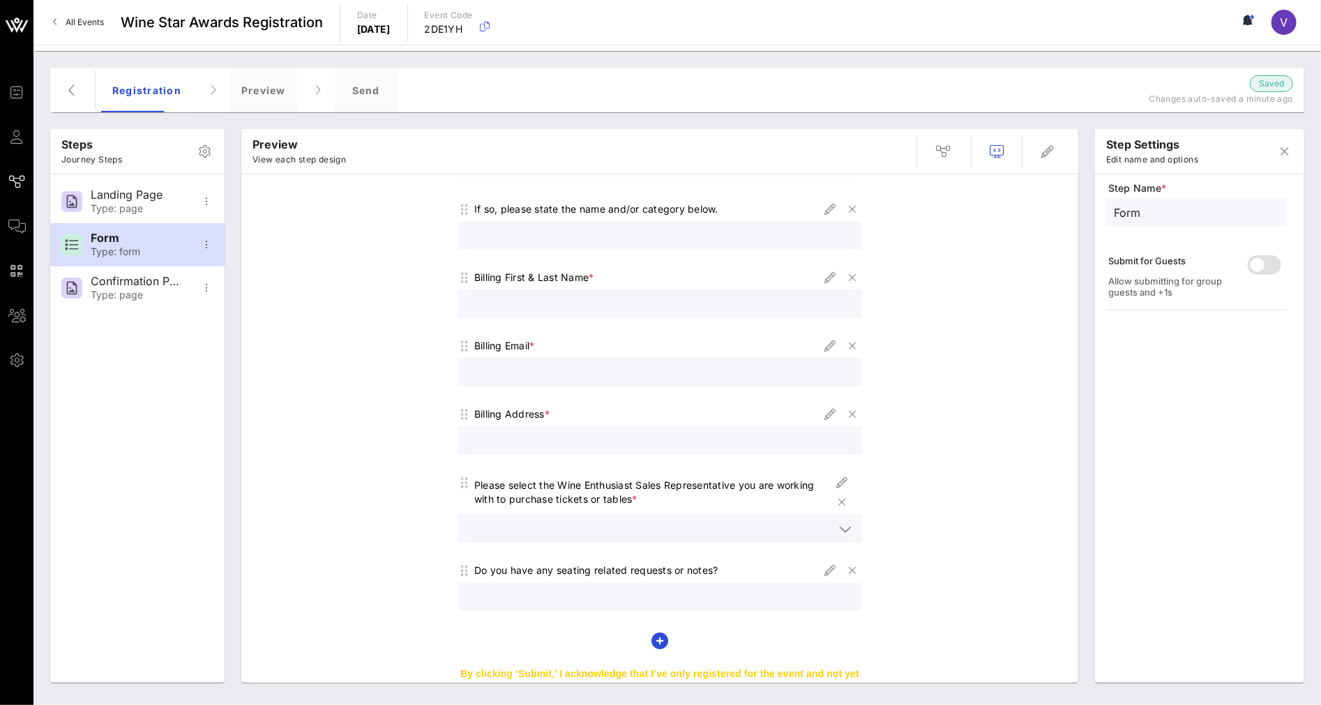
scroll to position [1139, 0]
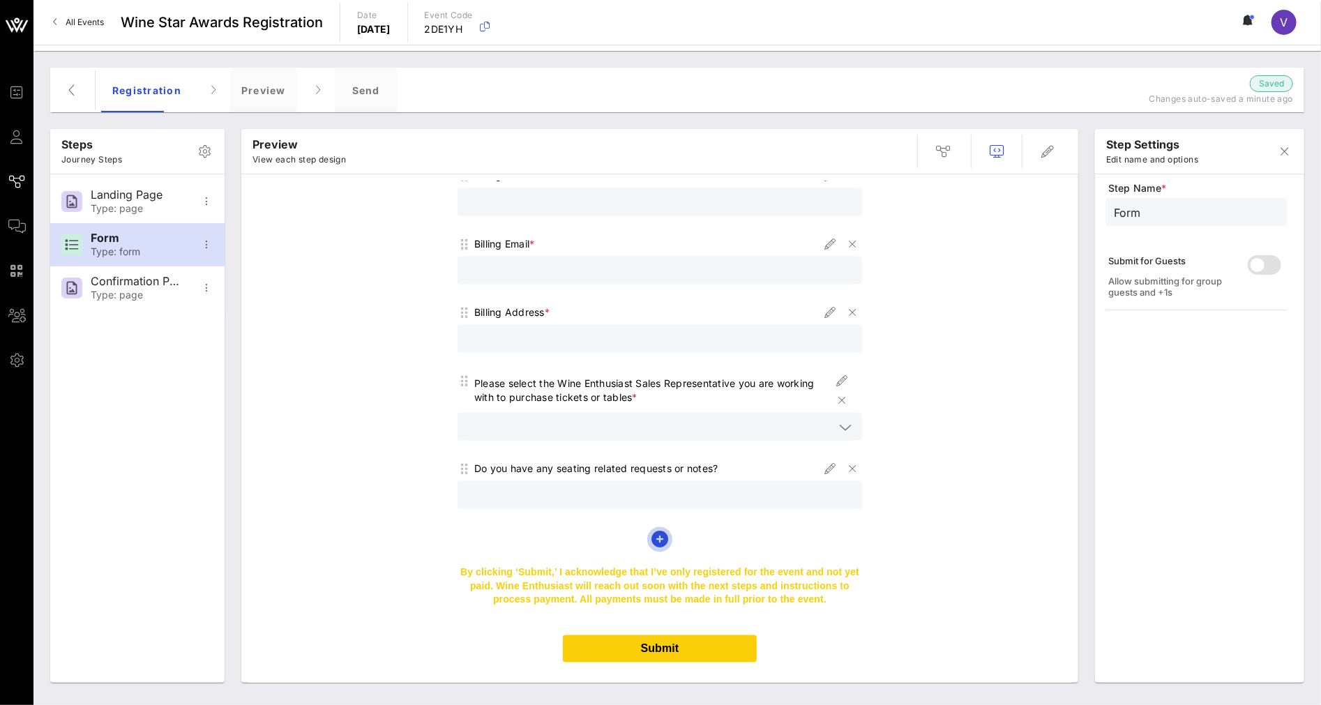
click at [653, 531] on icon "button" at bounding box center [659, 539] width 17 height 17
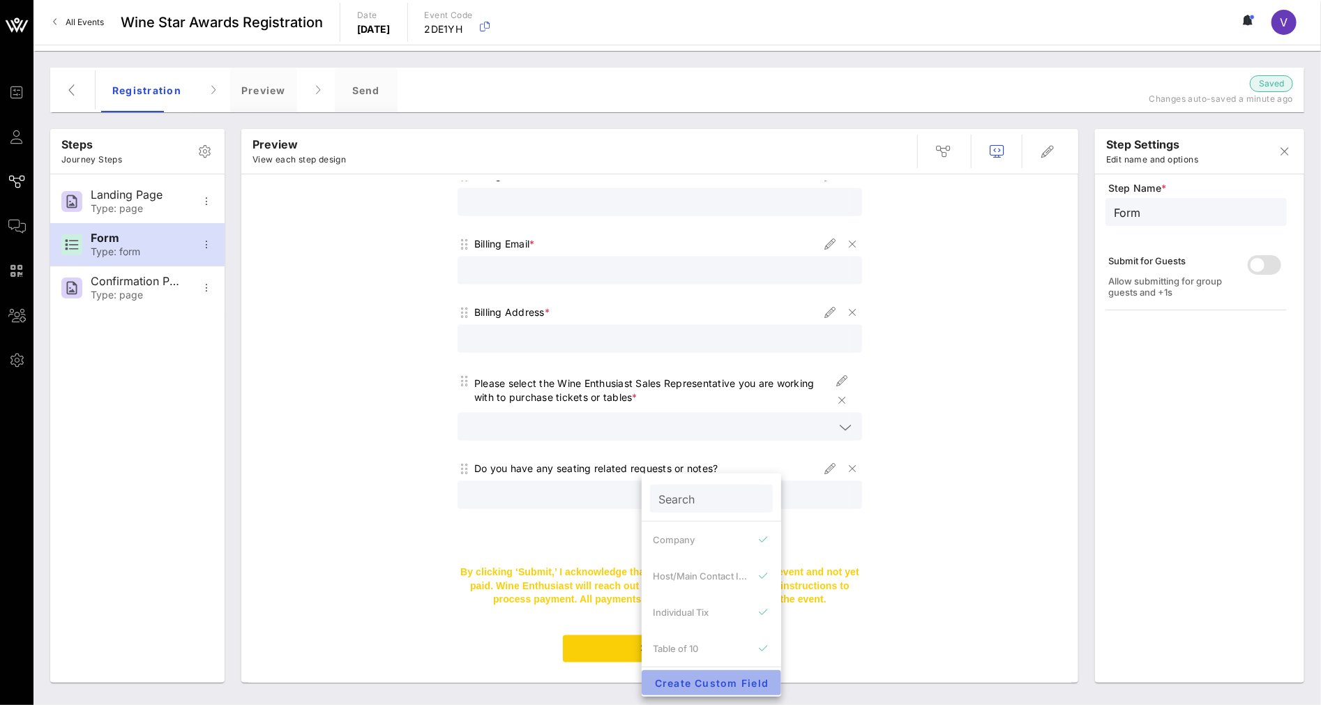
click at [681, 618] on span "Create Custom Field" at bounding box center [711, 683] width 117 height 12
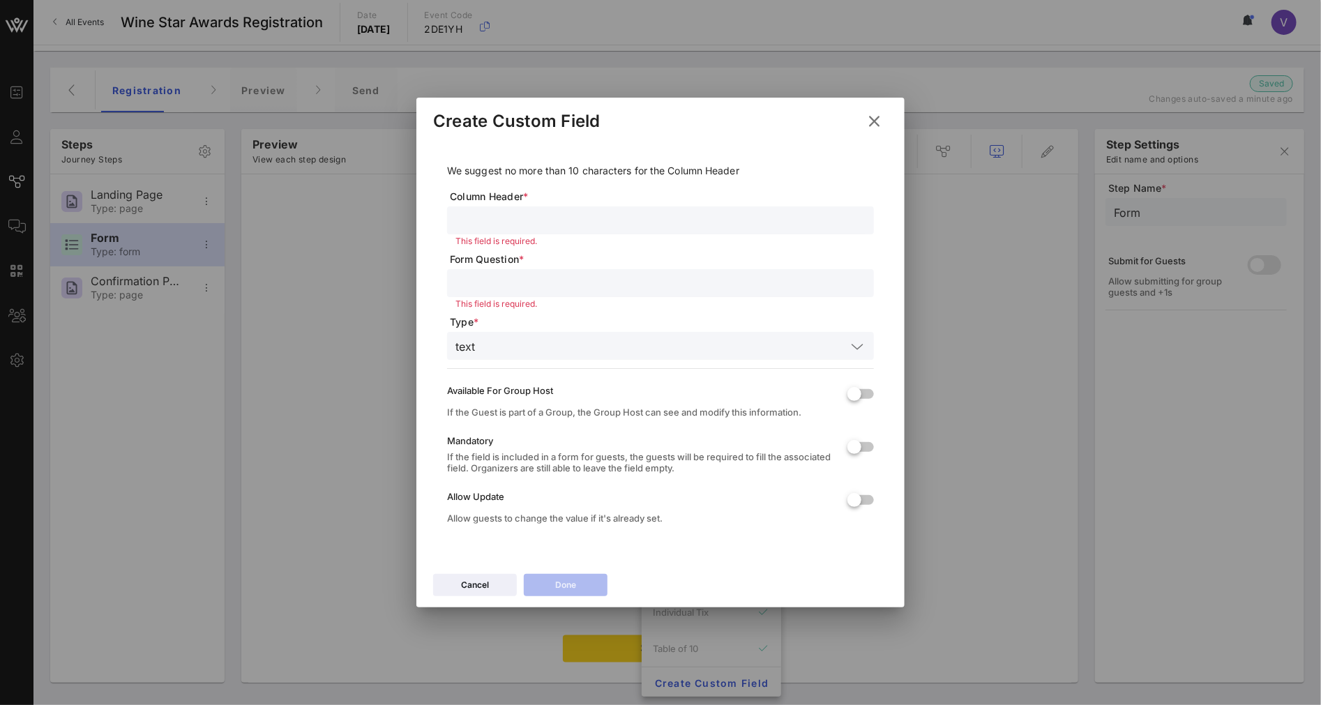
drag, startPoint x: 681, startPoint y: 248, endPoint x: 688, endPoint y: 193, distance: 55.5
click at [681, 238] on div "This field is required." at bounding box center [660, 229] width 427 height 46
click at [688, 192] on span "Column Header *" at bounding box center [662, 197] width 424 height 14
click at [674, 204] on form "We suggest no more than 10 characters for the Column Header Column Header * Thi…" at bounding box center [660, 351] width 427 height 376
click at [653, 224] on input "text" at bounding box center [660, 220] width 410 height 18
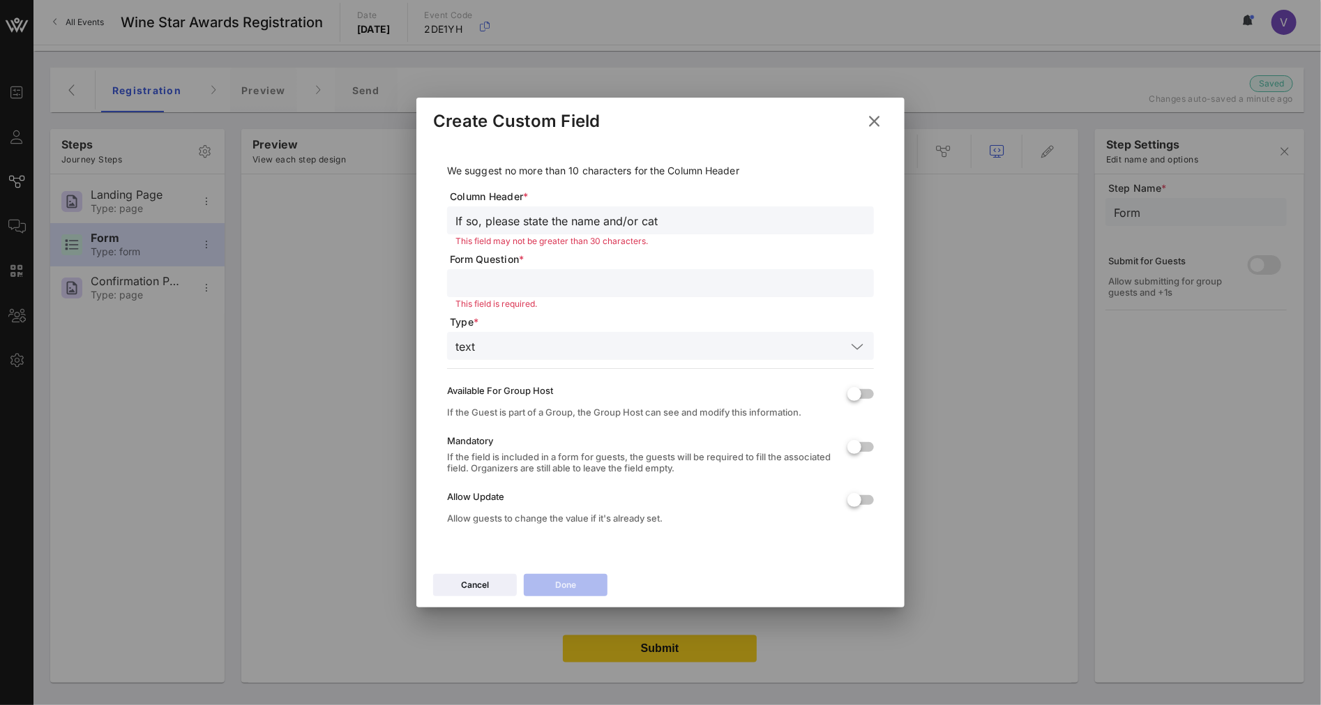
type input "If so, please state the name and/or cate"
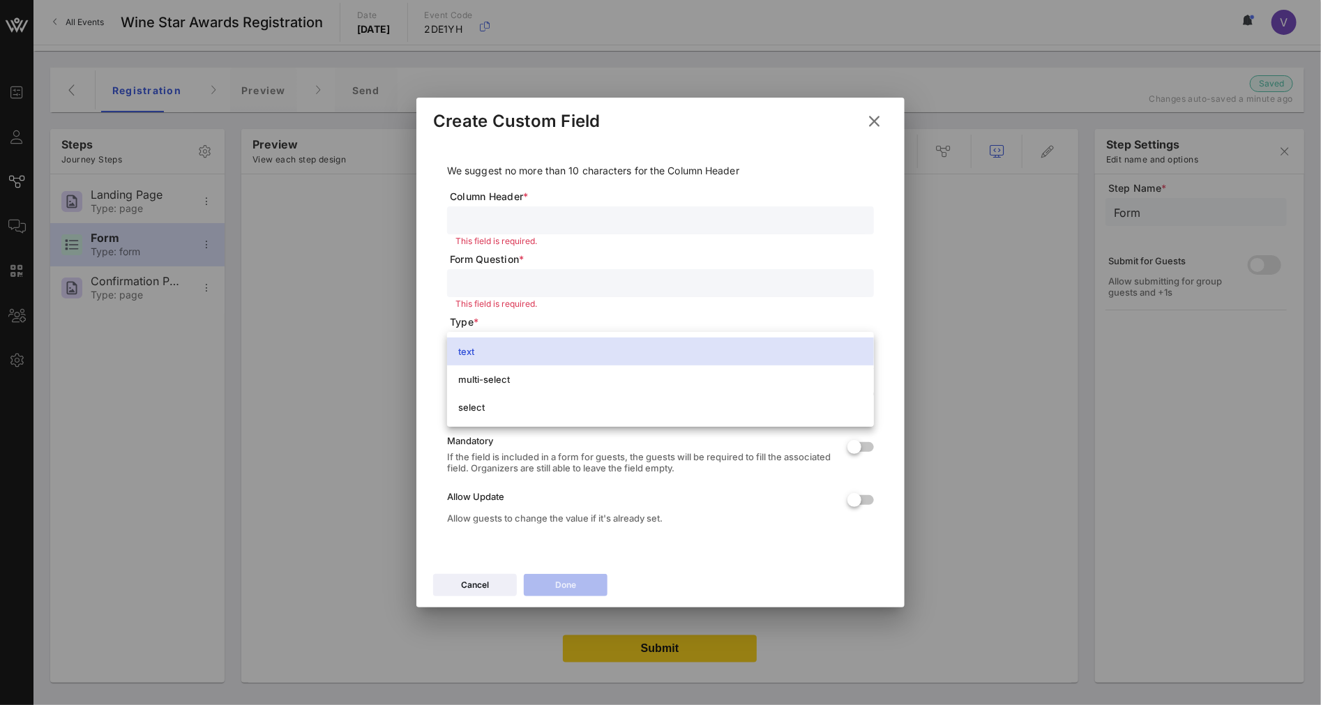
drag, startPoint x: 877, startPoint y: 120, endPoint x: 874, endPoint y: 136, distance: 16.3
click at [877, 119] on icon at bounding box center [874, 121] width 22 height 21
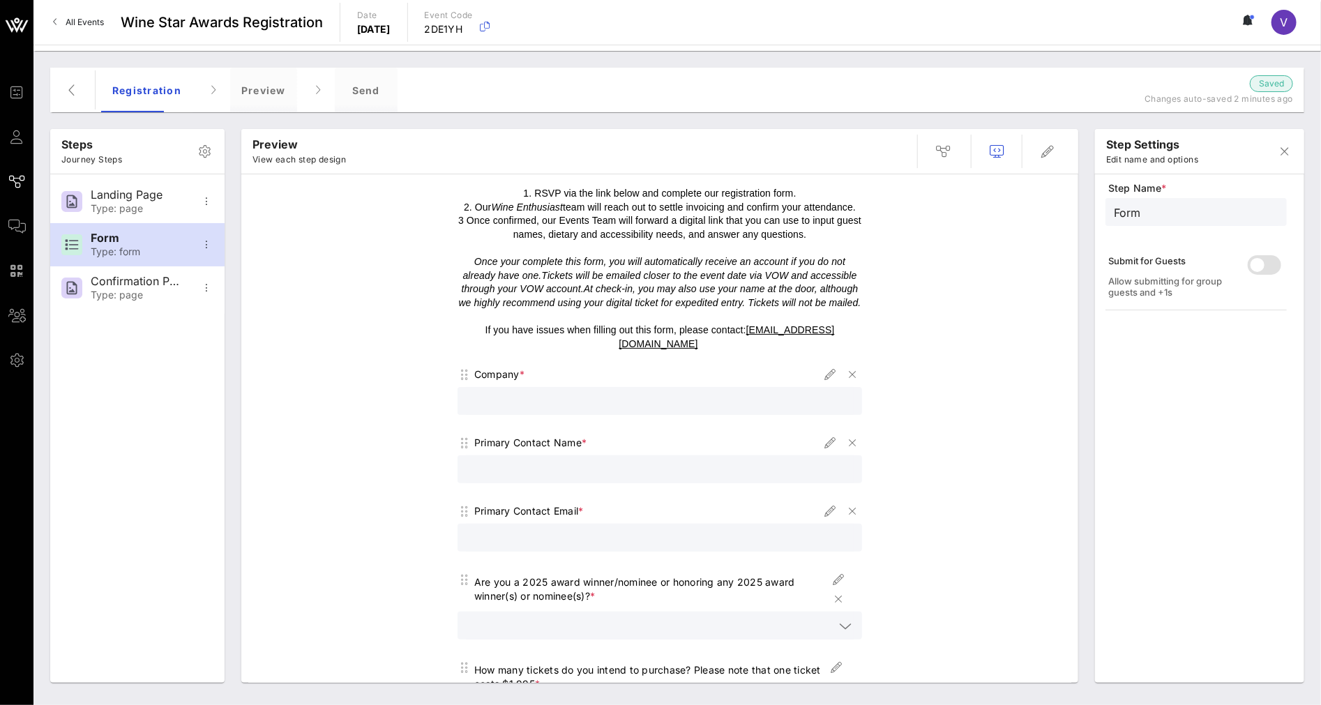
scroll to position [287, 0]
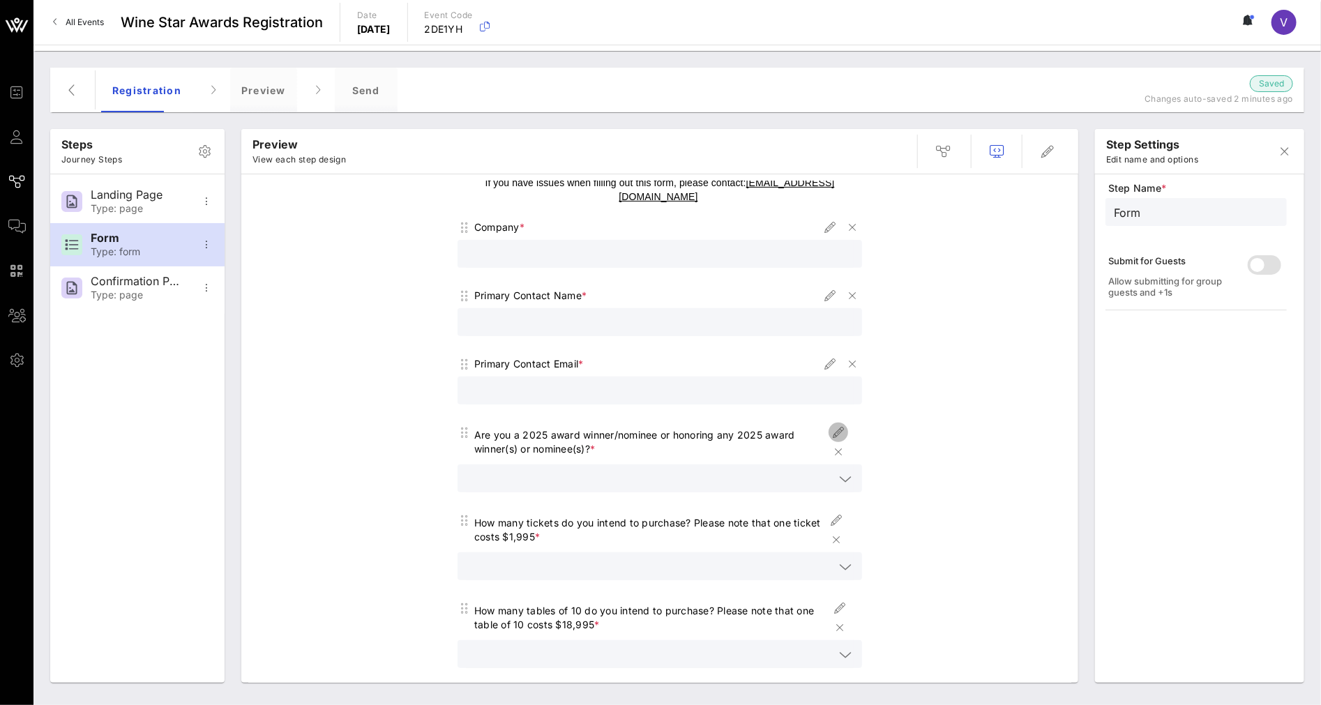
click at [838, 424] on icon "button" at bounding box center [838, 432] width 17 height 17
type input "Honoring an Award Winner (s)"
type input "Are you a 2025 award winner/nominee or honoring any 2025 award winner(s) or nom…"
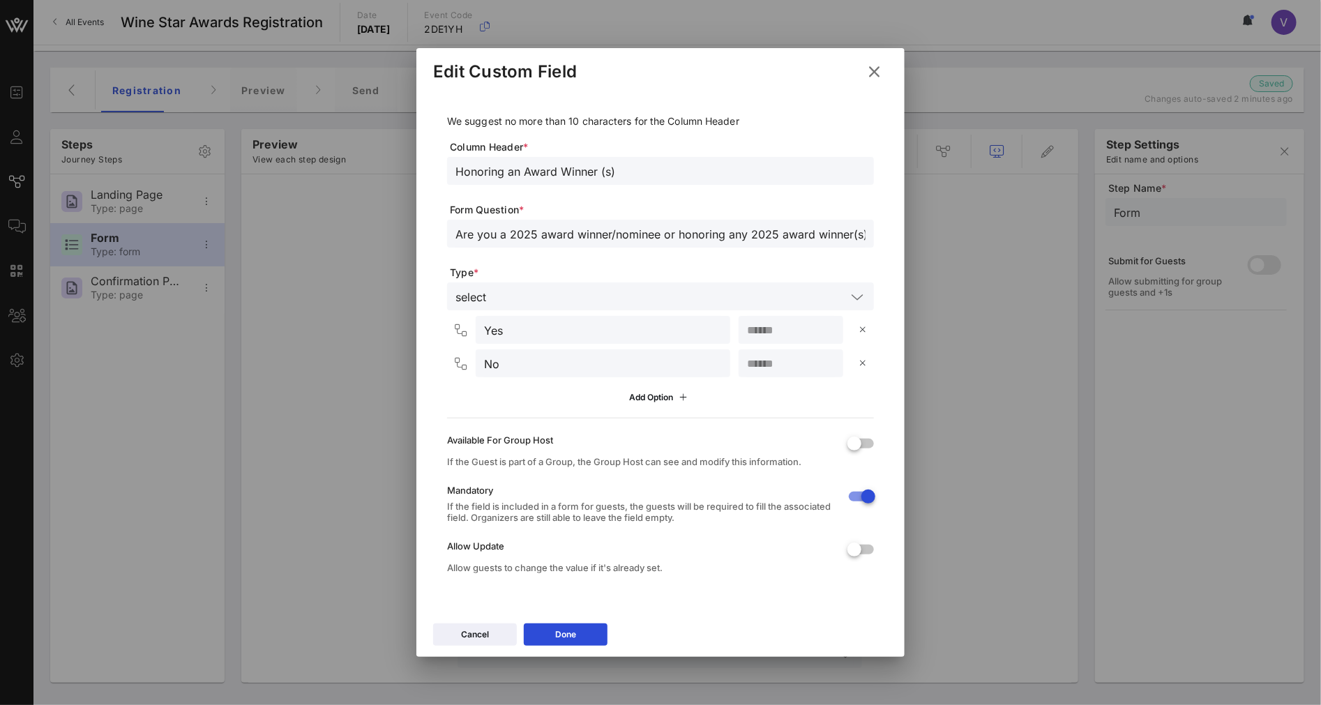
click at [488, 269] on span "Type *" at bounding box center [662, 273] width 424 height 14
click at [492, 303] on input "text" at bounding box center [669, 296] width 354 height 18
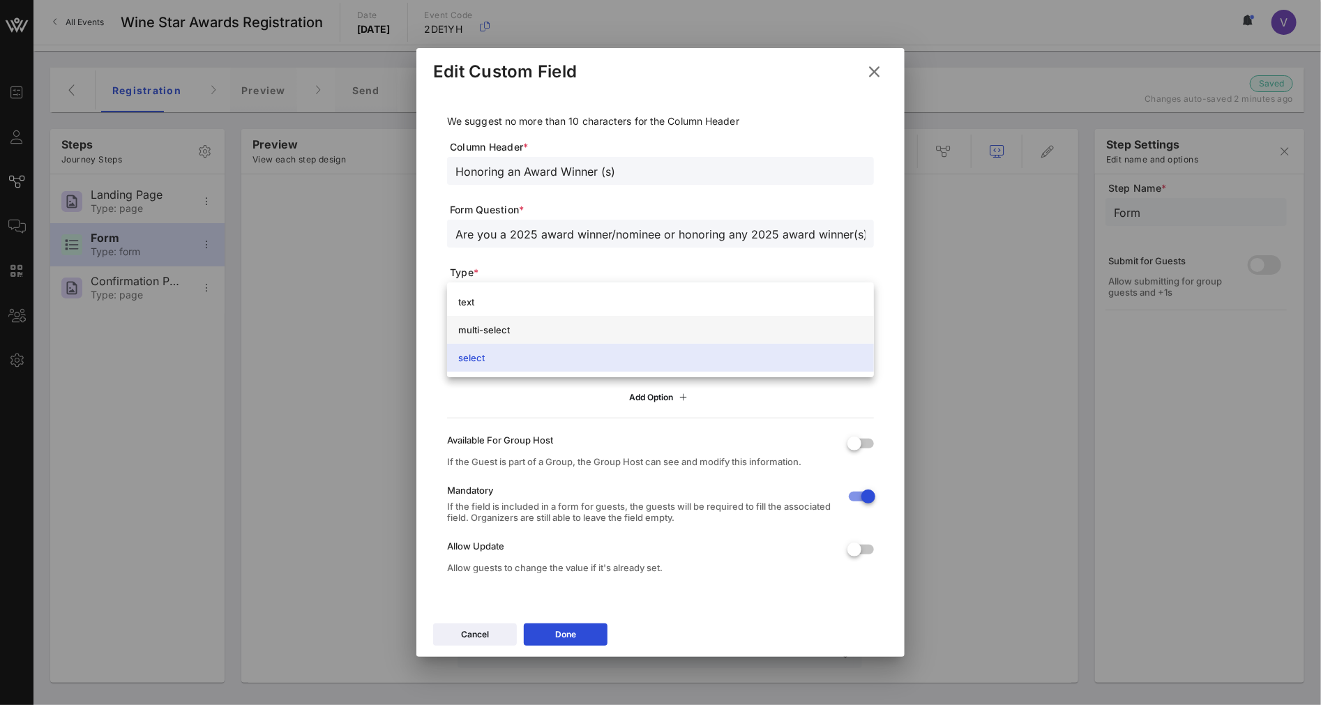
click at [482, 326] on div "multi-select" at bounding box center [660, 329] width 404 height 11
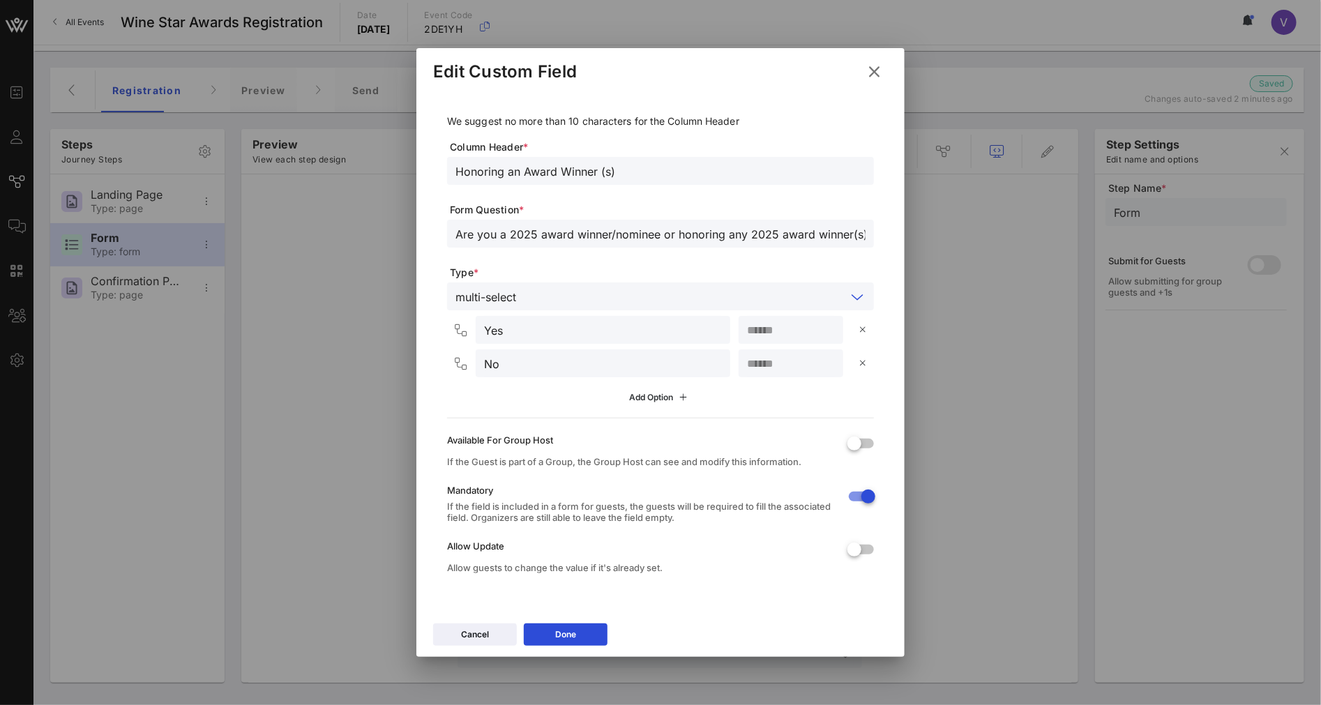
click at [687, 393] on icon at bounding box center [684, 397] width 16 height 15
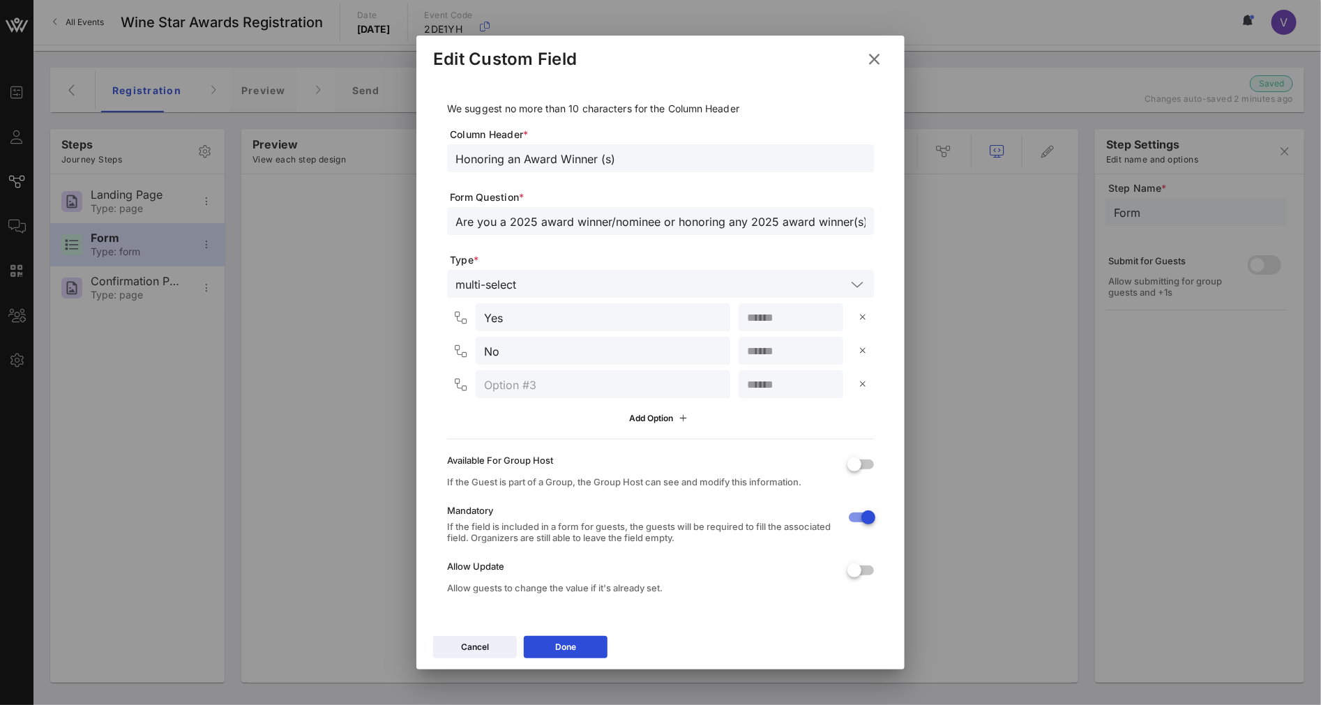
click at [522, 280] on div "multi-select" at bounding box center [650, 284] width 391 height 18
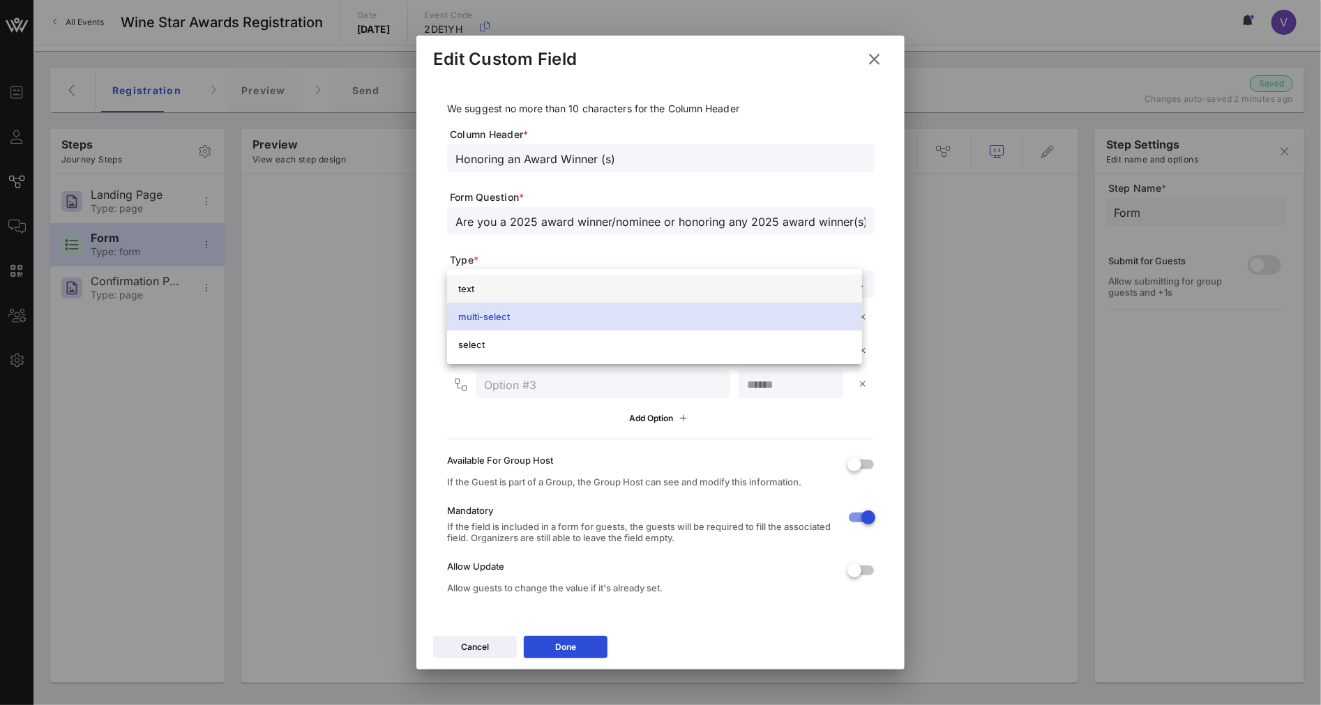
click at [469, 290] on div "text" at bounding box center [654, 288] width 393 height 11
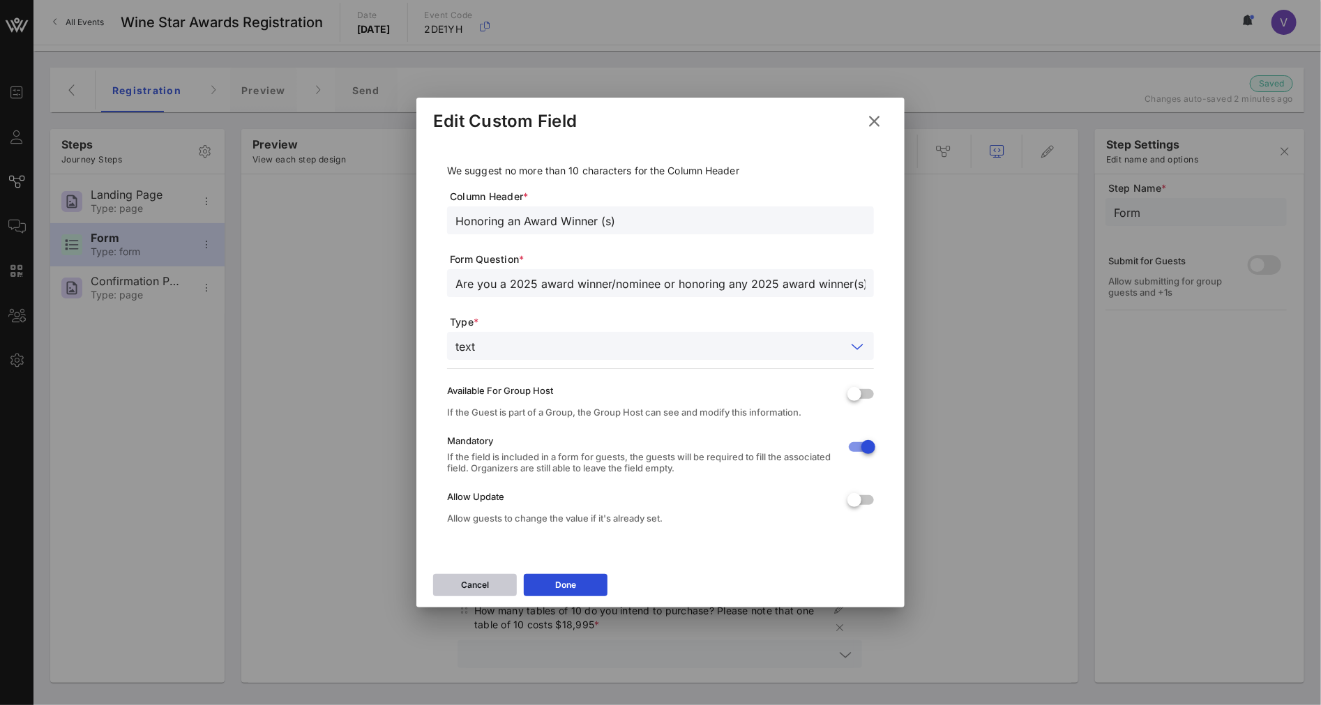
click at [485, 587] on div "Cancel" at bounding box center [475, 585] width 28 height 14
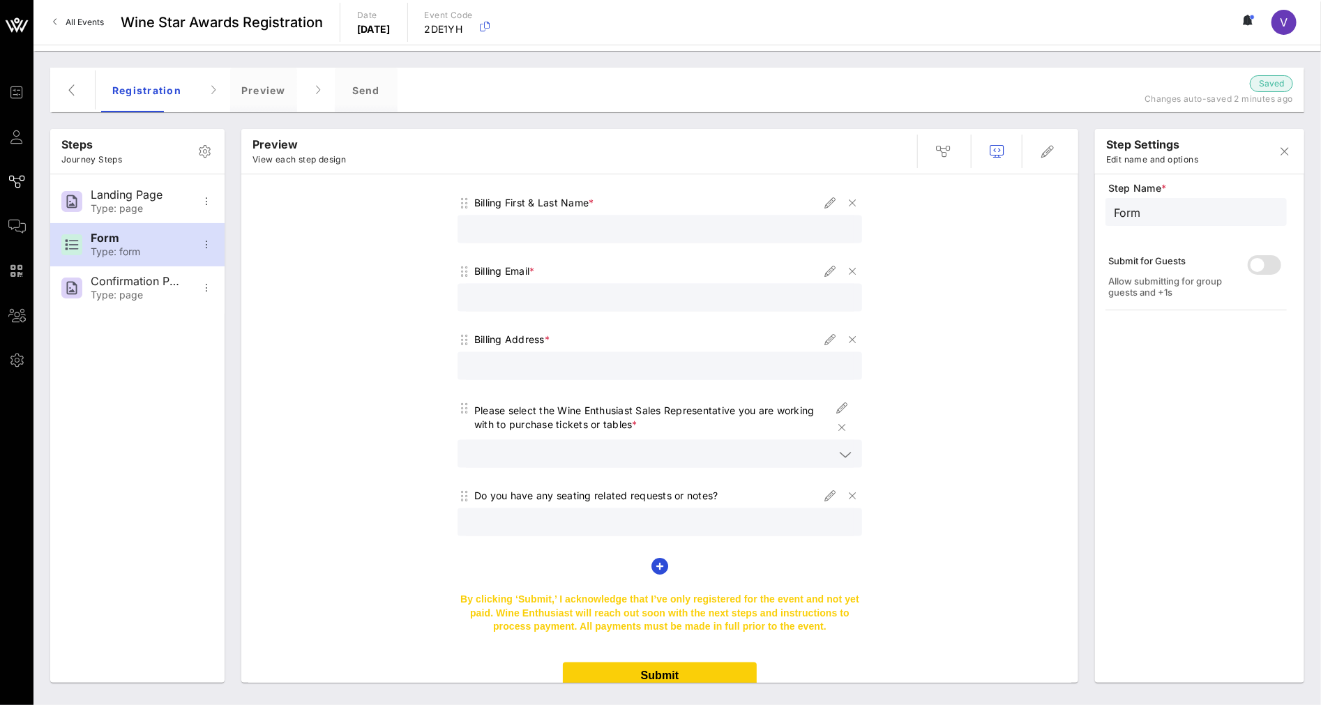
scroll to position [1139, 0]
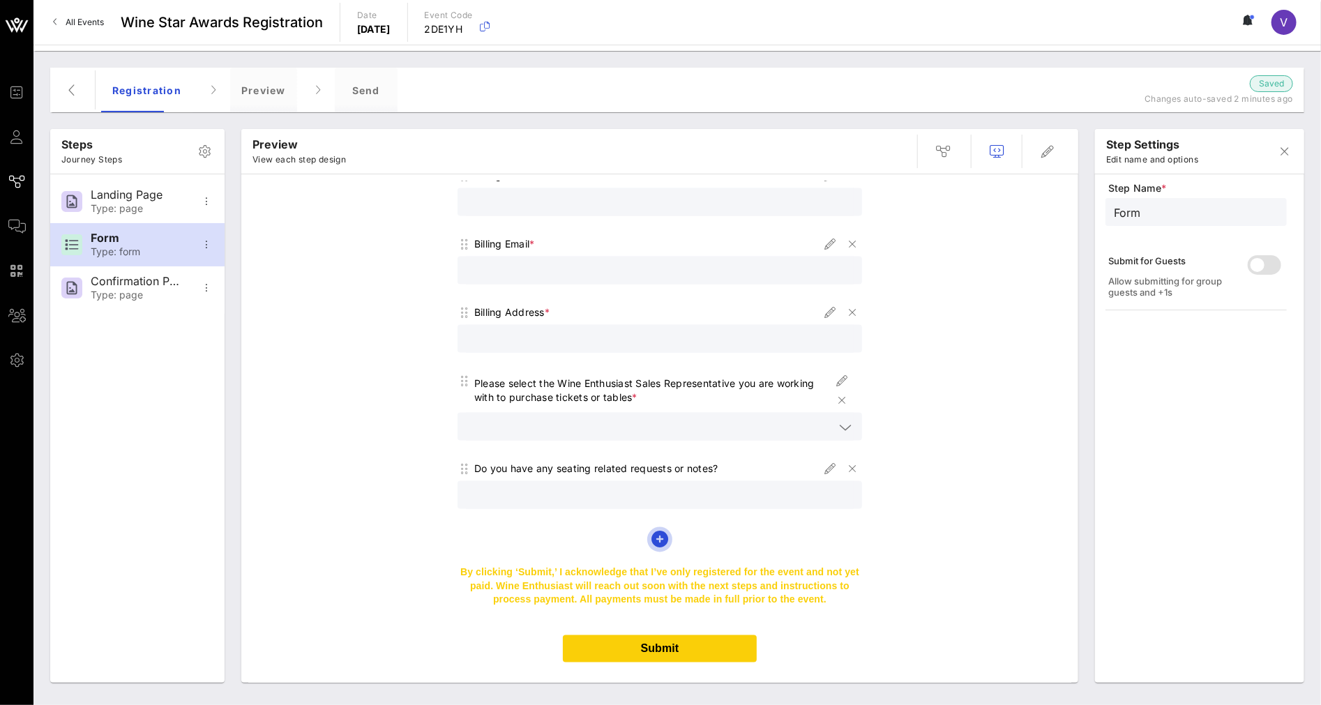
click at [656, 531] on icon "button" at bounding box center [659, 539] width 17 height 17
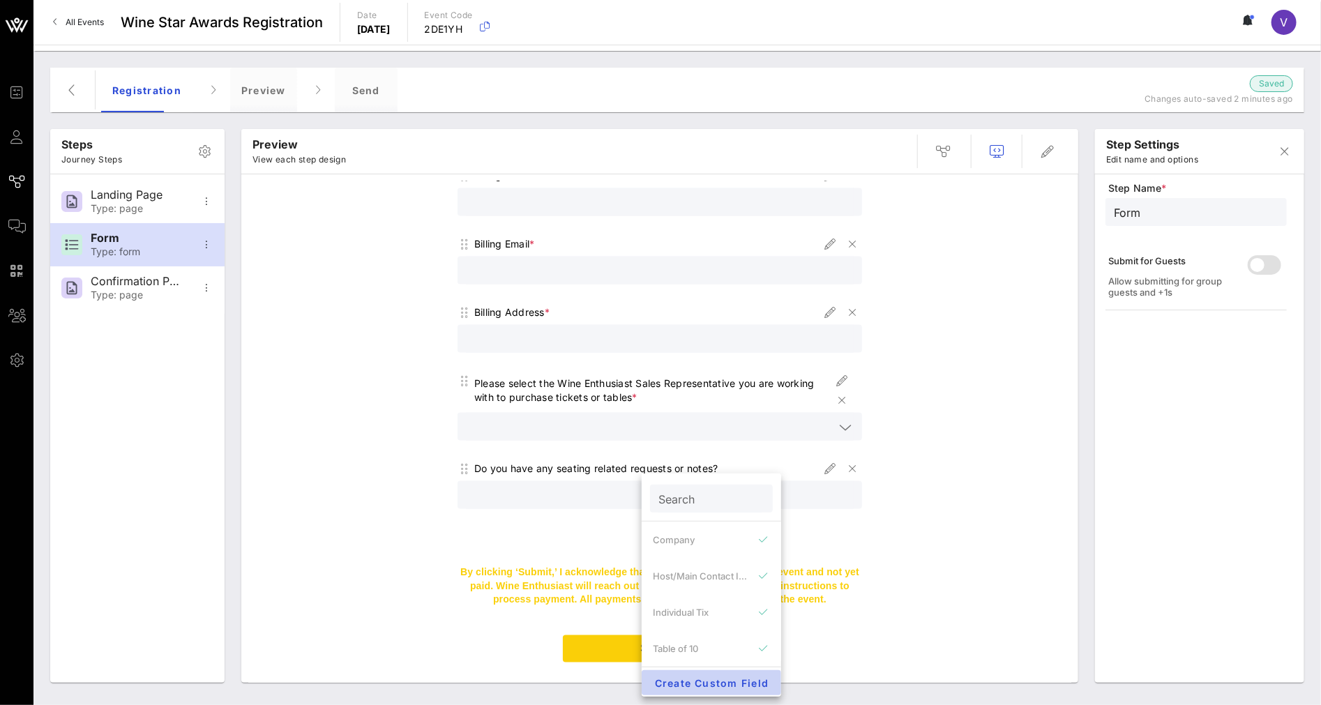
click at [735, 618] on span "Create Custom Field" at bounding box center [711, 683] width 117 height 12
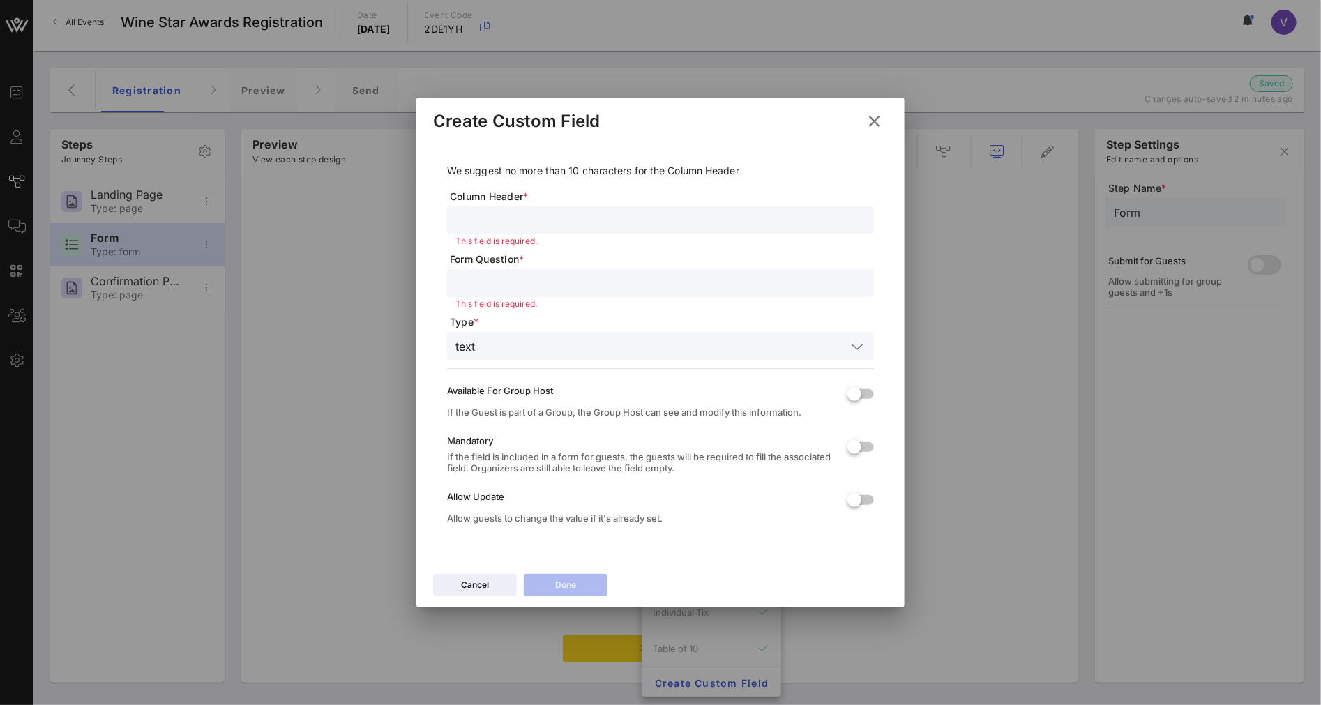
click at [515, 232] on div at bounding box center [660, 220] width 410 height 28
click at [515, 213] on input "text" at bounding box center [660, 220] width 410 height 18
type input "Winner/Nominee"
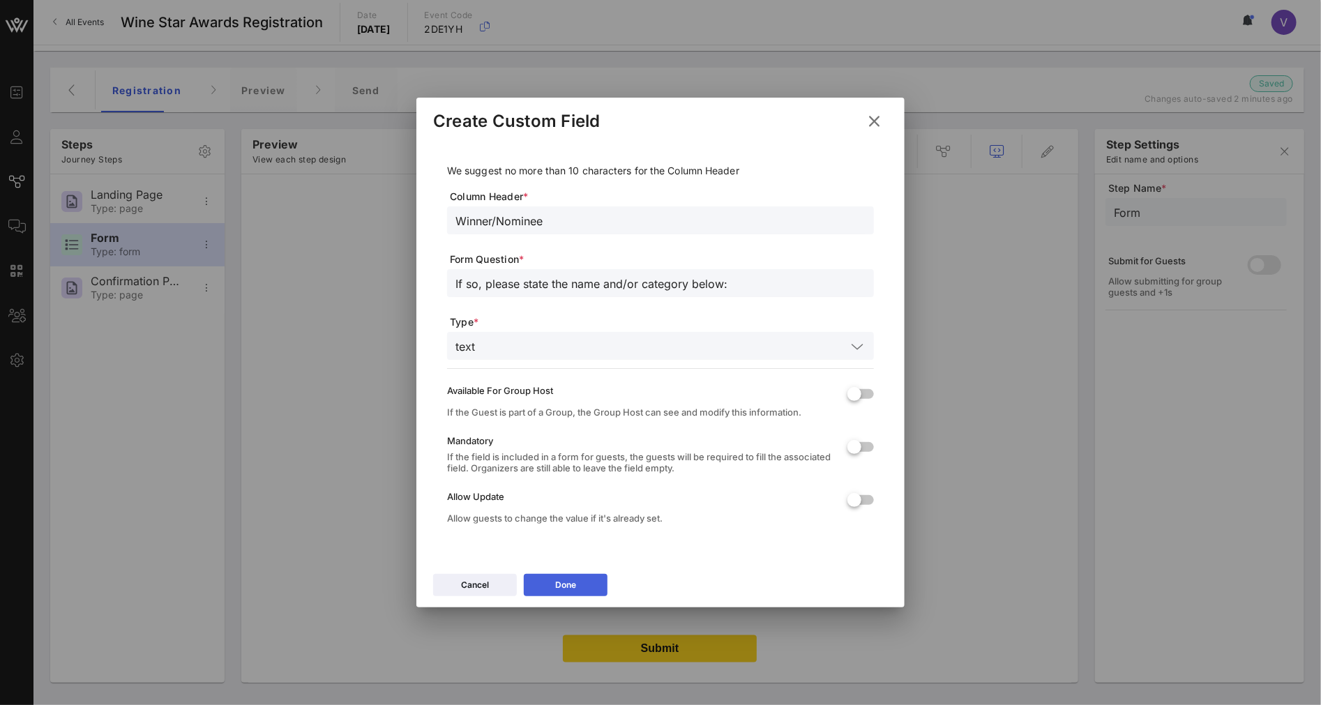
type input "If so, please state the name and/or category below:"
click at [565, 579] on div "Done" at bounding box center [565, 585] width 21 height 14
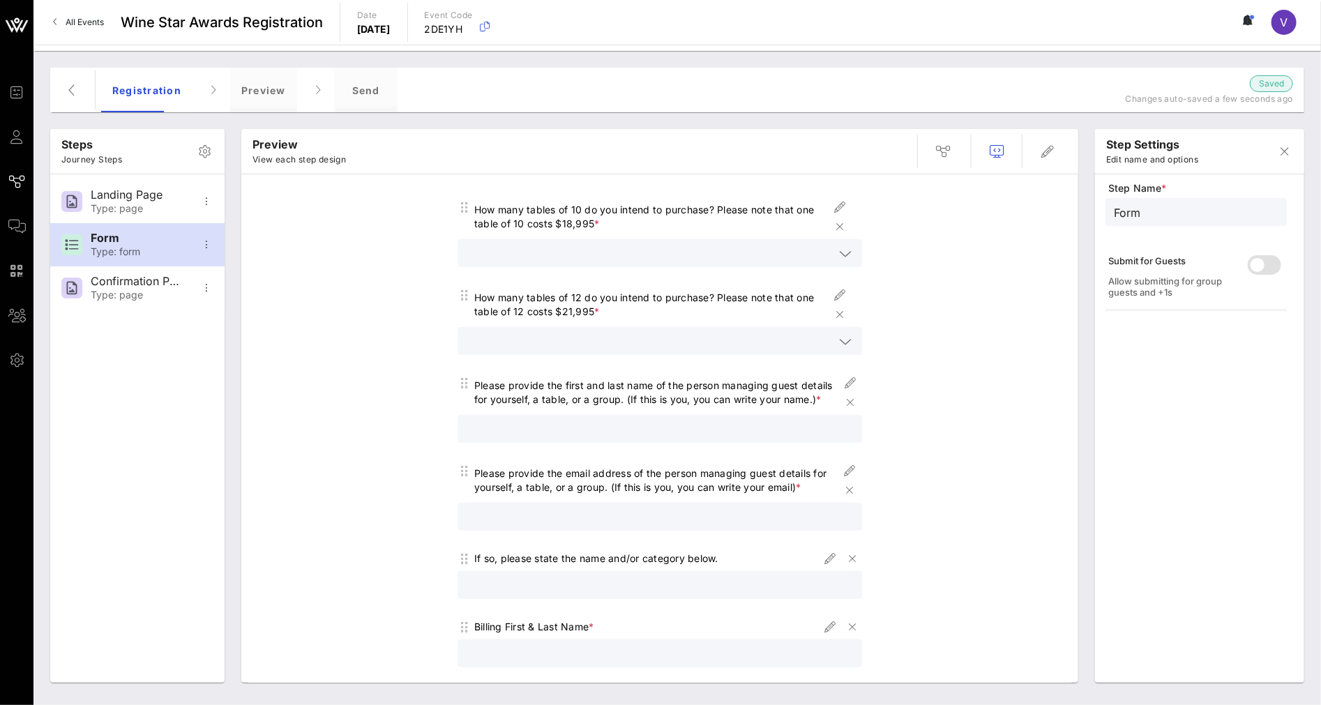
scroll to position [852, 0]
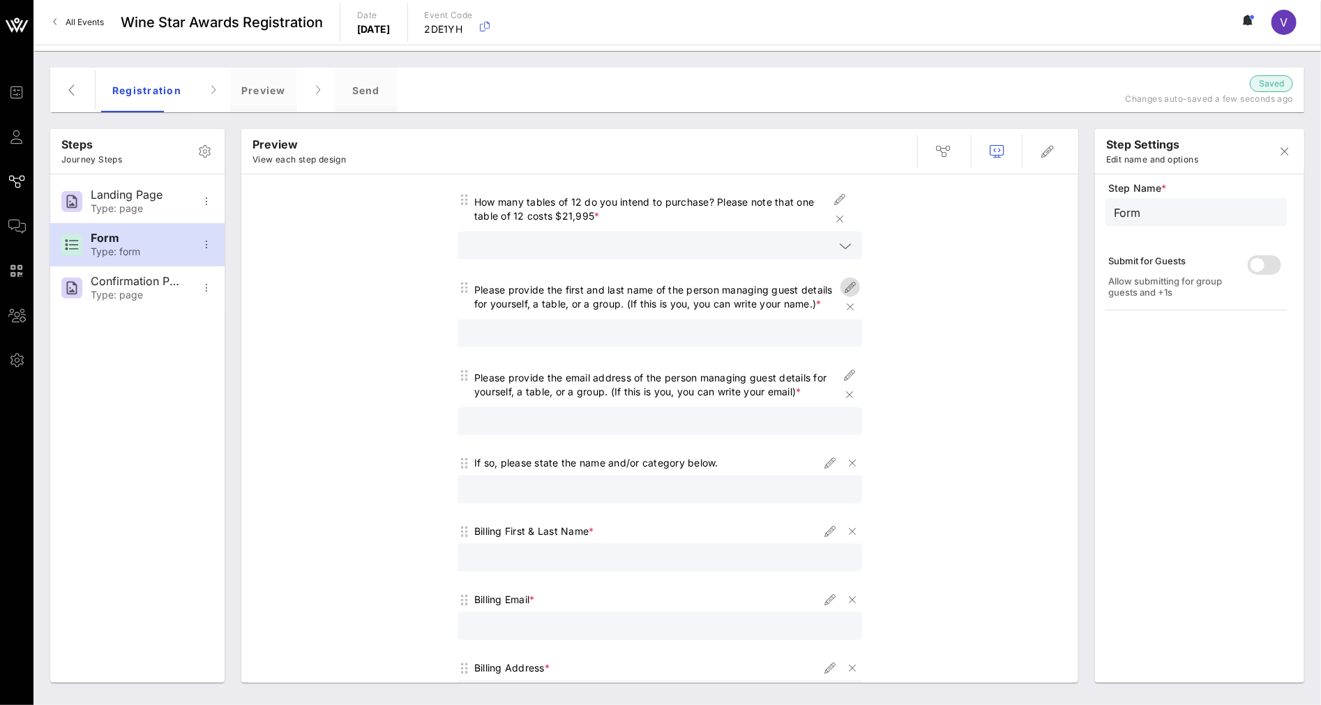
click at [844, 279] on icon "button" at bounding box center [850, 287] width 17 height 17
type input "Host/Main Contact Info"
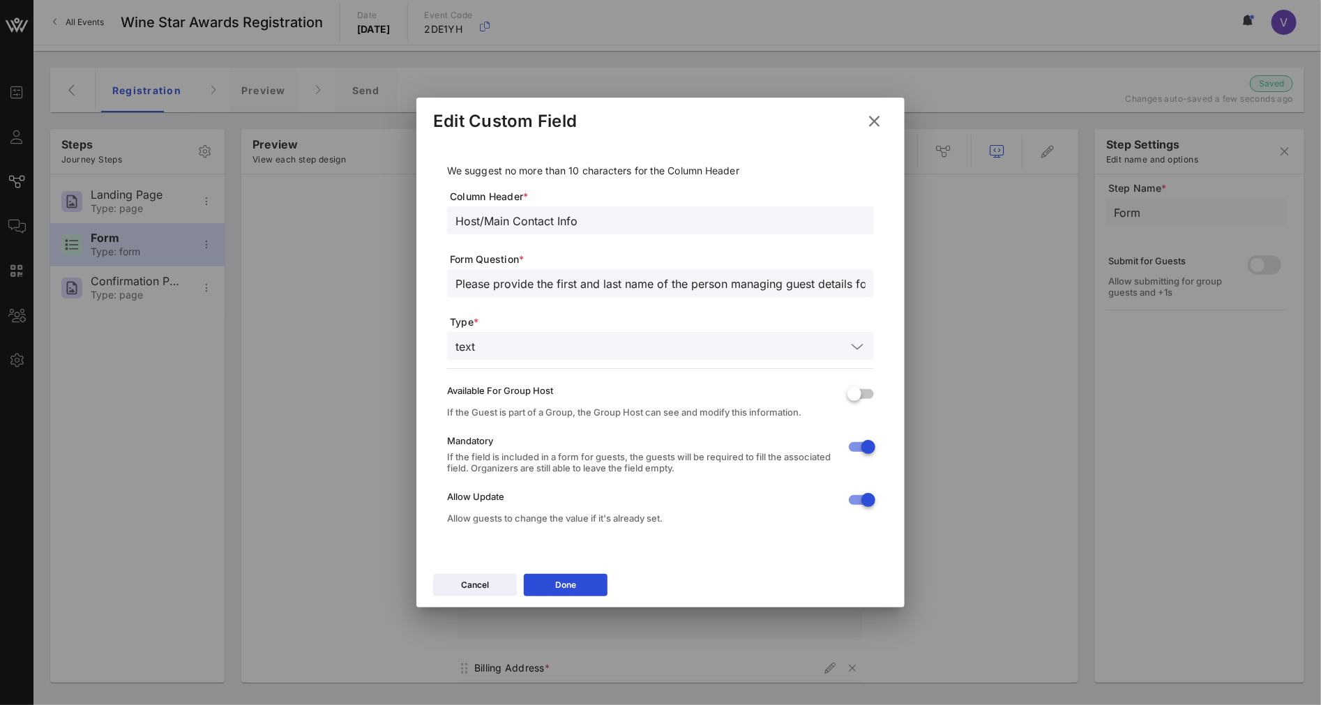
click at [540, 279] on input "Please provide the first and last name of the person managing guest details for…" at bounding box center [660, 283] width 410 height 18
click at [570, 279] on input "Please provide the first and last name of the person managing guest details for…" at bounding box center [660, 283] width 410 height 18
drag, startPoint x: 715, startPoint y: 286, endPoint x: 954, endPoint y: 289, distance: 238.5
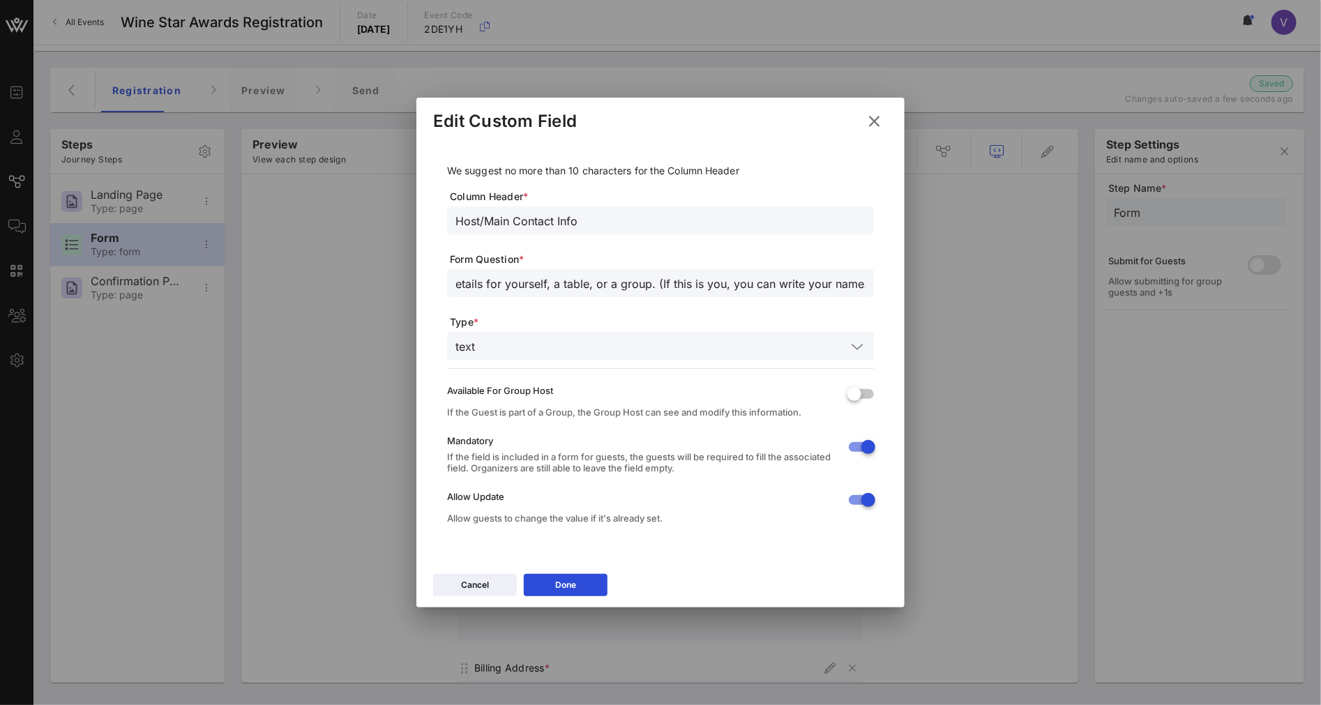
click at [954, 289] on div "Event Builder Guests Journeys Comms QR Scanner Team Settings Wine Star Awards R…" at bounding box center [660, 352] width 1321 height 705
type input "Please provide the full name and email of the person managing all guest details…"
click at [580, 586] on button "Done" at bounding box center [566, 585] width 84 height 22
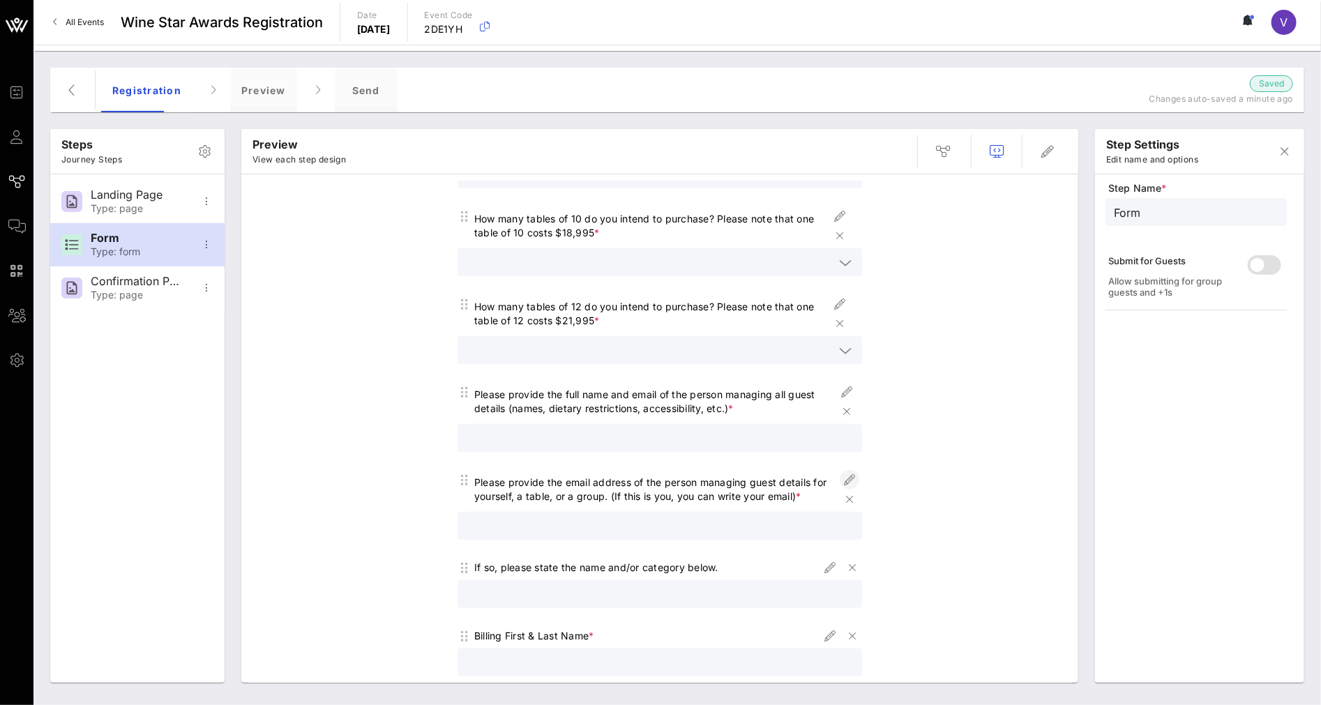
scroll to position [775, 0]
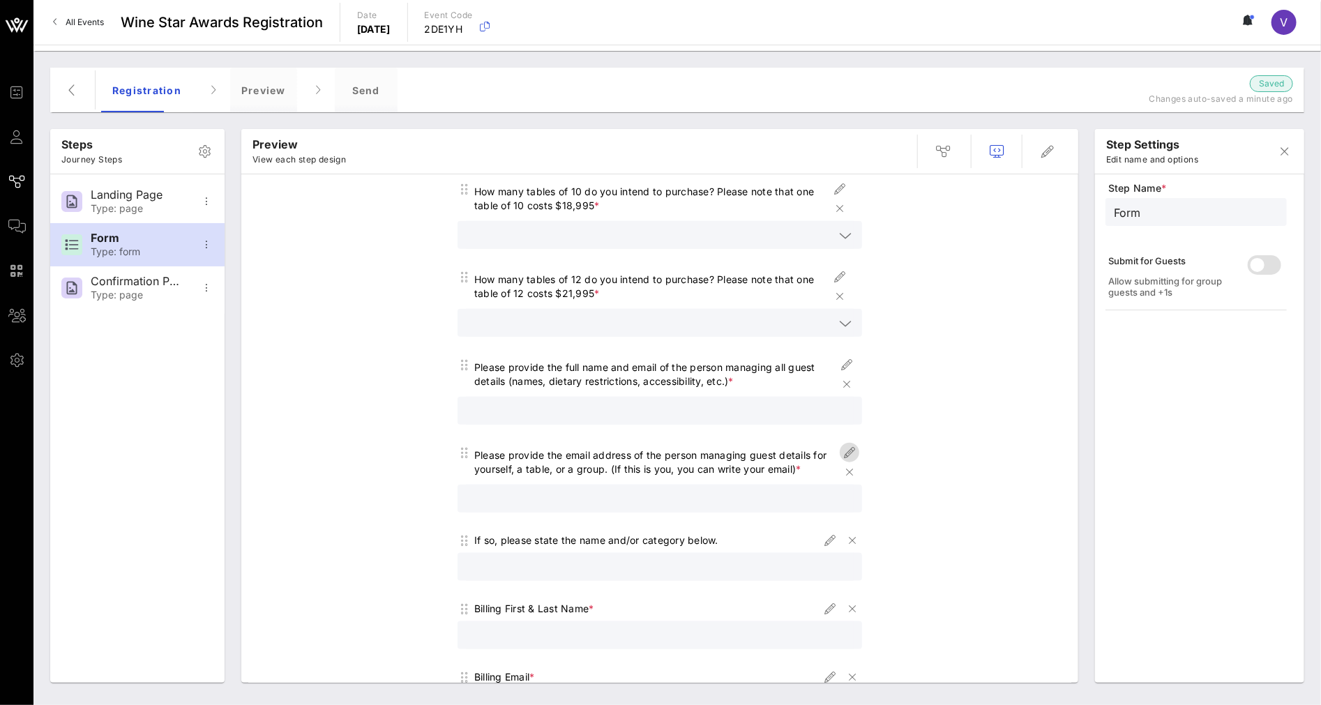
click at [841, 444] on icon "button" at bounding box center [849, 452] width 17 height 17
type input "Host/Main Contact Email"
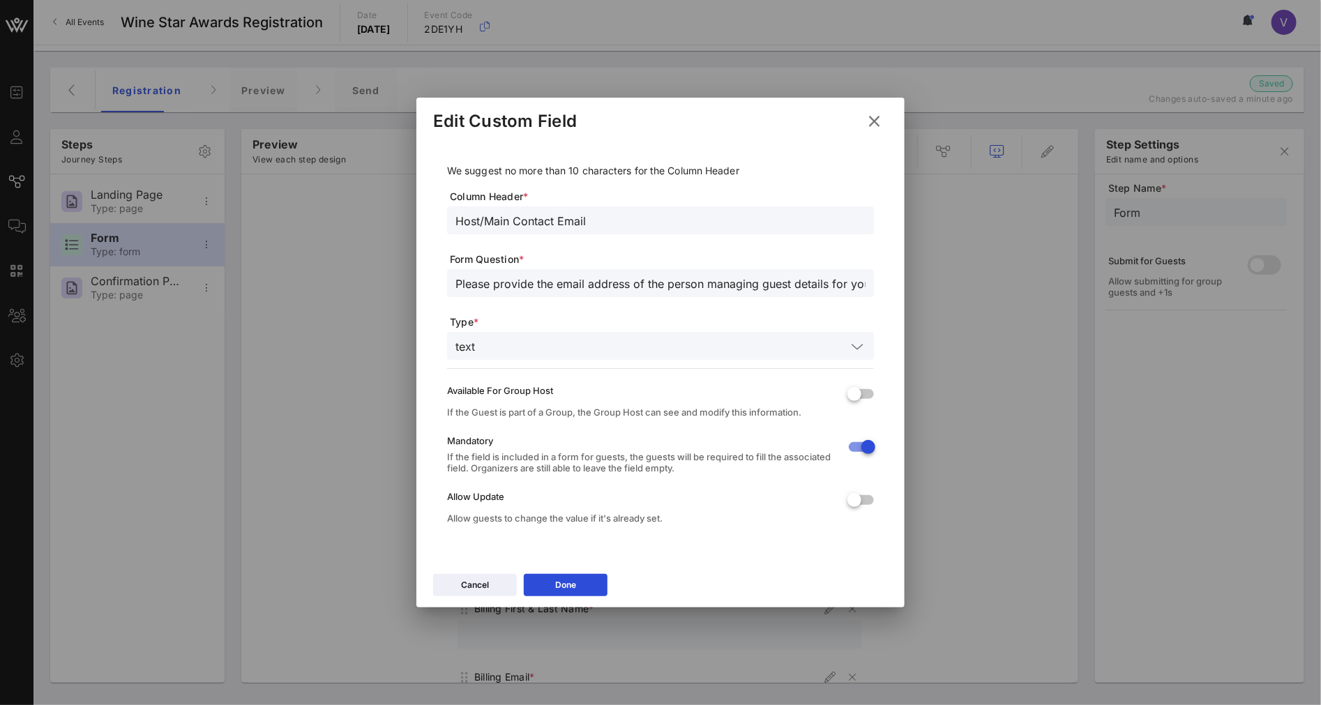
click at [543, 269] on div "Please provide the email address of the person managing guest details for yours…" at bounding box center [660, 283] width 410 height 28
click at [546, 288] on input "Please provide the email address of the person managing guest details for yours…" at bounding box center [660, 283] width 410 height 18
click at [481, 295] on div "Please" at bounding box center [660, 283] width 410 height 28
paste input "provide the full name and email of the person managing payment and invoicing"
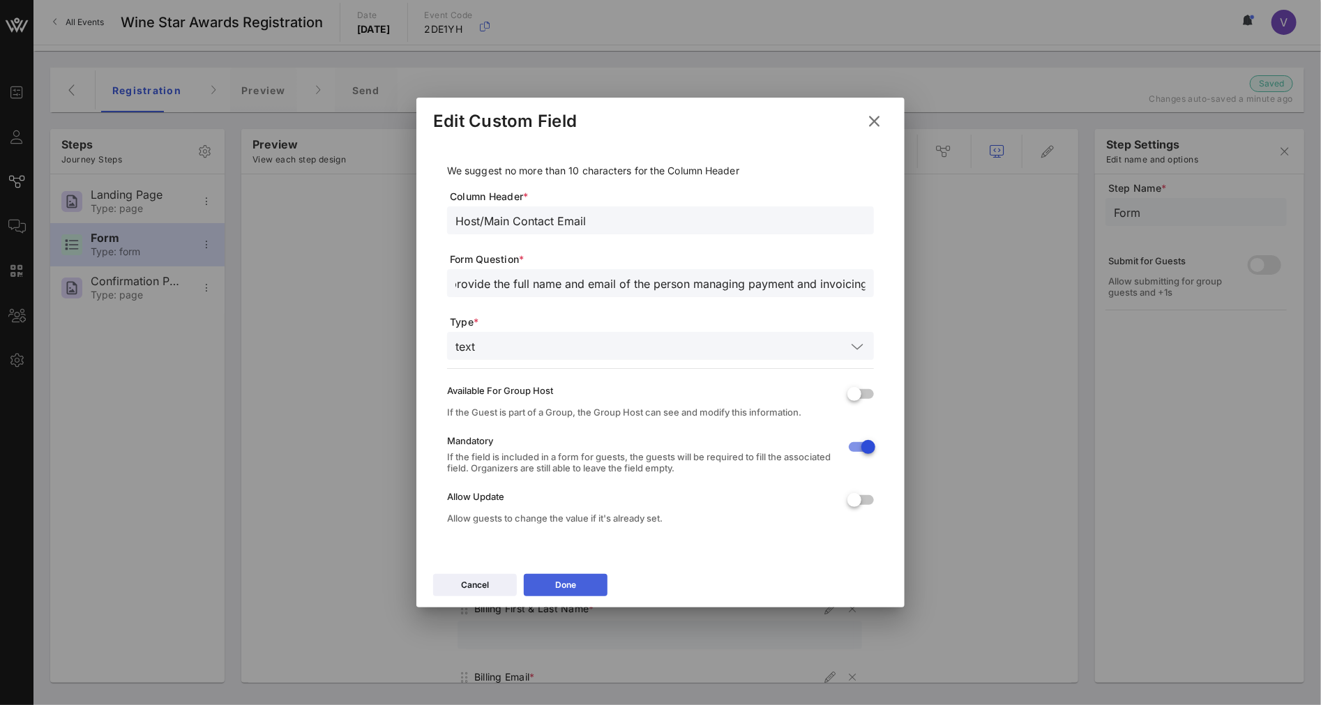
type input "Please provide the full name and email of the person managing payment and invoi…"
click at [558, 590] on div "Done" at bounding box center [565, 585] width 21 height 14
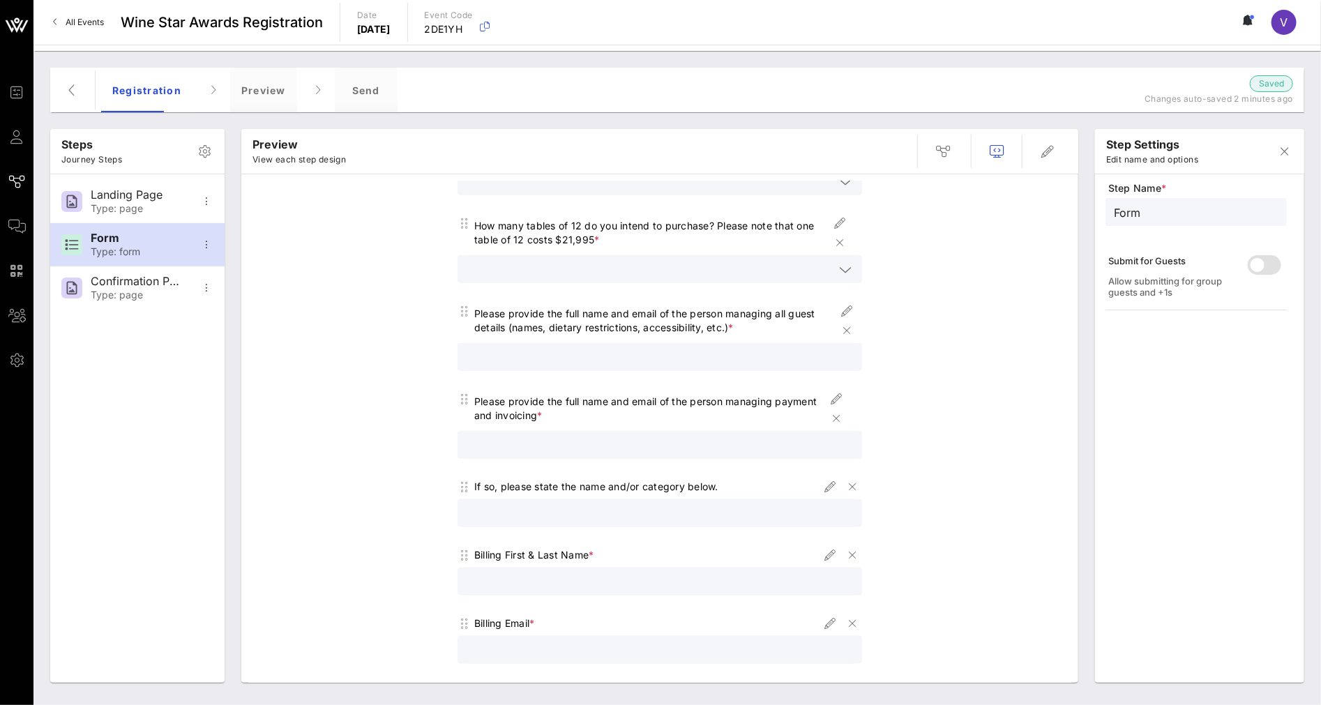
scroll to position [852, 0]
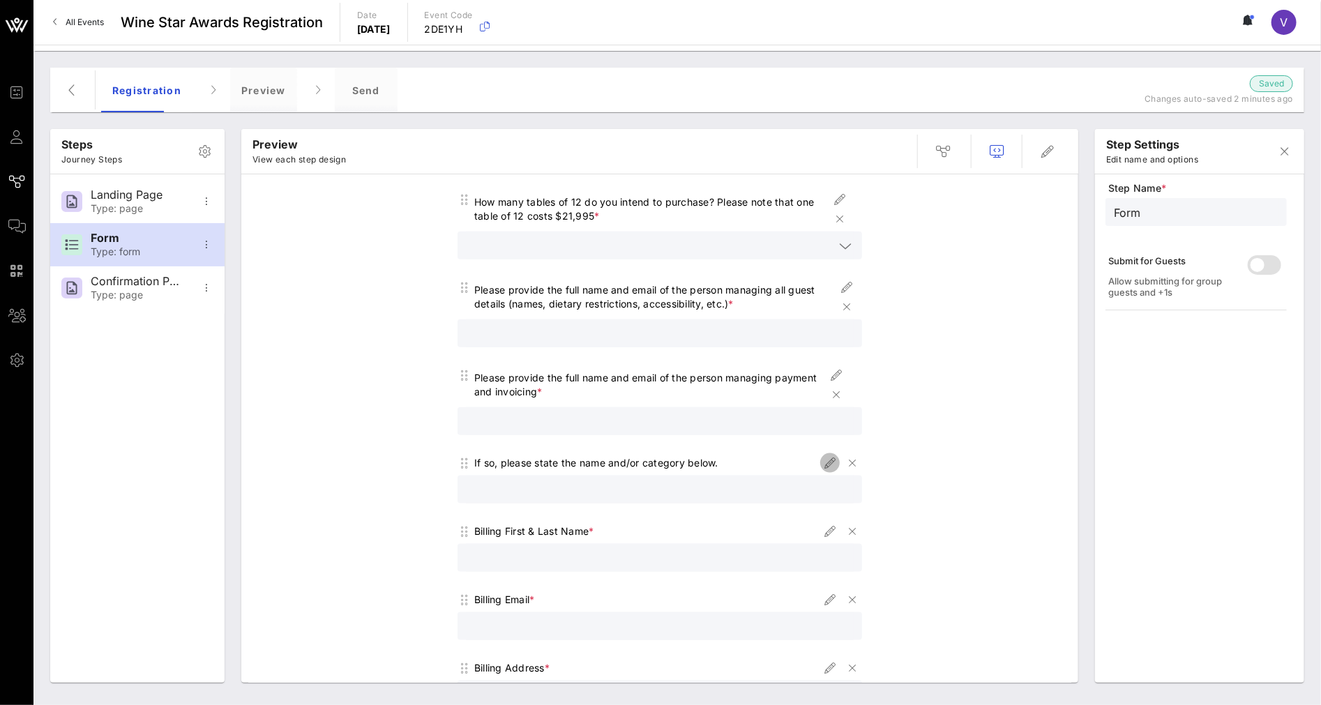
click at [828, 455] on icon "button" at bounding box center [829, 463] width 17 height 17
type input "Winner Category"
type input "If so, please state the name and/or category below."
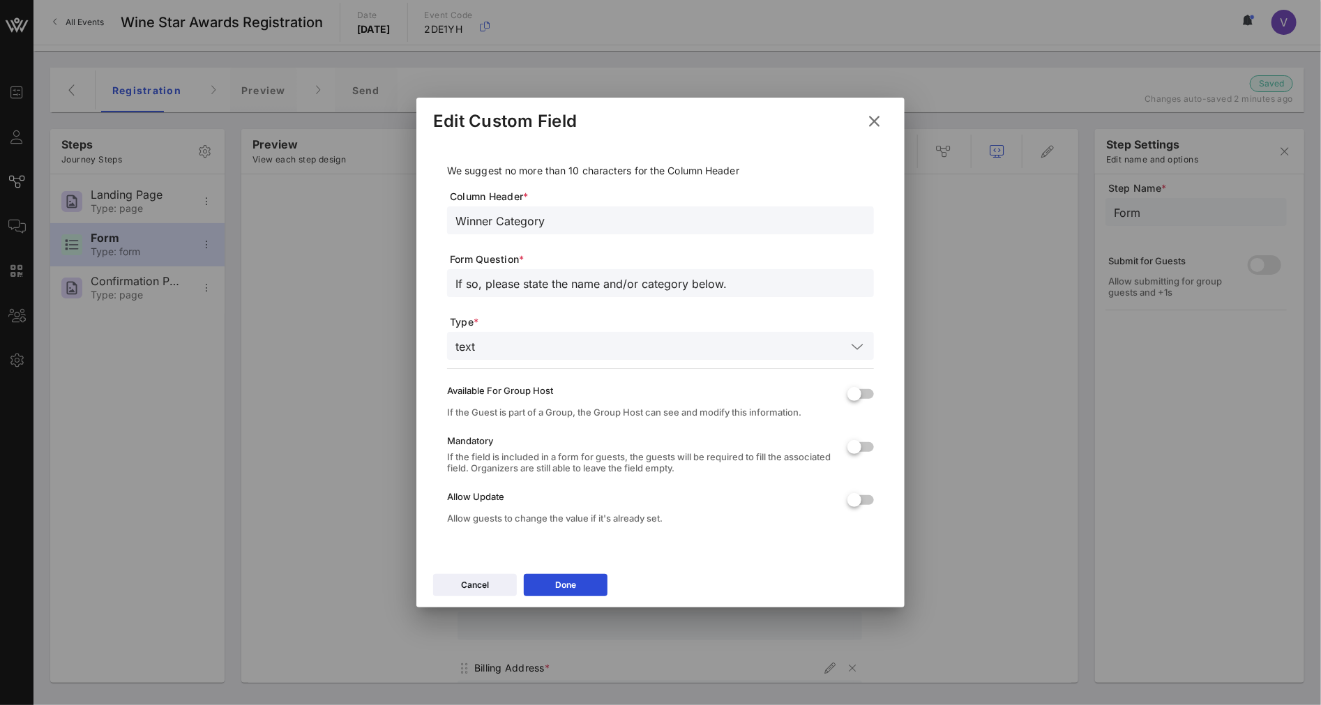
click at [556, 218] on input "Winner Category" at bounding box center [660, 220] width 410 height 18
type input "Billing Company Name"
drag, startPoint x: 593, startPoint y: 582, endPoint x: 831, endPoint y: 416, distance: 290.6
click at [624, 368] on div "Edit Custom Field We suggest no more than 10 characters for the Column Header C…" at bounding box center [660, 353] width 488 height 510
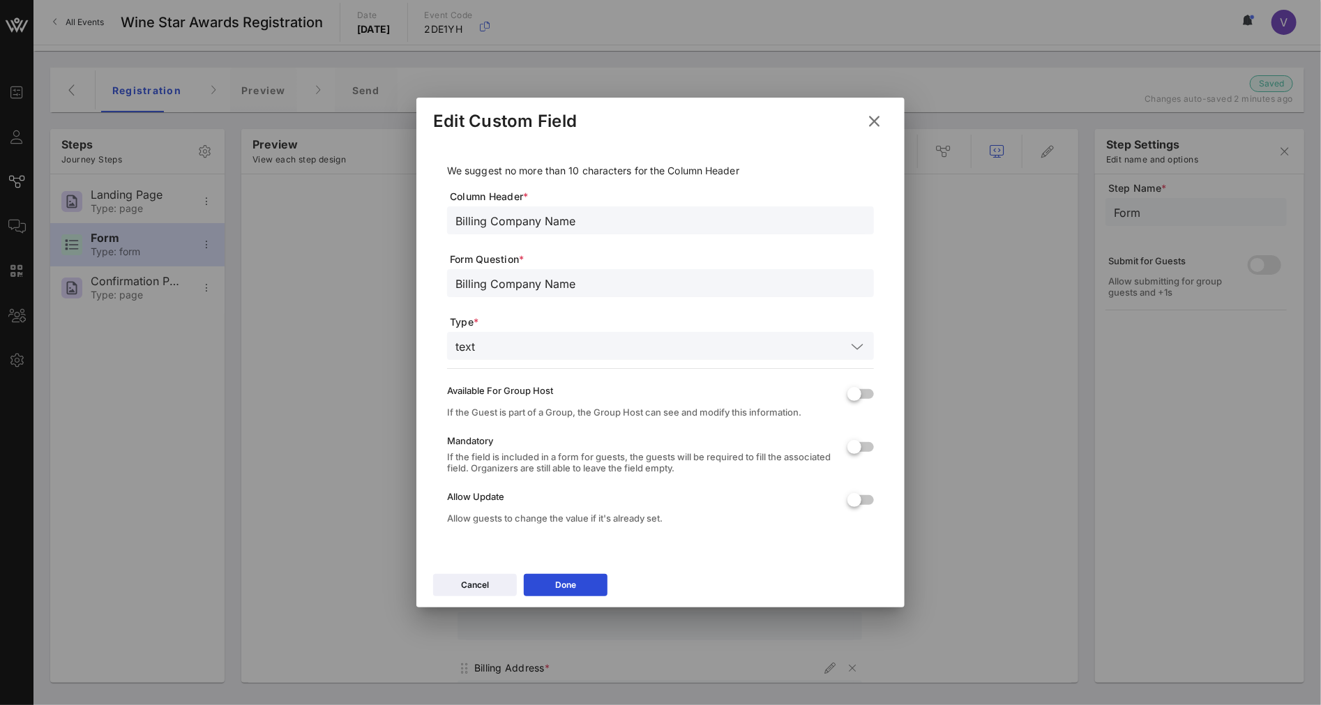
drag, startPoint x: 856, startPoint y: 442, endPoint x: 842, endPoint y: 450, distance: 15.7
click at [856, 442] on div at bounding box center [854, 447] width 24 height 24
click at [584, 580] on button "Done" at bounding box center [566, 585] width 84 height 22
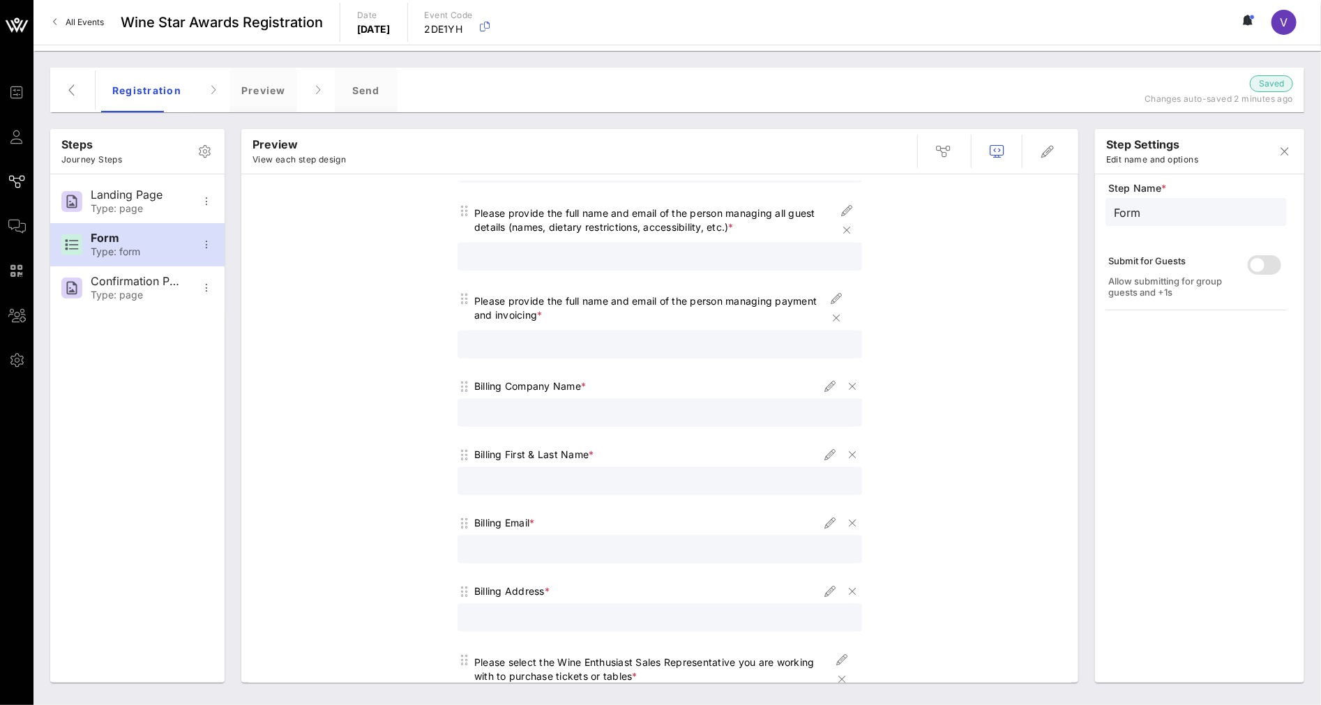
scroll to position [930, 0]
click at [847, 514] on icon "button" at bounding box center [852, 522] width 17 height 17
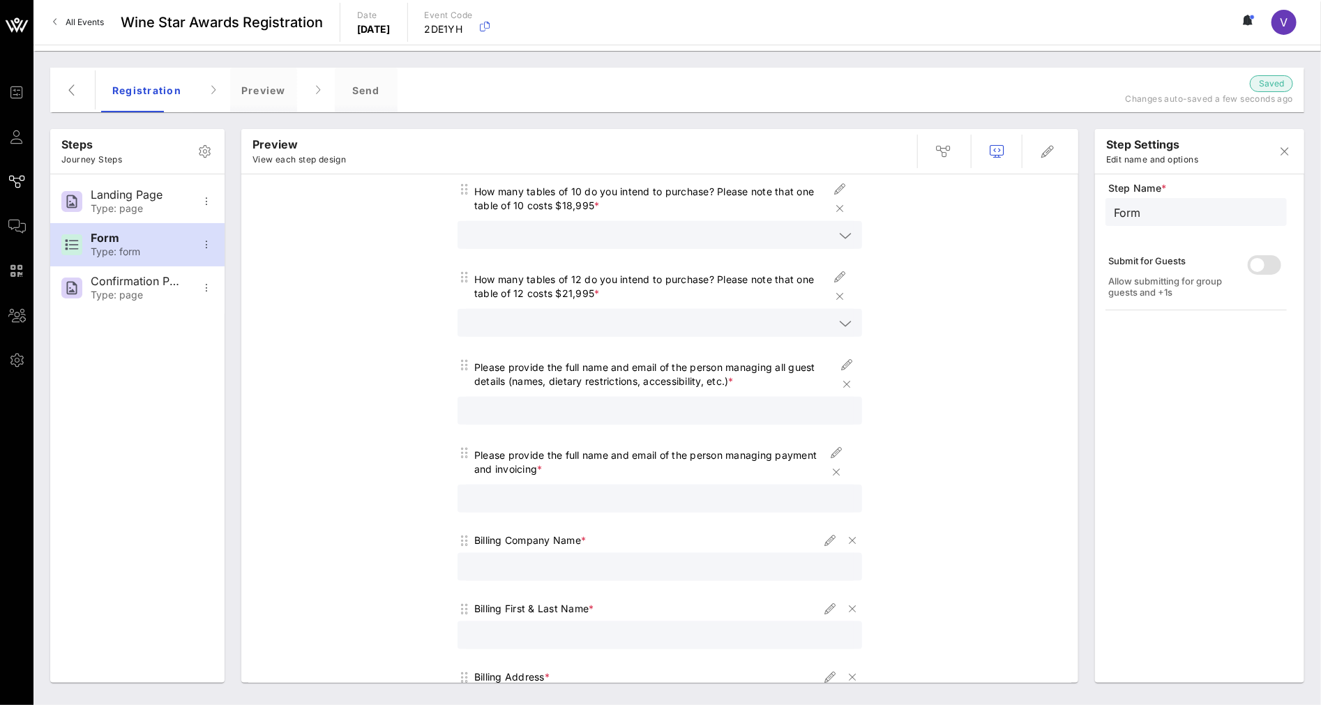
scroll to position [1139, 0]
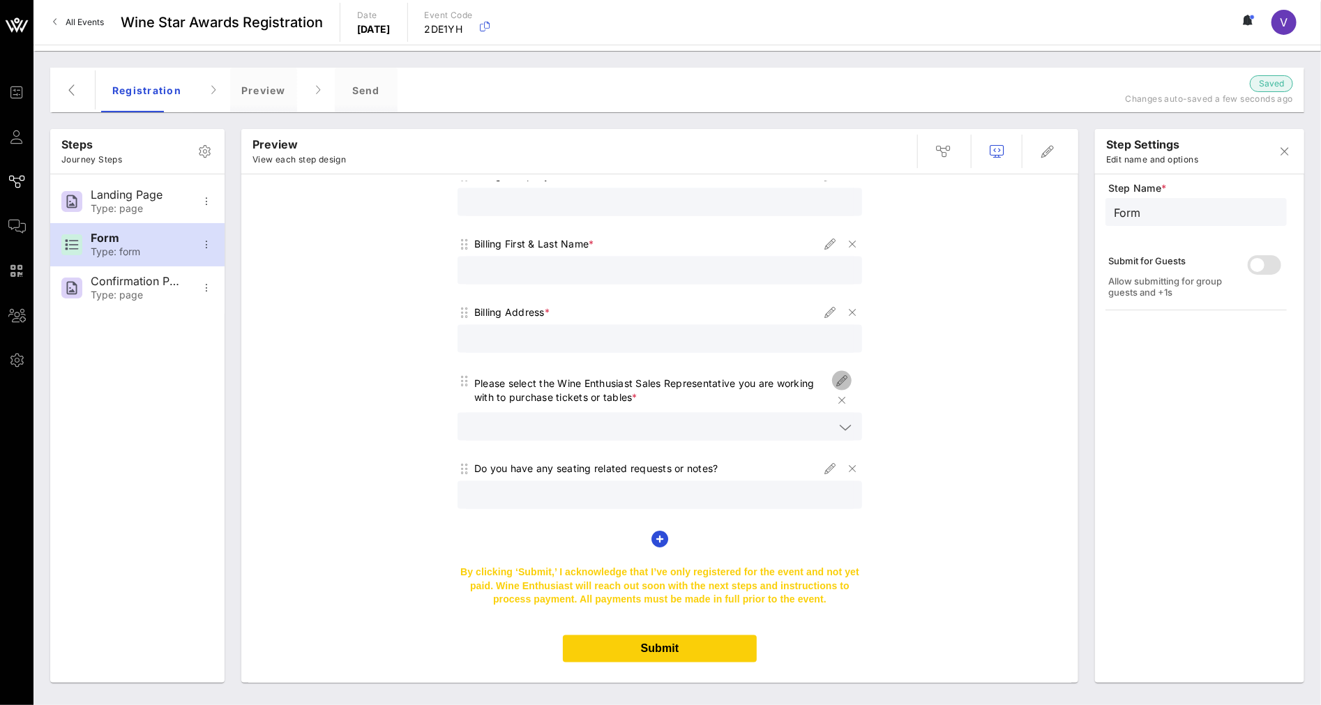
click at [835, 372] on icon "button" at bounding box center [841, 380] width 17 height 17
type input "SR"
type input "Please select the Wine Enthusiast Sales Representative you are working with to …"
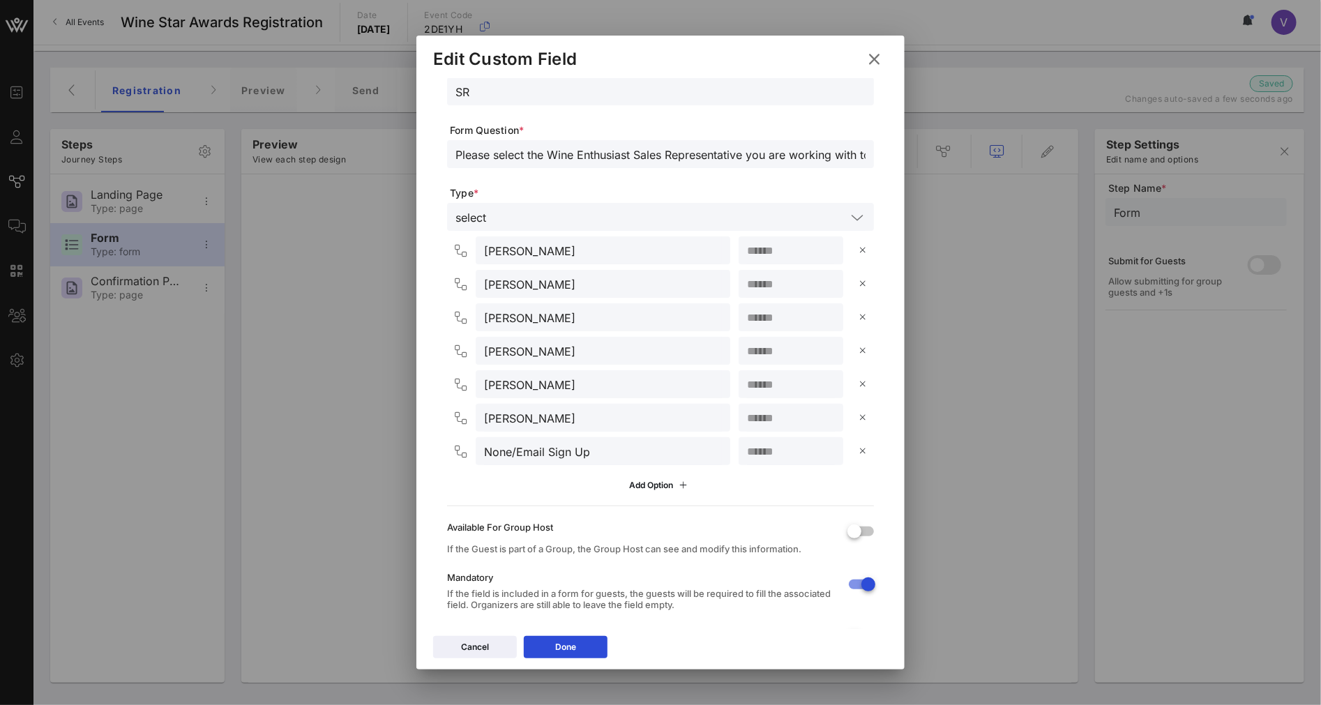
scroll to position [142, 0]
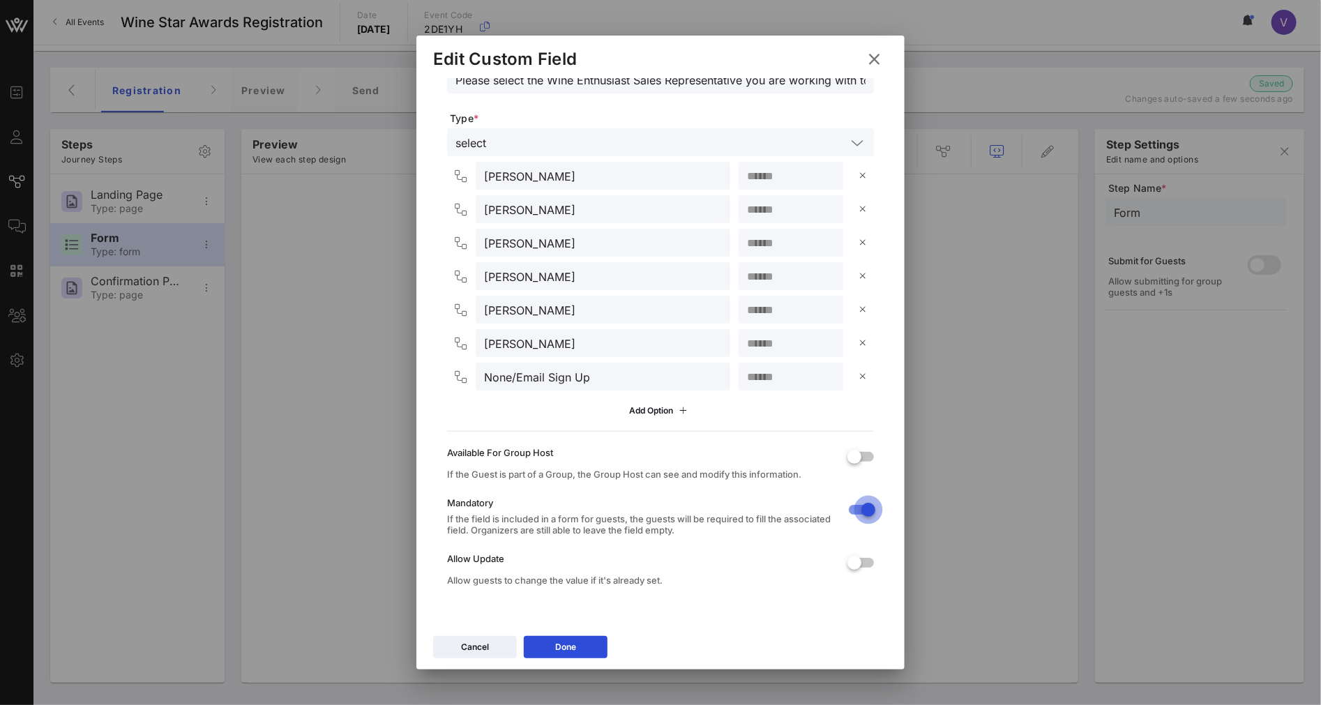
click at [861, 505] on div at bounding box center [868, 510] width 24 height 24
click at [851, 367] on button at bounding box center [862, 377] width 22 height 28
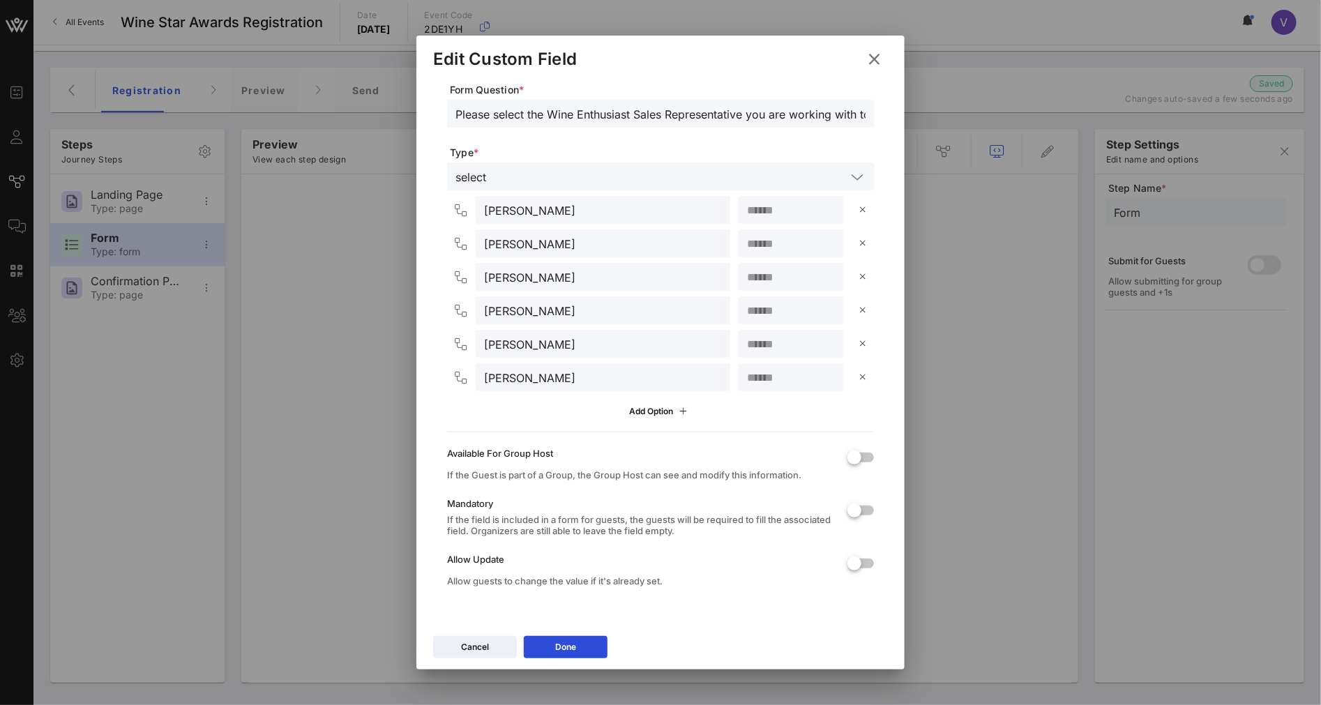
click at [532, 213] on input "[PERSON_NAME]" at bounding box center [603, 210] width 238 height 18
type input "[PERSON_NAME]"
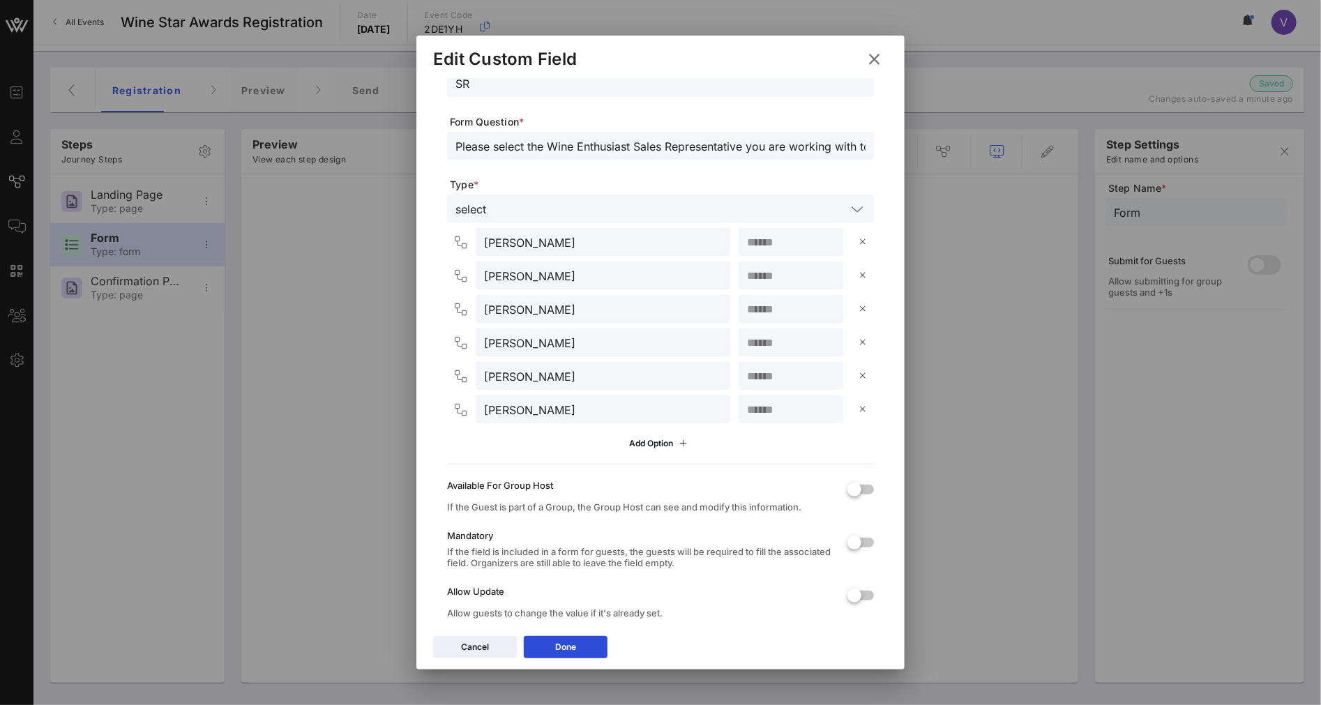
scroll to position [30, 0]
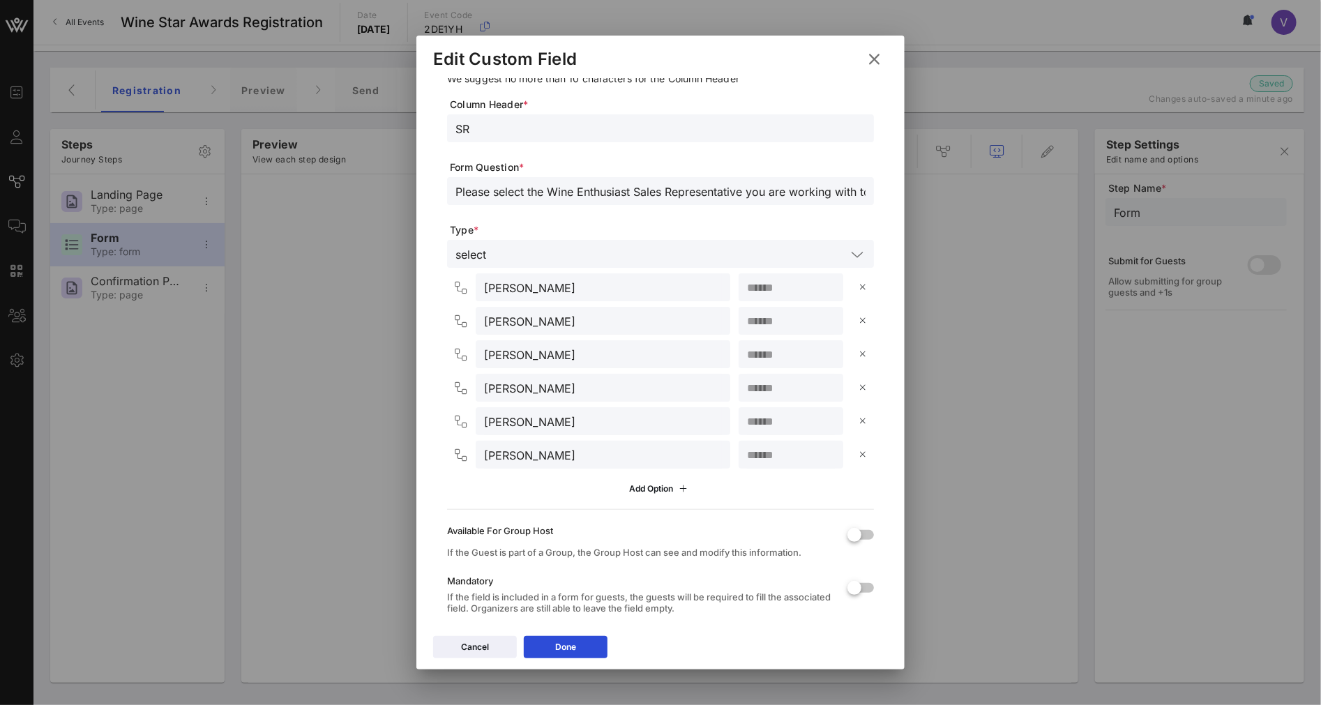
click at [575, 324] on input "[PERSON_NAME]" at bounding box center [603, 321] width 238 height 18
type input "[PERSON_NAME]"
click at [513, 391] on input "[PERSON_NAME]" at bounding box center [603, 388] width 238 height 18
type input "[PERSON_NAME]"
click at [527, 423] on input "[PERSON_NAME]" at bounding box center [603, 421] width 238 height 18
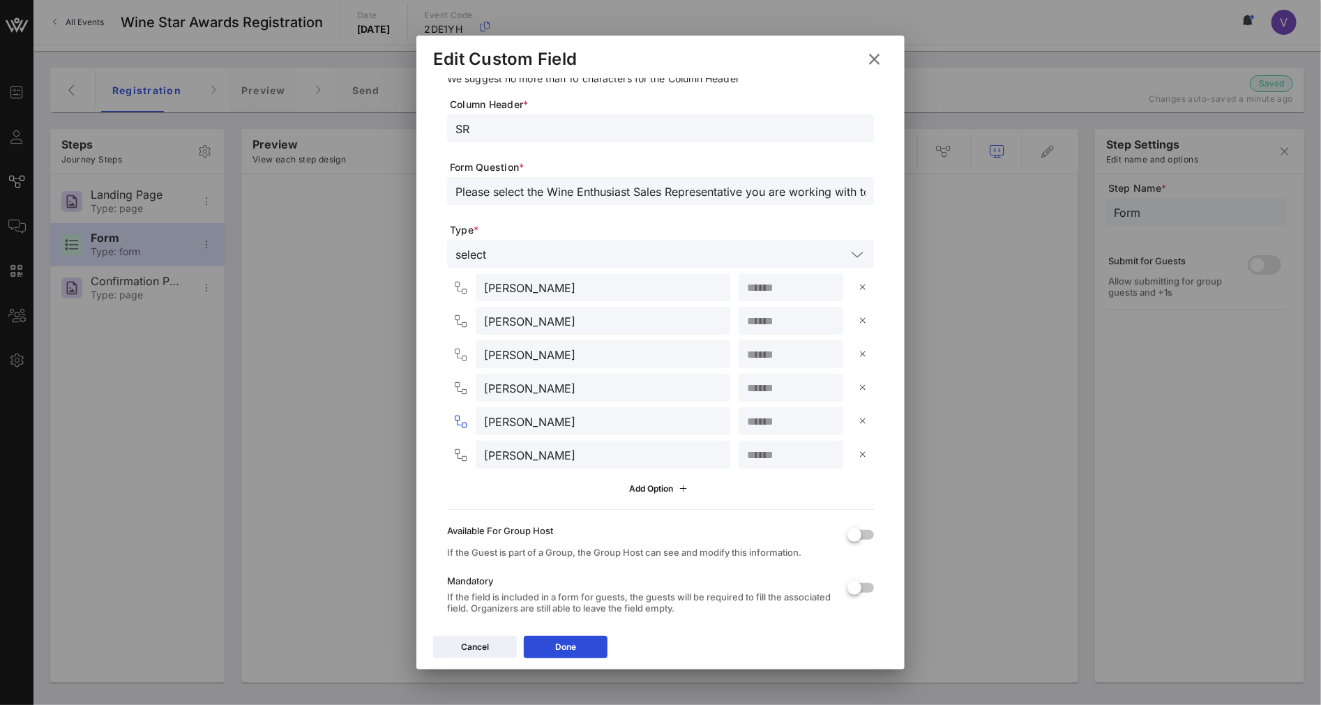
type input "[PERSON_NAME]"
click at [547, 457] on input "[PERSON_NAME]" at bounding box center [603, 455] width 238 height 18
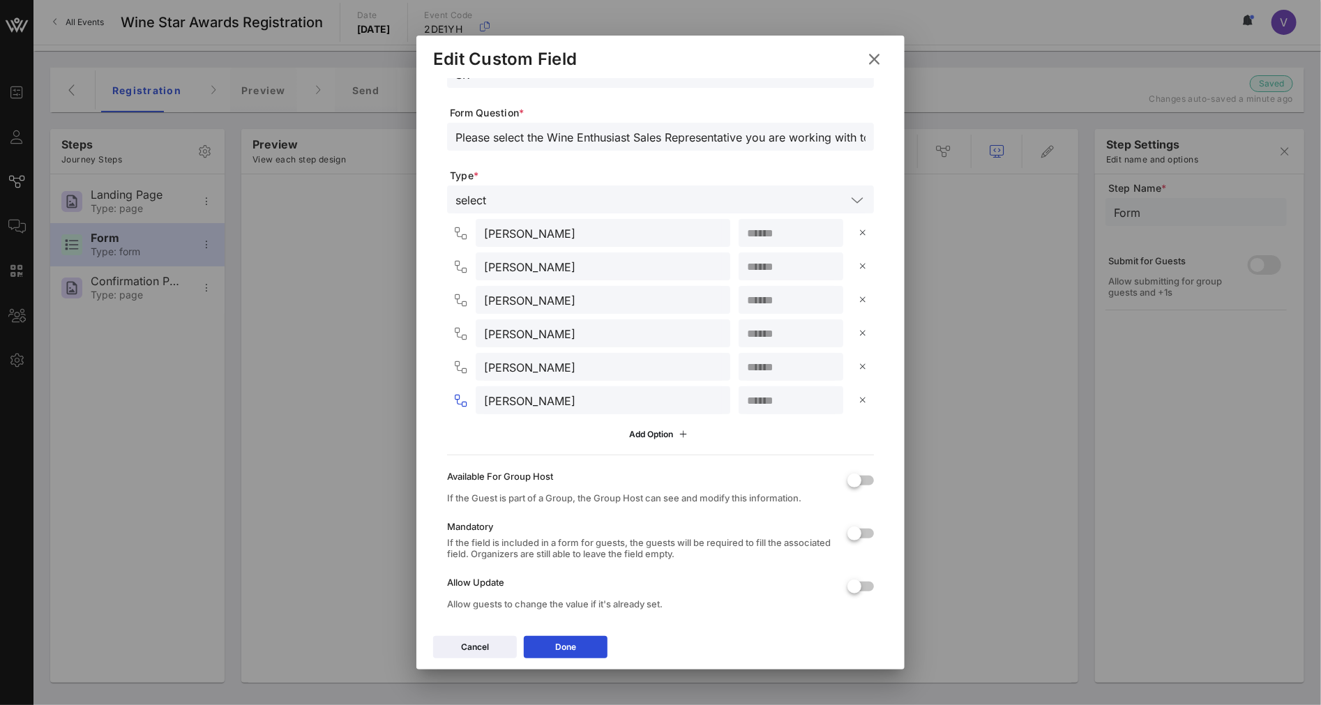
scroll to position [107, 0]
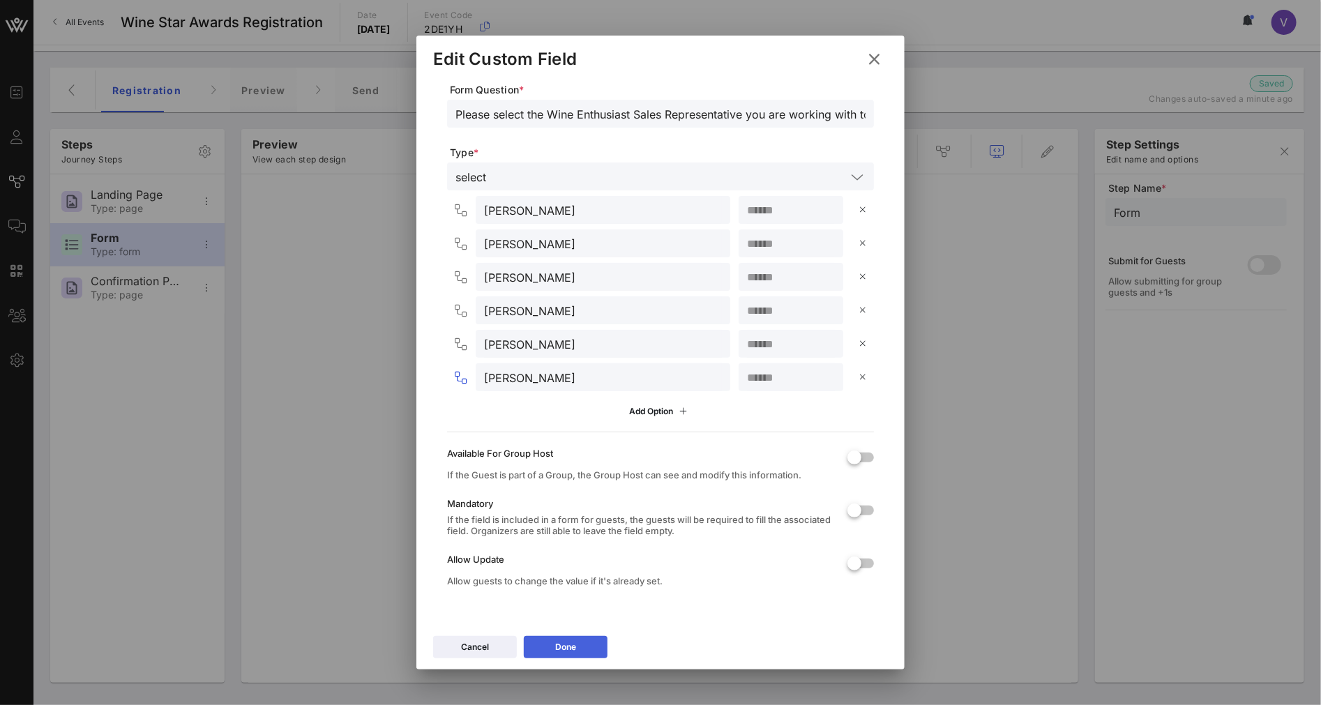
type input "[PERSON_NAME]"
click at [527, 618] on button "Done" at bounding box center [566, 647] width 84 height 22
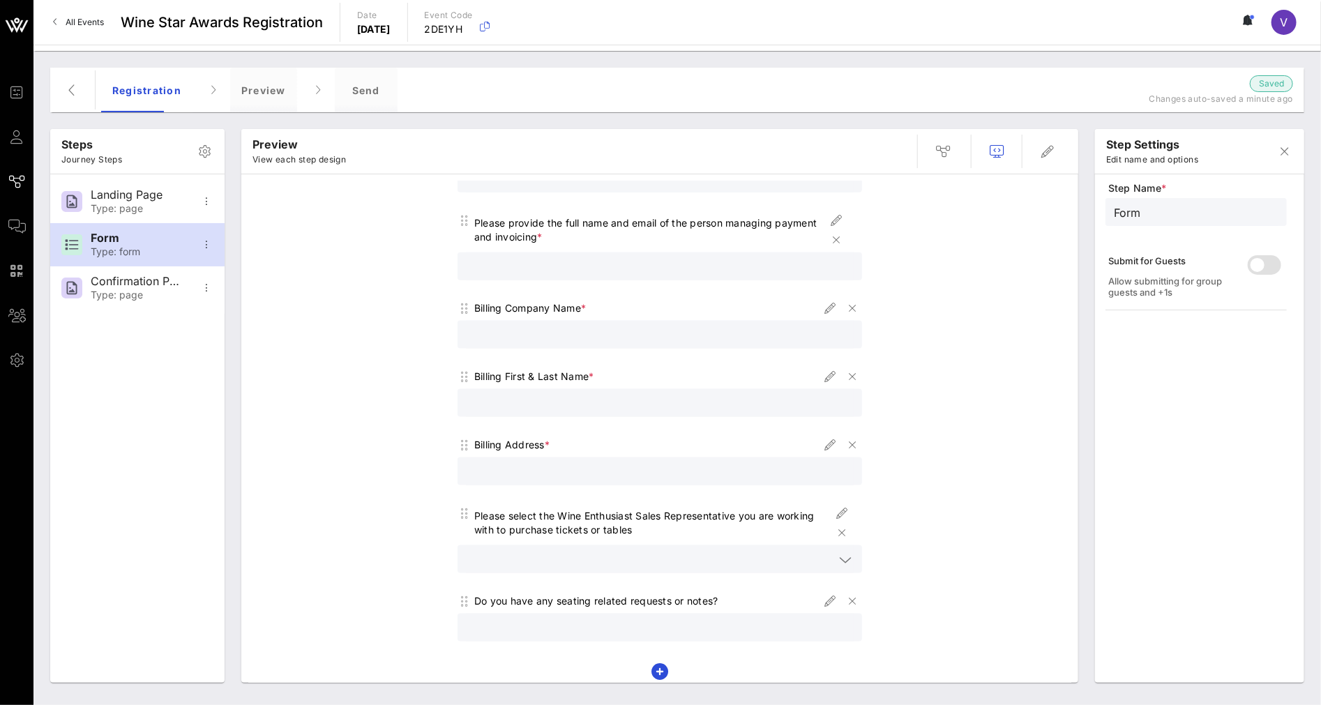
scroll to position [1084, 0]
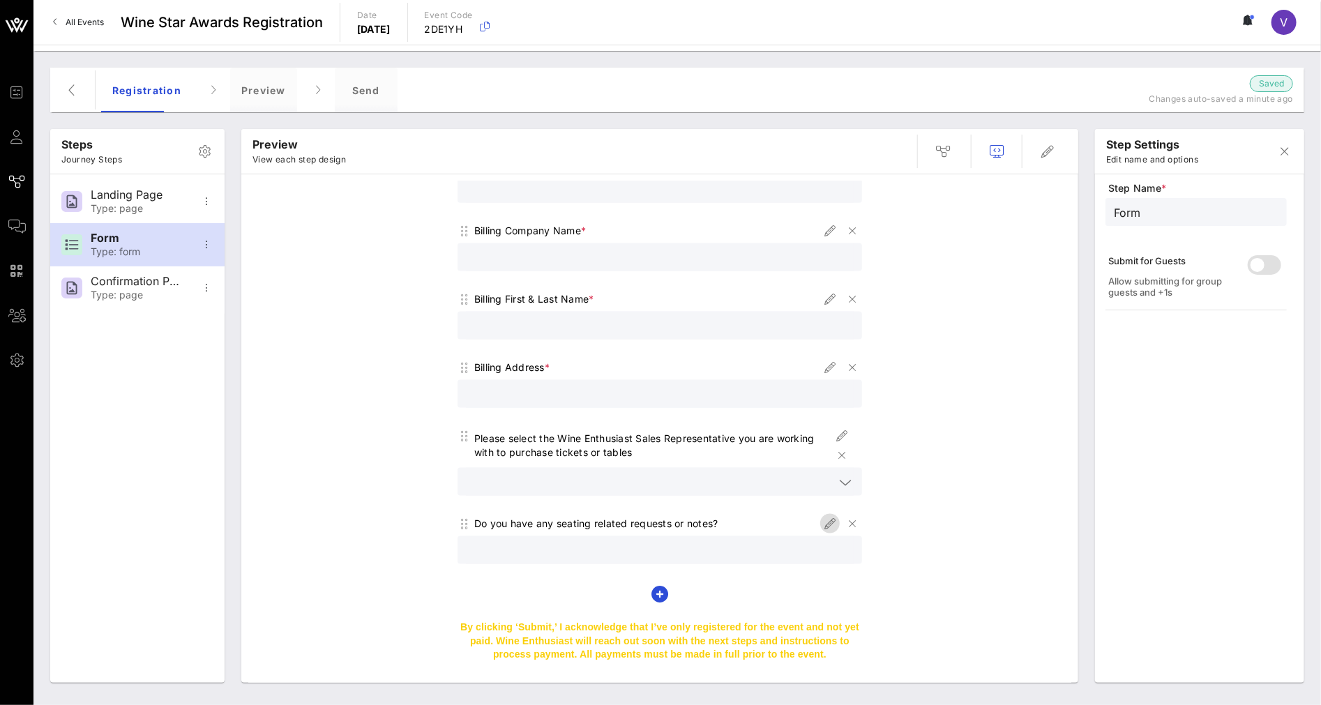
click at [826, 515] on icon "button" at bounding box center [829, 523] width 17 height 17
type input "Guest Requests/Questions"
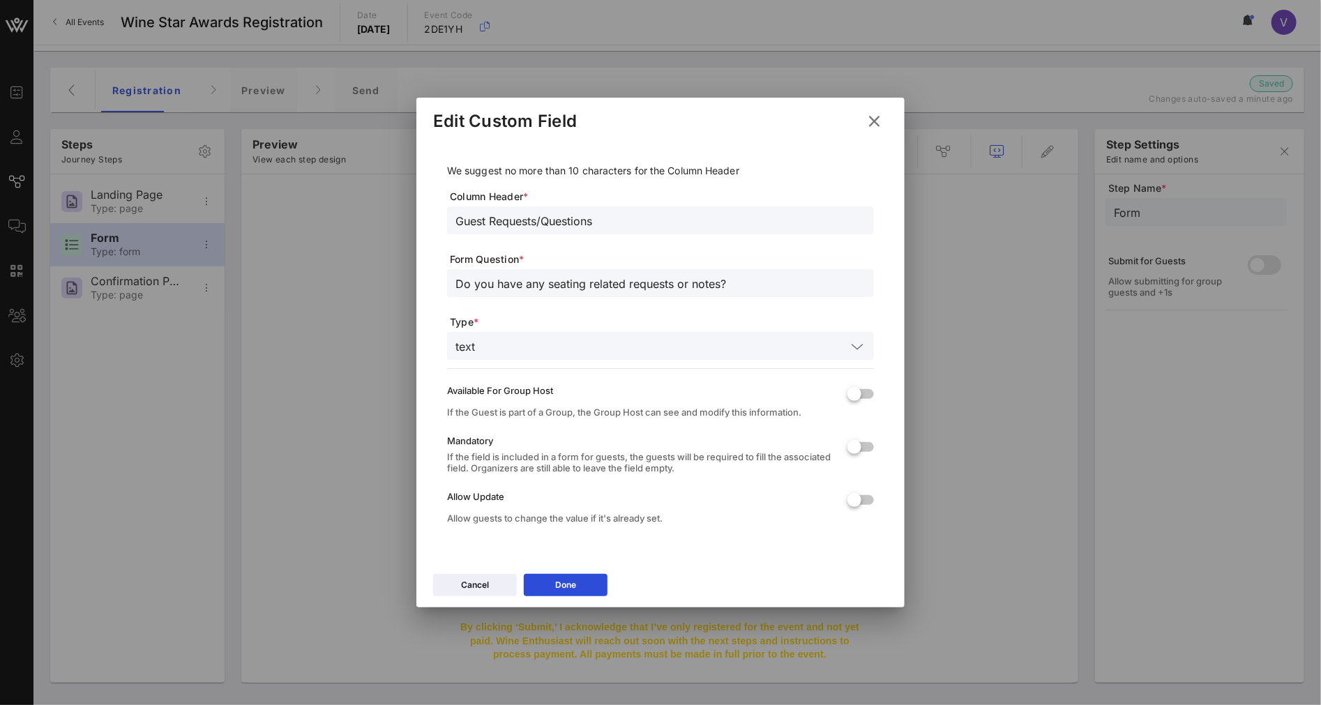
click at [519, 279] on input "Do you have any seating related requests or notes?" at bounding box center [660, 283] width 410 height 18
type input "Do you have any questions that we can assist you with at this time?"
click at [595, 582] on button "Done" at bounding box center [566, 585] width 84 height 22
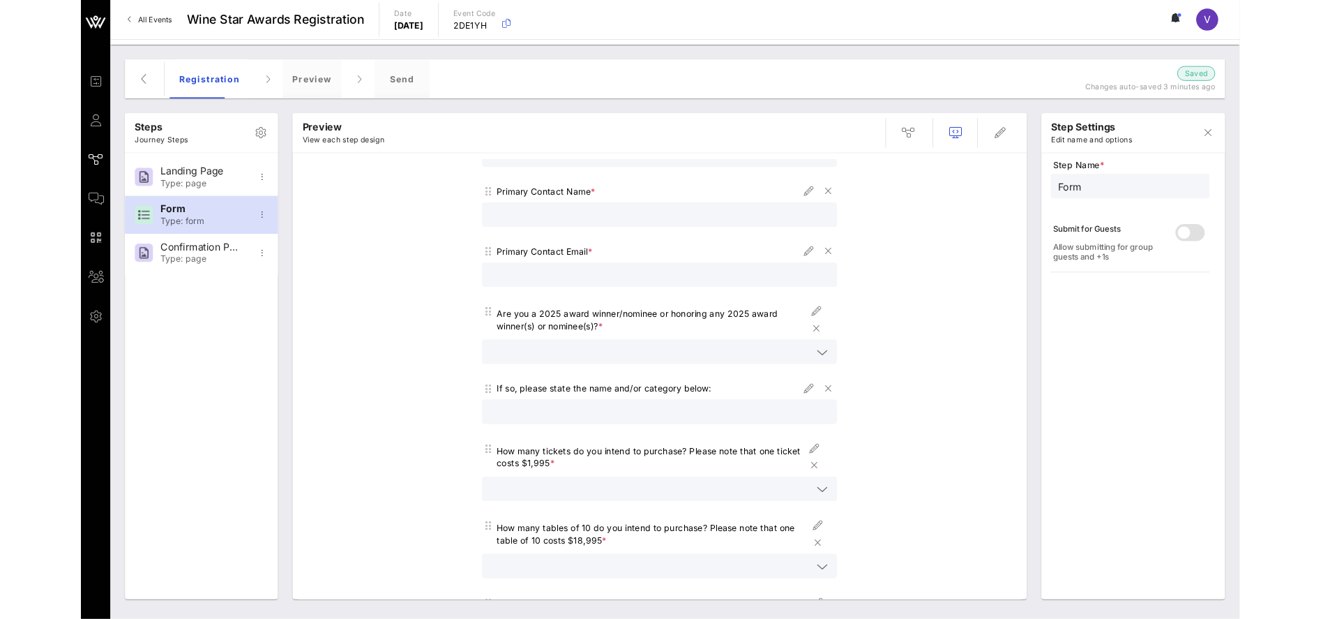
scroll to position [0, 0]
